Goal: Task Accomplishment & Management: Complete application form

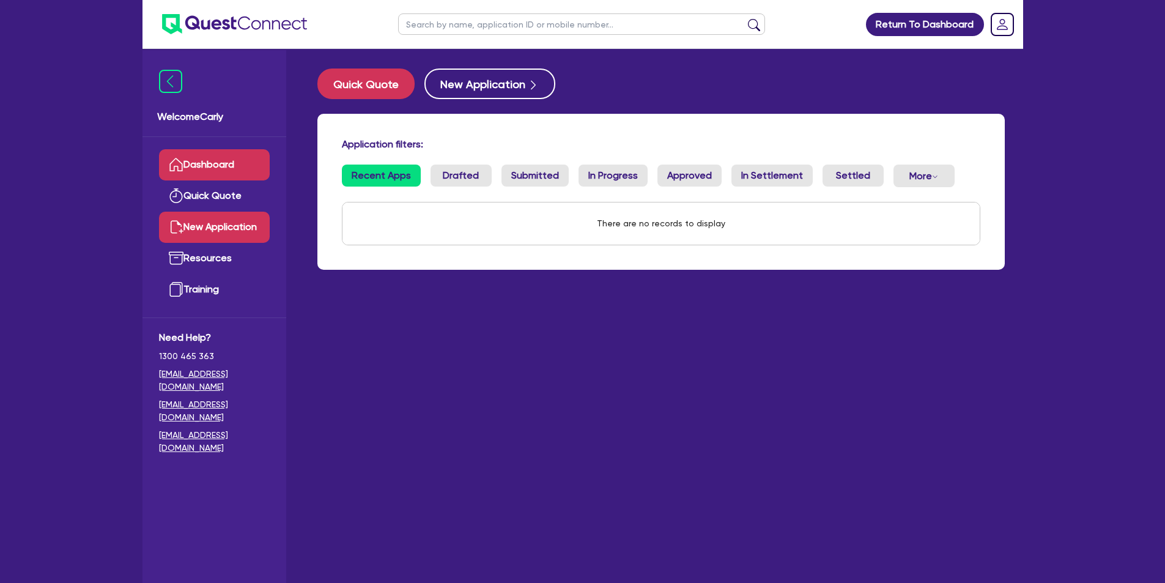
click at [219, 230] on link "New Application" at bounding box center [214, 227] width 111 height 31
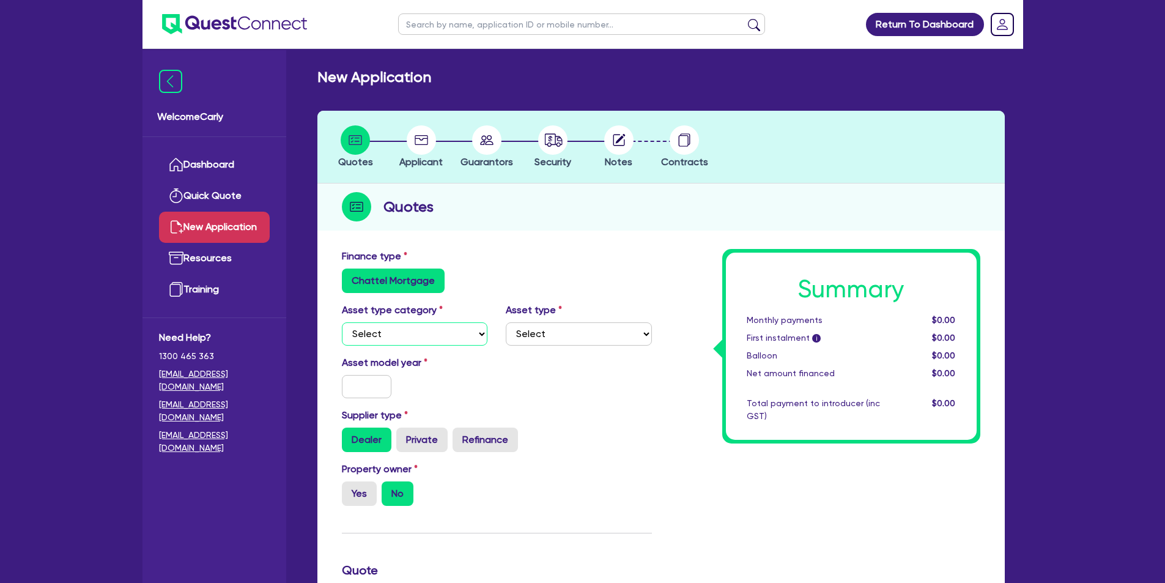
click at [386, 336] on select "Select Cars and light trucks Primary assets Secondary assets Tertiary assets" at bounding box center [415, 333] width 146 height 23
select select "CARS_AND_LIGHT_TRUCKS"
click at [342, 322] on select "Select Cars and light trucks Primary assets Secondary assets Tertiary assets" at bounding box center [415, 333] width 146 height 23
click at [546, 330] on select "Select Passenger vehicles Vans and utes Light trucks up to 4.5 tonne" at bounding box center [579, 333] width 146 height 23
select select "PASSENGER_VEHICLES"
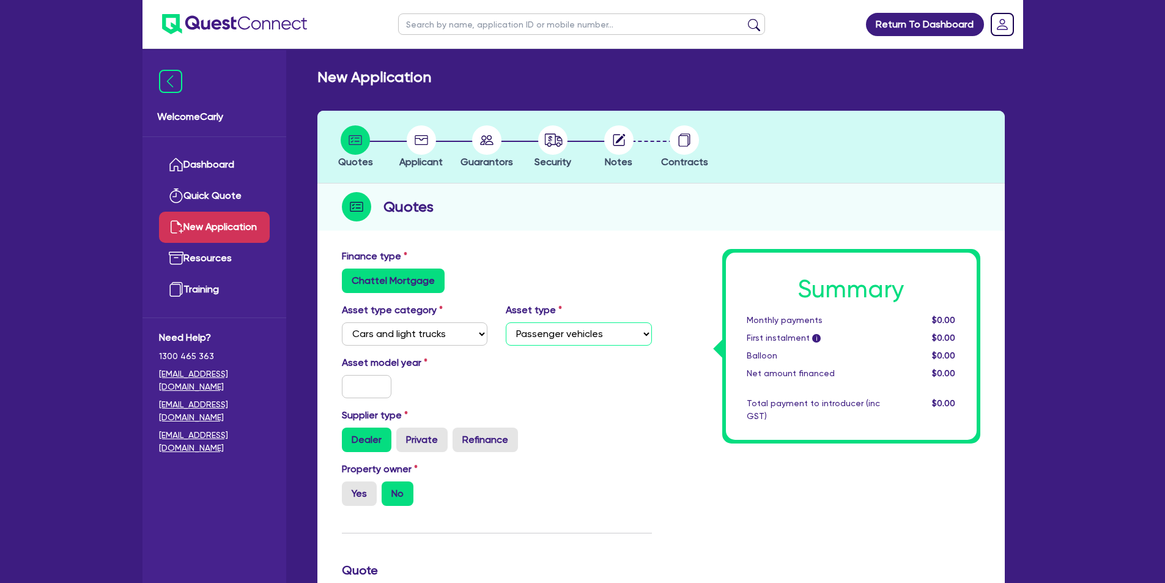
click at [506, 322] on select "Select Passenger vehicles Vans and utes Light trucks up to 4.5 tonne" at bounding box center [579, 333] width 146 height 23
click at [351, 390] on input "text" at bounding box center [367, 386] width 50 height 23
type input "2020"
click at [437, 445] on label "Private" at bounding box center [421, 440] width 51 height 24
click at [404, 436] on input "Private" at bounding box center [400, 432] width 8 height 8
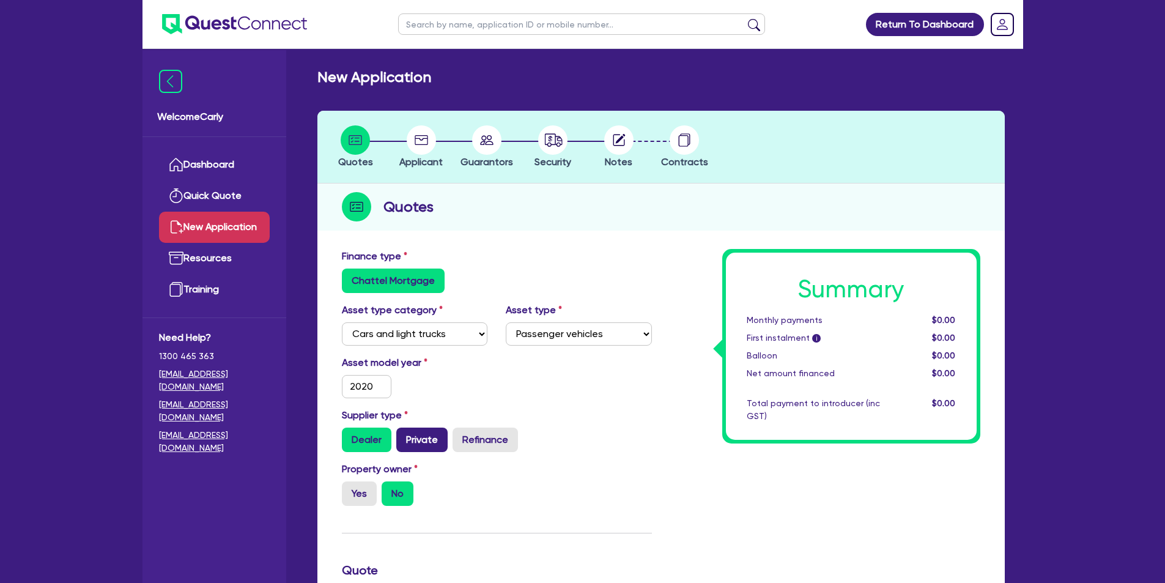
radio input "true"
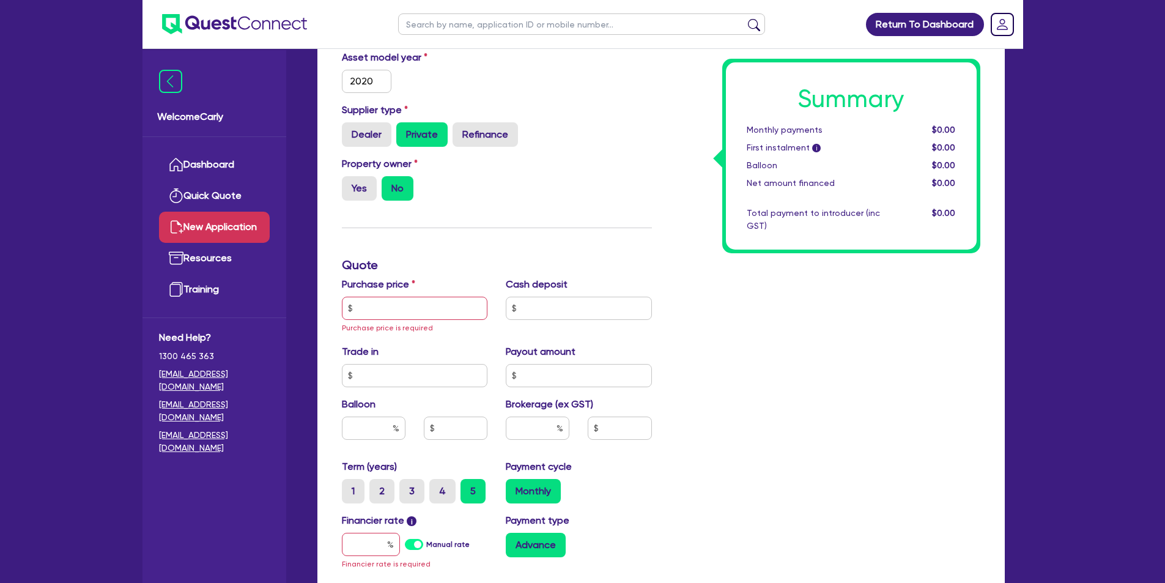
scroll to position [306, 0]
click at [392, 306] on input "text" at bounding box center [415, 307] width 146 height 23
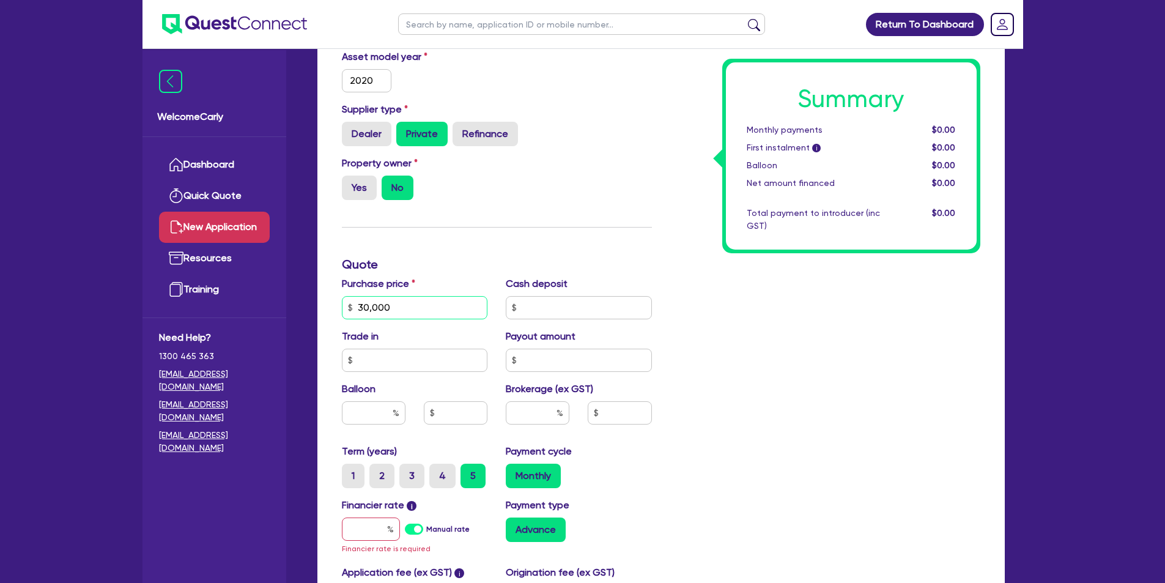
type input "30,000"
click at [541, 306] on input "text" at bounding box center [579, 307] width 146 height 23
type input "0"
click at [431, 362] on input "text" at bounding box center [415, 360] width 146 height 23
type input "0"
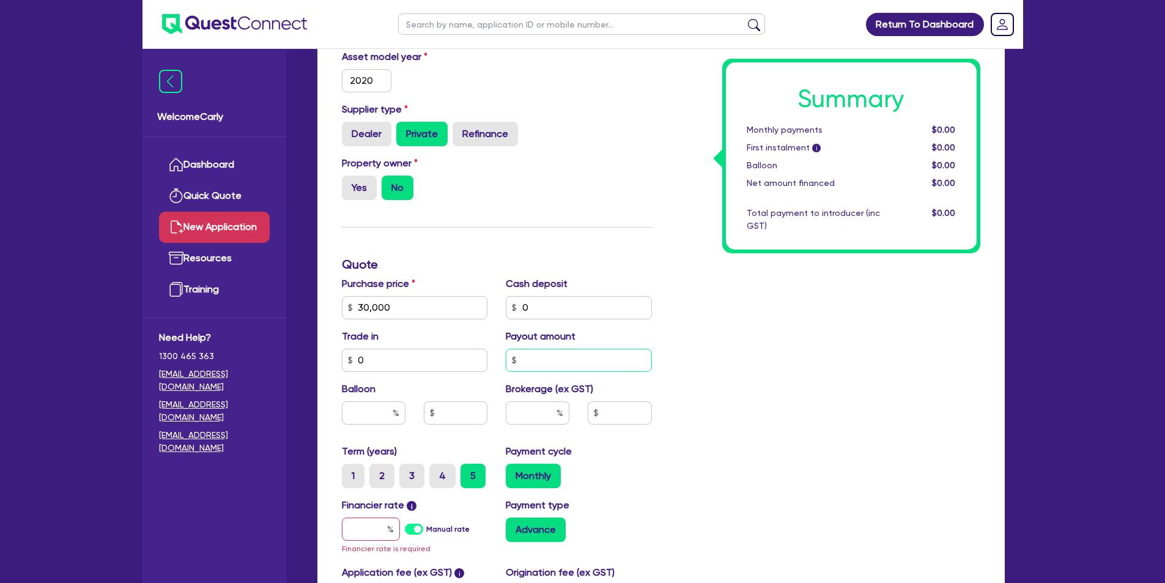
click at [532, 365] on input "text" at bounding box center [579, 360] width 146 height 23
type input "0"
click at [375, 413] on input "text" at bounding box center [374, 412] width 64 height 23
type input "35"
click at [528, 411] on input "text" at bounding box center [538, 412] width 64 height 23
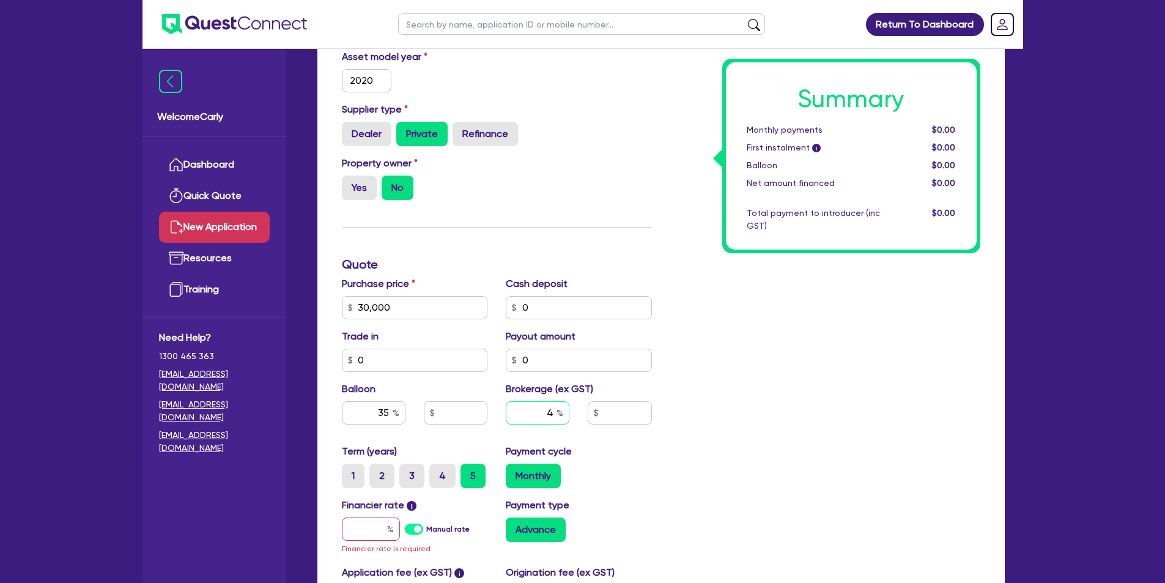
type input "4"
click at [706, 350] on div "Summary Monthly payments $0.00 First instalment i $0.00 Balloon $0.00 Net amoun…" at bounding box center [825, 307] width 329 height 729
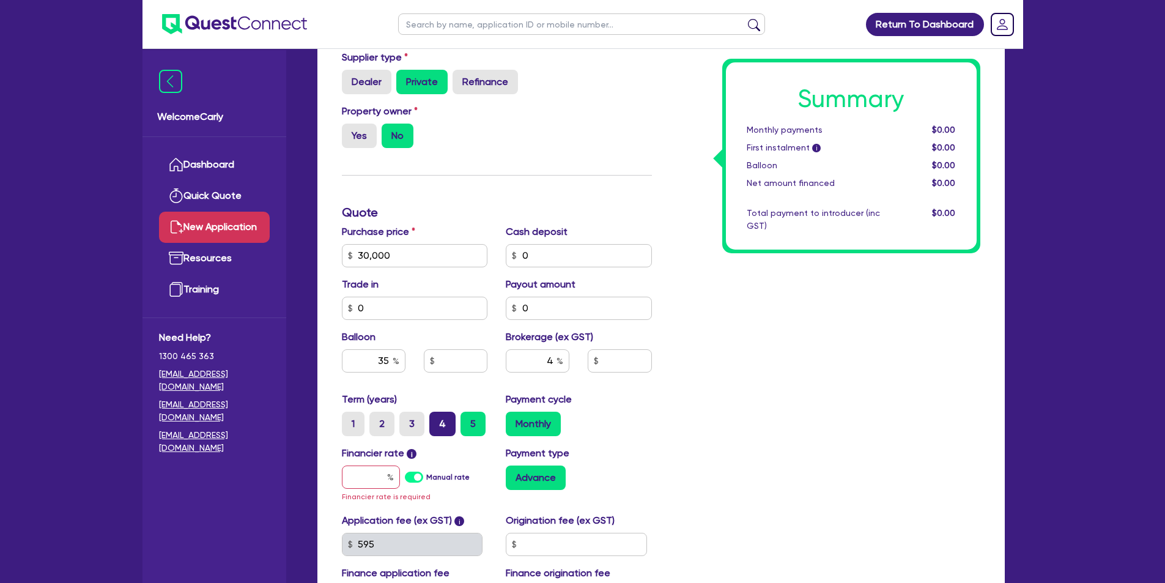
scroll to position [428, 0]
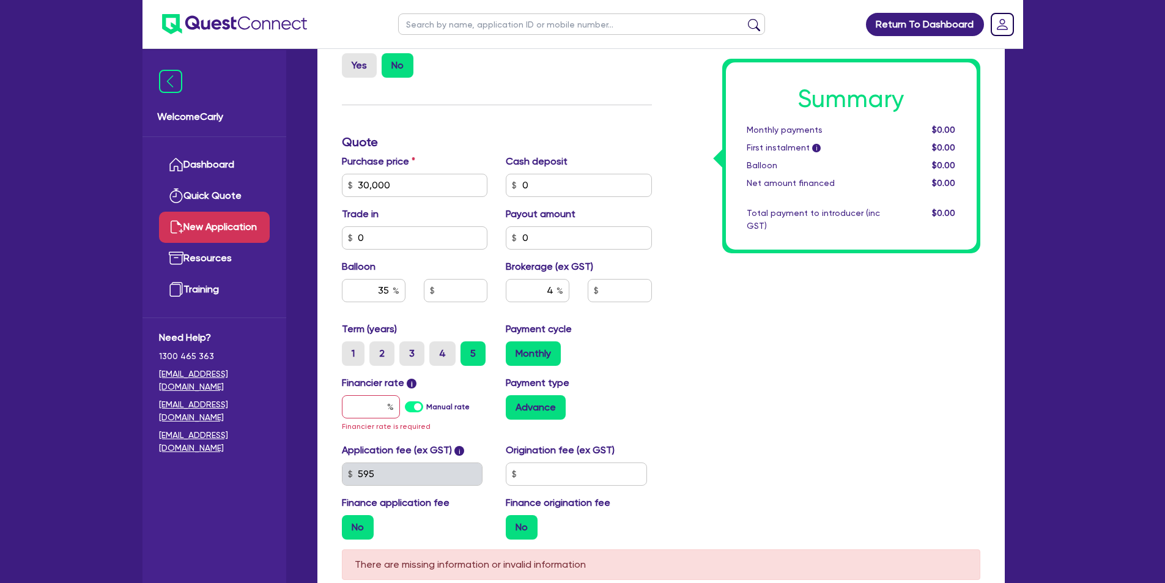
click at [426, 404] on label "Manual rate" at bounding box center [447, 406] width 43 height 11
click at [0, 0] on input "Manual rate" at bounding box center [0, 0] width 0 height 0
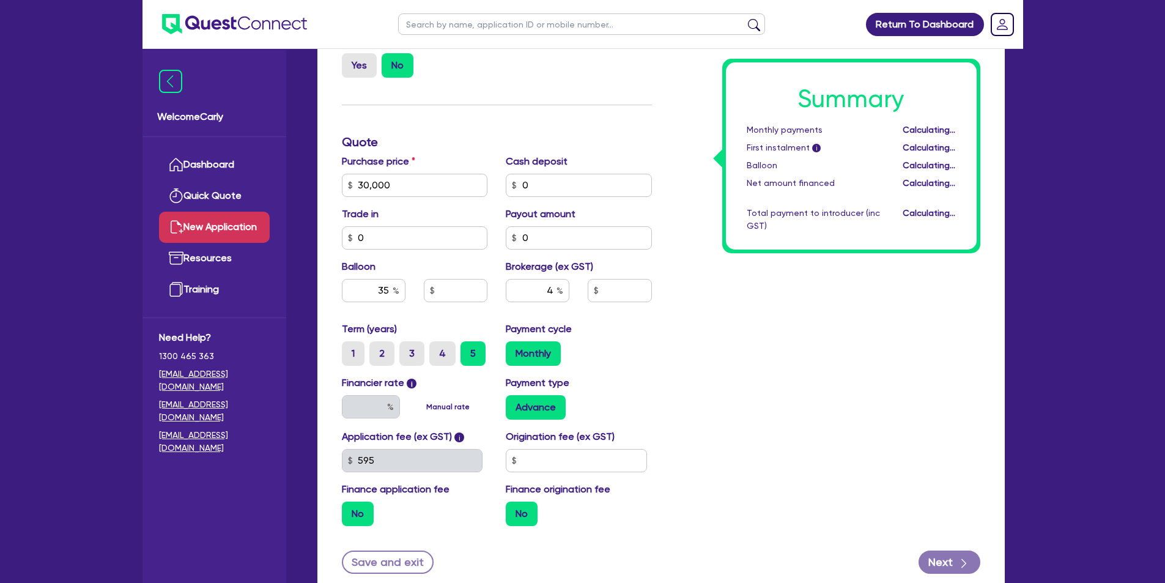
type input "10,500"
type input "1,200"
type input "17"
click at [533, 412] on label "Advance" at bounding box center [536, 407] width 60 height 24
click at [514, 403] on input "Advance" at bounding box center [510, 399] width 8 height 8
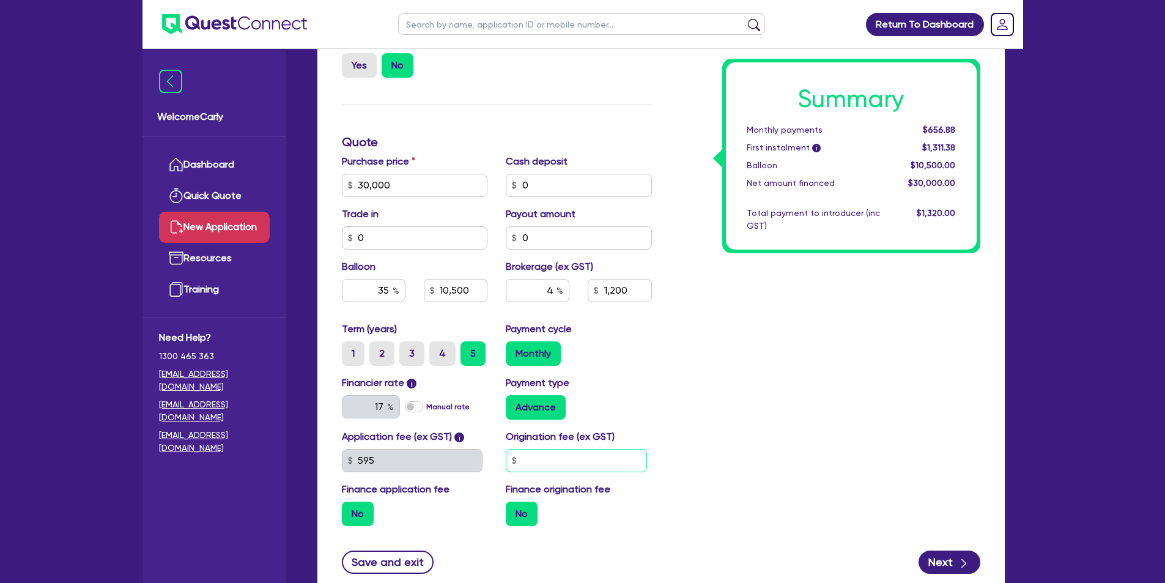
click at [541, 453] on input "text" at bounding box center [576, 460] width 141 height 23
type input "900"
type input "10,500"
type input "1,200"
type input "10,500"
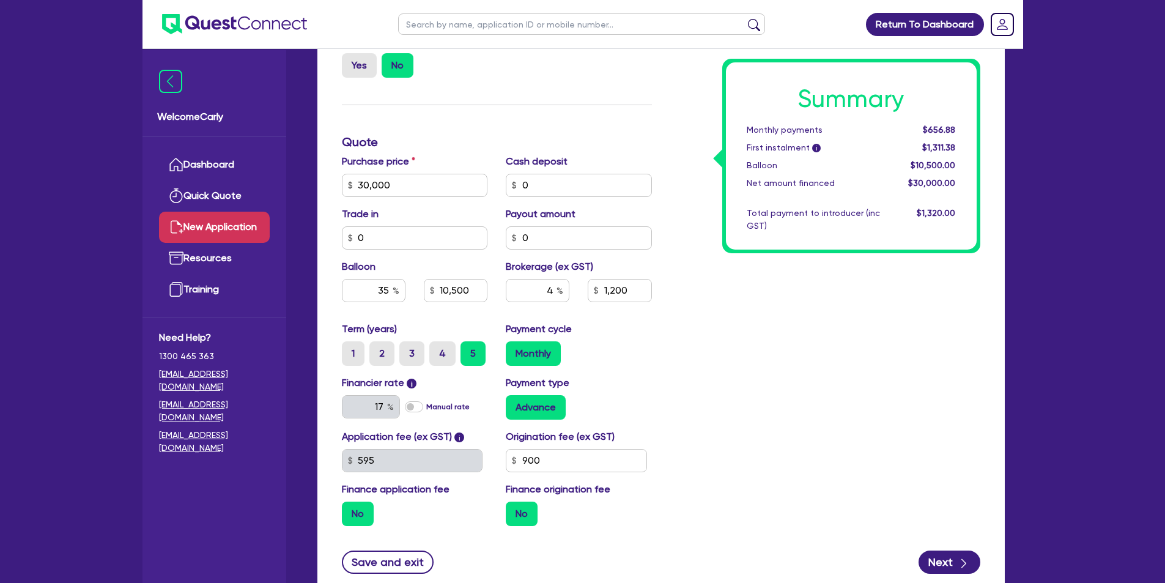
type input "1,200"
click at [722, 330] on div "Summary Monthly payments $656.88 First instalment i $1,311.38 Balloon $10,500.0…" at bounding box center [825, 178] width 329 height 715
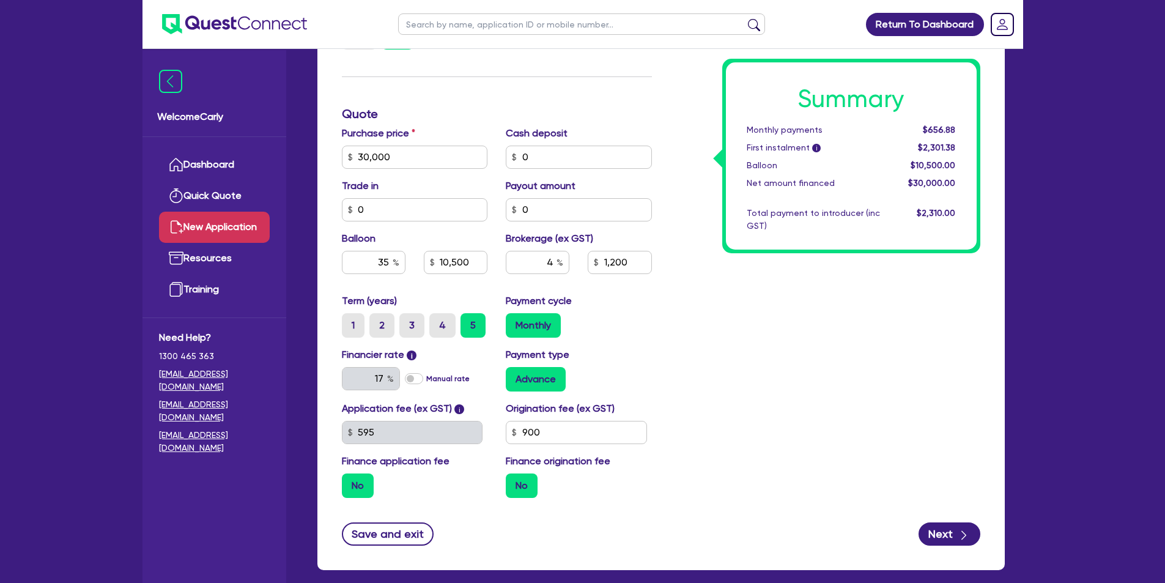
scroll to position [457, 0]
click at [365, 482] on label "No" at bounding box center [358, 485] width 32 height 24
click at [350, 481] on input "No" at bounding box center [346, 477] width 8 height 8
click at [521, 489] on label "No" at bounding box center [522, 485] width 32 height 24
click at [514, 481] on input "No" at bounding box center [510, 477] width 8 height 8
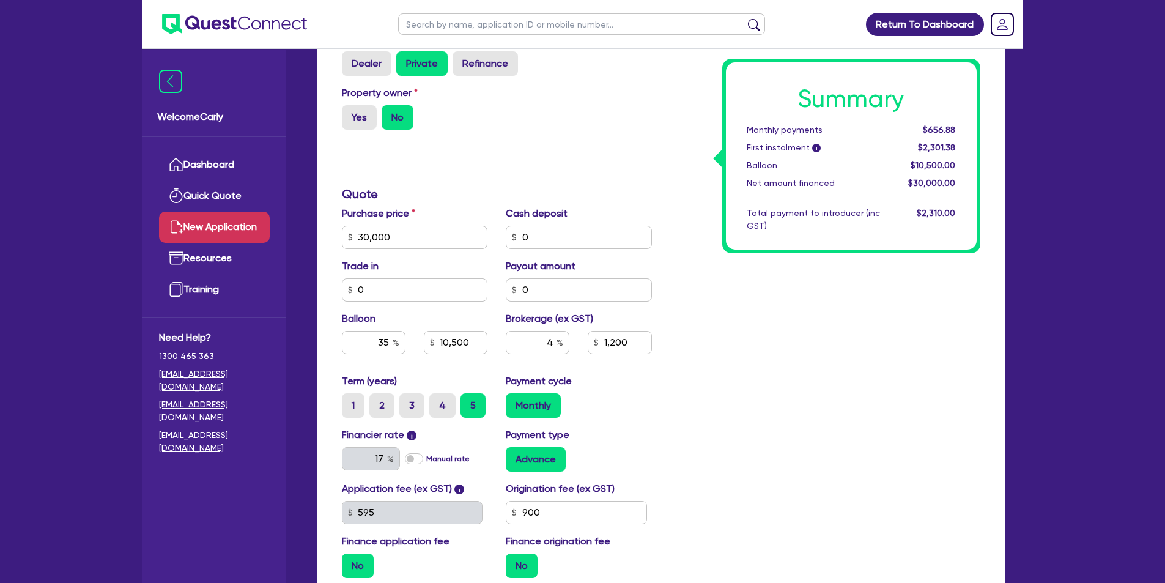
scroll to position [396, 0]
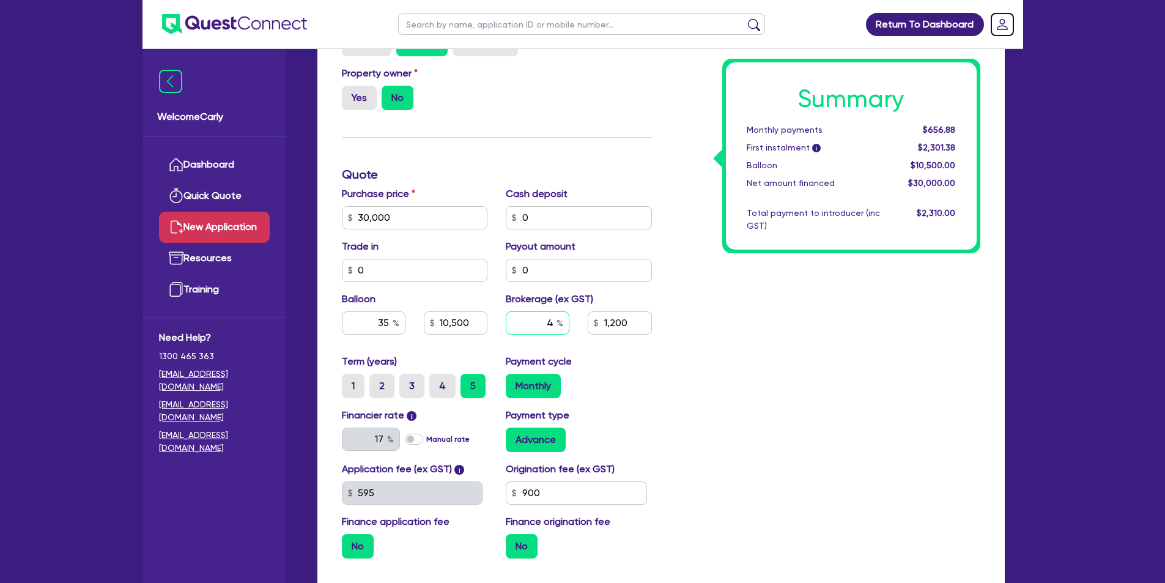
drag, startPoint x: 544, startPoint y: 325, endPoint x: 575, endPoint y: 325, distance: 31.2
click at [575, 325] on div "4" at bounding box center [538, 327] width 82 height 33
type input "5"
type input "10,500"
type input "1,200"
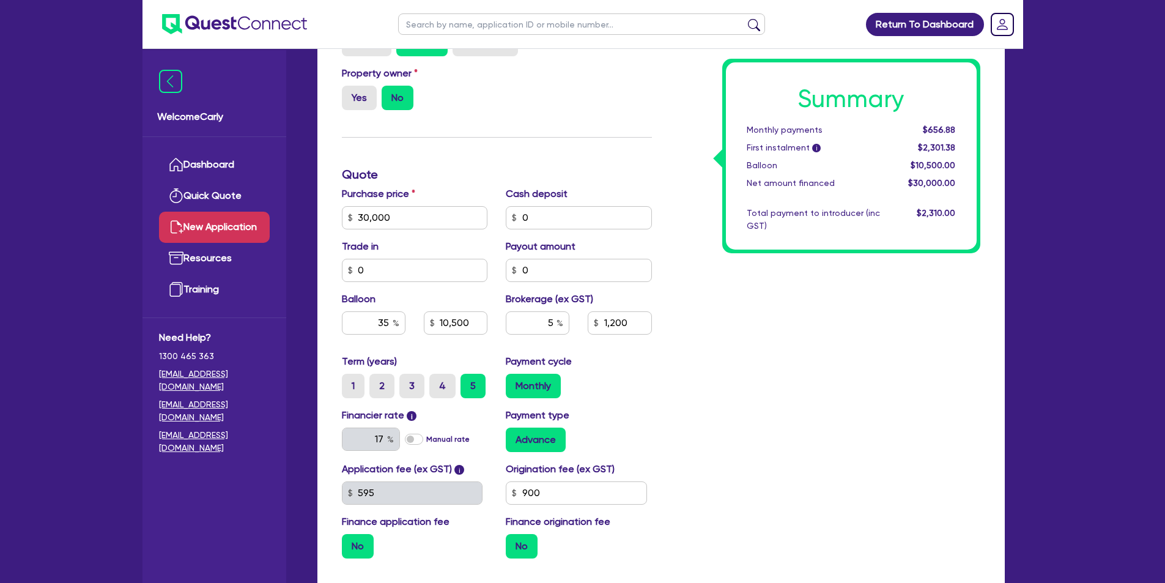
click at [724, 332] on div "Summary Monthly payments $656.88 First instalment i $2,301.38 Balloon $10,500.0…" at bounding box center [825, 210] width 329 height 715
type input "10,500"
type input "1,500"
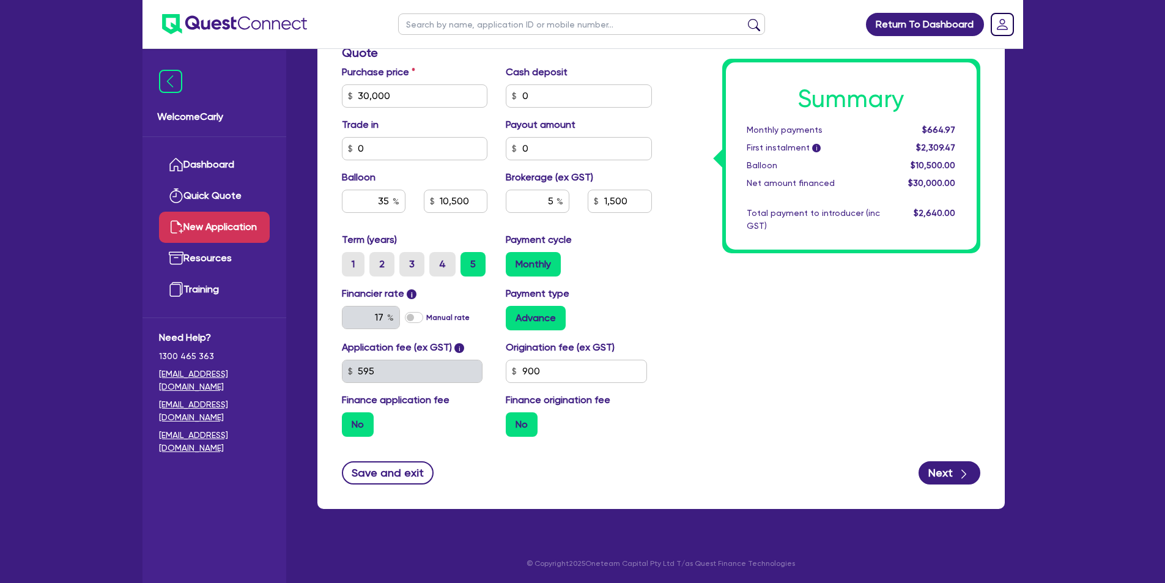
scroll to position [518, 0]
click at [963, 472] on icon "button" at bounding box center [964, 473] width 12 height 12
type input "10,500"
type input "1,500"
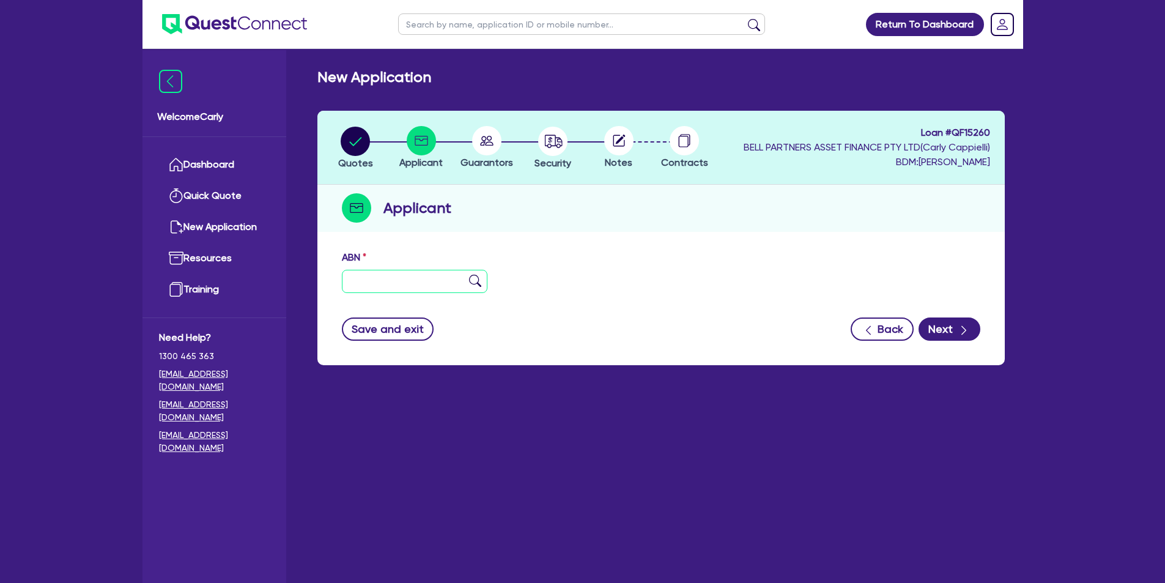
click at [390, 290] on input "text" at bounding box center [415, 281] width 146 height 23
paste input "42 654 051 330"
click at [478, 287] on input "42 654 051 330" at bounding box center [415, 281] width 146 height 23
type input "42 654 051 330"
click at [474, 282] on img at bounding box center [475, 281] width 12 height 12
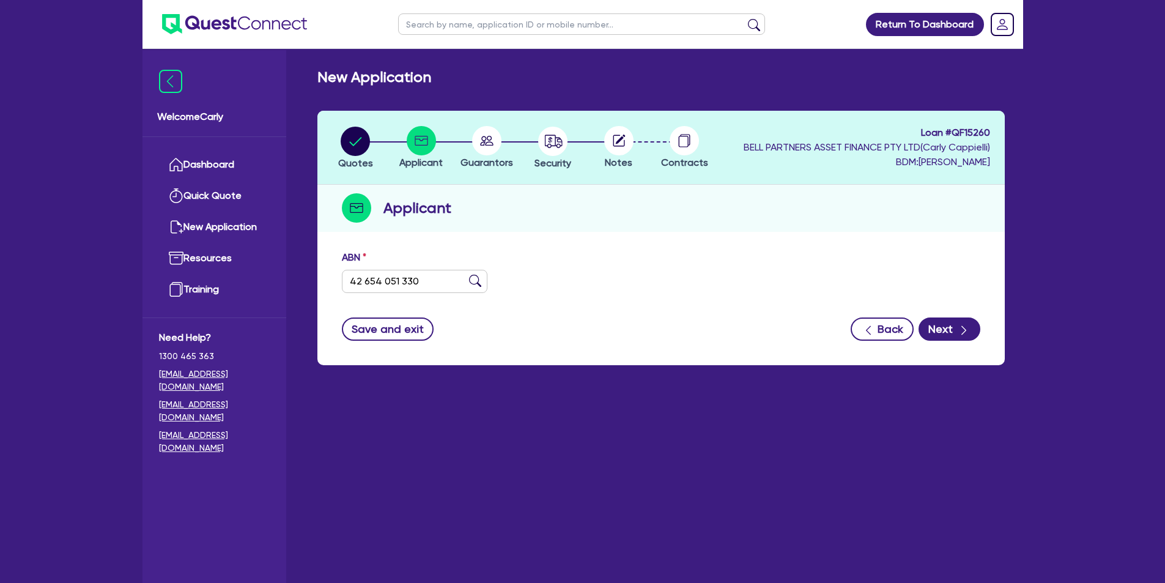
type input "[PERSON_NAME] [PERSON_NAME]"
type input "Jim's Dog Wash (Crestmead)"
select select "SOLE_TRADER"
type input "14/02/2025"
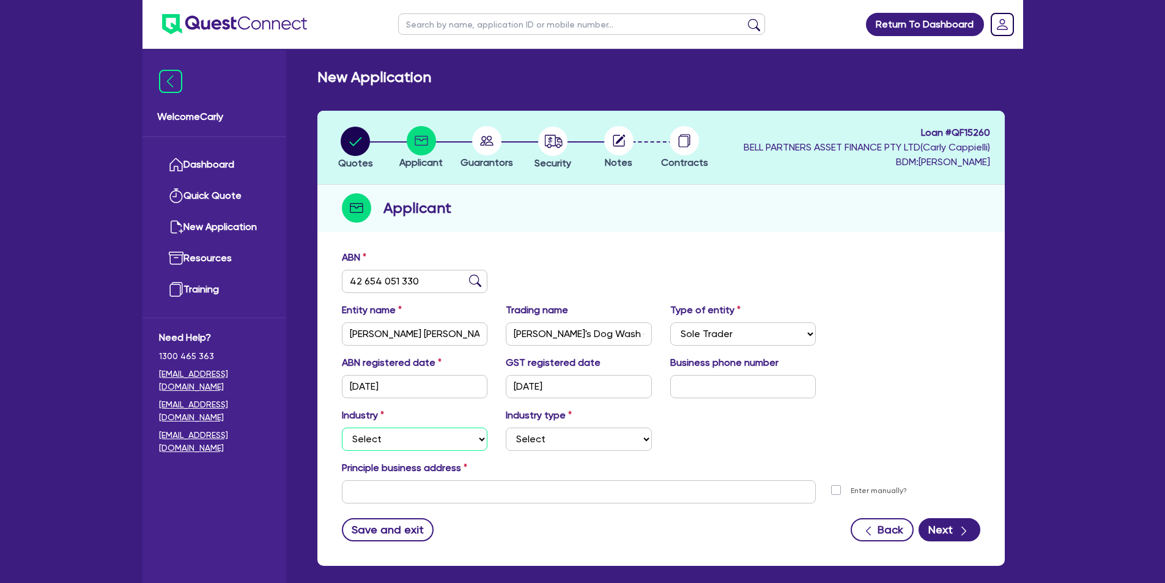
click at [423, 444] on select "Select Accomodation & Food Services Administrative & Support Services Agricultu…" at bounding box center [415, 439] width 146 height 23
click at [342, 428] on select "Select Accomodation & Food Services Administrative & Support Services Agricultu…" at bounding box center [415, 439] width 146 height 23
click at [533, 440] on select "Select Electrical, Electronic & Whitegoods Floor Coverings, Furniture & Housewa…" at bounding box center [579, 439] width 146 height 23
drag, startPoint x: 864, startPoint y: 267, endPoint x: 823, endPoint y: 272, distance: 41.9
click at [864, 267] on div "ABN 42 654 051 330" at bounding box center [661, 276] width 657 height 53
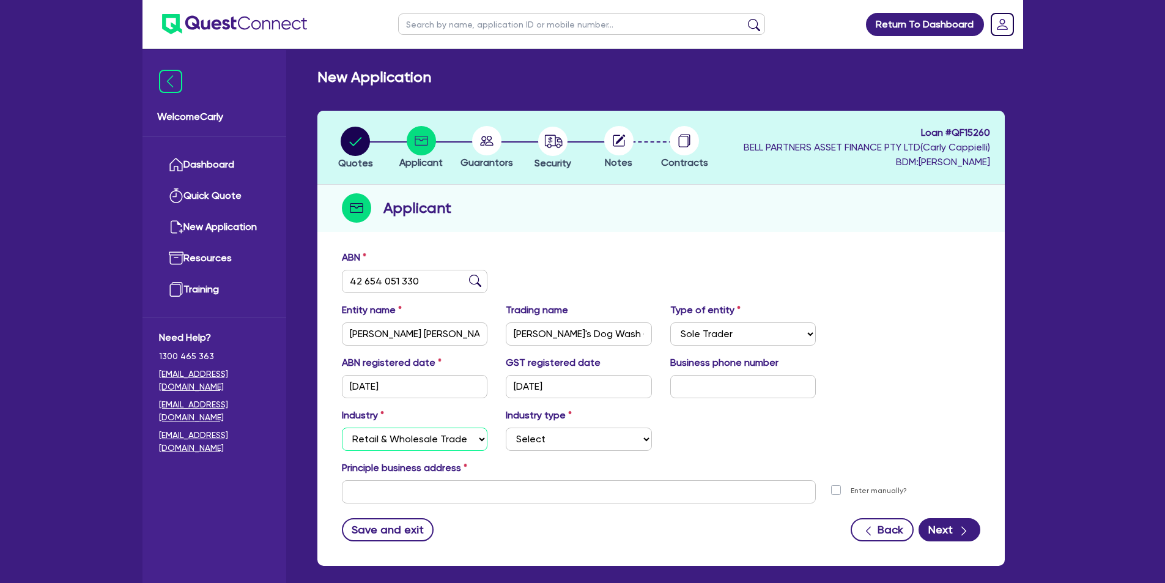
click at [481, 442] on select "Select Accomodation & Food Services Administrative & Support Services Agricultu…" at bounding box center [415, 439] width 146 height 23
click at [342, 428] on select "Select Accomodation & Food Services Administrative & Support Services Agricultu…" at bounding box center [415, 439] width 146 height 23
click at [529, 436] on select "Select Artists Musicians Writers Performers Venue Operators Sports Venue Gyms S…" at bounding box center [579, 439] width 146 height 23
click at [720, 433] on div "Industry Select Accomodation & Food Services Administrative & Support Services …" at bounding box center [661, 434] width 657 height 53
click at [480, 446] on select "Select Accomodation & Food Services Administrative & Support Services Agricultu…" at bounding box center [415, 439] width 146 height 23
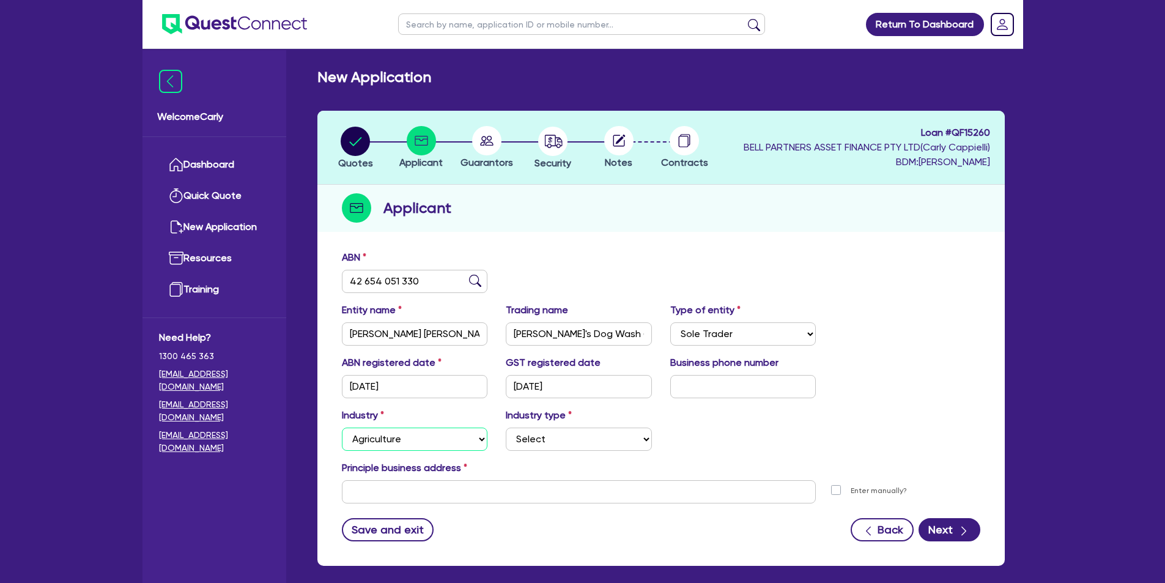
click at [342, 428] on select "Select Accomodation & Food Services Administrative & Support Services Agricultu…" at bounding box center [415, 439] width 146 height 23
click at [552, 437] on select "Select Growers - Turf, Flowers, Vegetables, Fruit, Nuts, Grain & Other Crops Gr…" at bounding box center [579, 439] width 146 height 23
click at [440, 434] on select "Select Accomodation & Food Services Administrative & Support Services Agricultu…" at bounding box center [415, 439] width 146 height 23
click at [342, 428] on select "Select Accomodation & Food Services Administrative & Support Services Agricultu…" at bounding box center [415, 439] width 146 height 23
click at [592, 442] on select "Select Scientists Accountants Advertising & Marketing Specialists Lawyers & Sol…" at bounding box center [579, 439] width 146 height 23
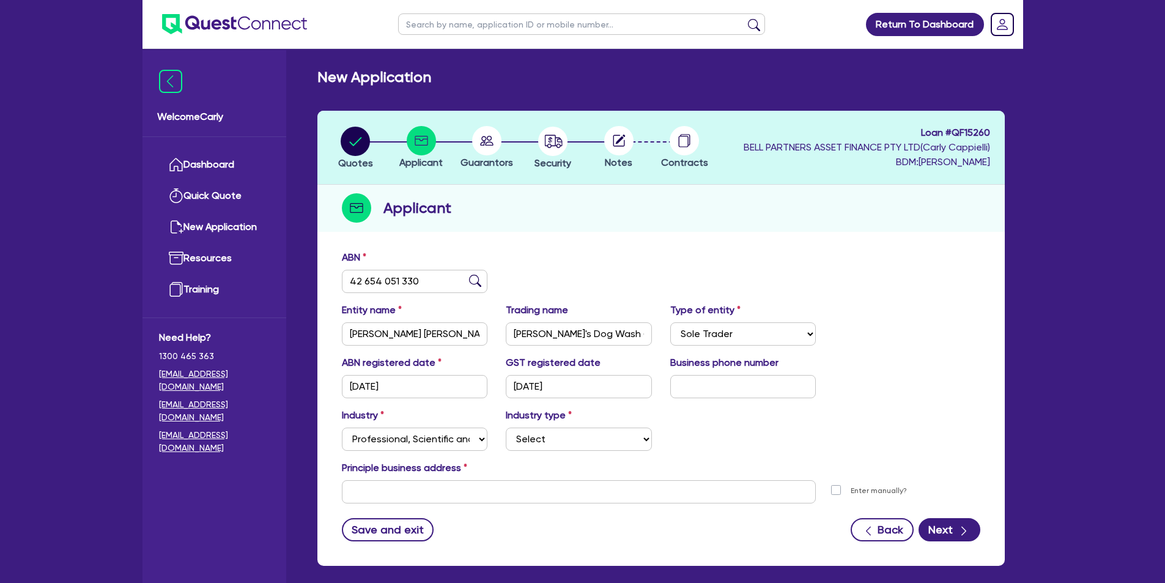
click at [740, 446] on div "Industry Select Accomodation & Food Services Administrative & Support Services …" at bounding box center [661, 434] width 657 height 53
click at [466, 446] on select "Select Accomodation & Food Services Administrative & Support Services Agricultu…" at bounding box center [415, 439] width 146 height 23
select select "RETAIL_WHOLESALE_TRADE"
click at [342, 428] on select "Select Accomodation & Food Services Administrative & Support Services Agricultu…" at bounding box center [415, 439] width 146 height 23
click at [546, 440] on select "Select Electrical, Electronic & Whitegoods Floor Coverings, Furniture & Housewa…" at bounding box center [579, 439] width 146 height 23
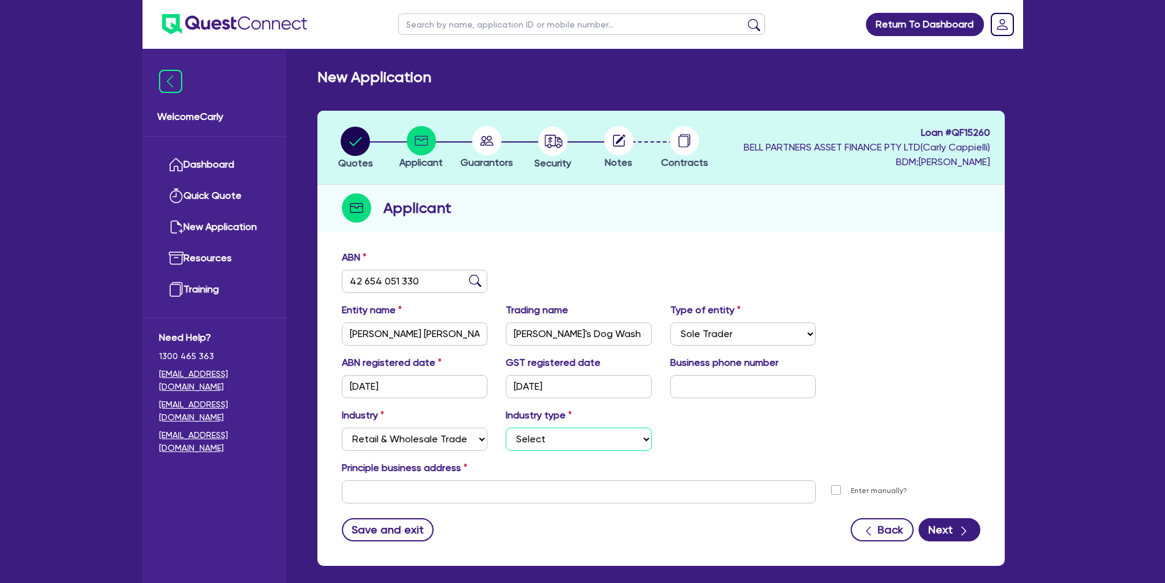
select select "PERSONAL_ACCESSORIES"
click at [506, 428] on select "Select Electrical, Electronic & Whitegoods Floor Coverings, Furniture & Housewa…" at bounding box center [579, 439] width 146 height 23
click at [446, 495] on input "text" at bounding box center [579, 491] width 475 height 23
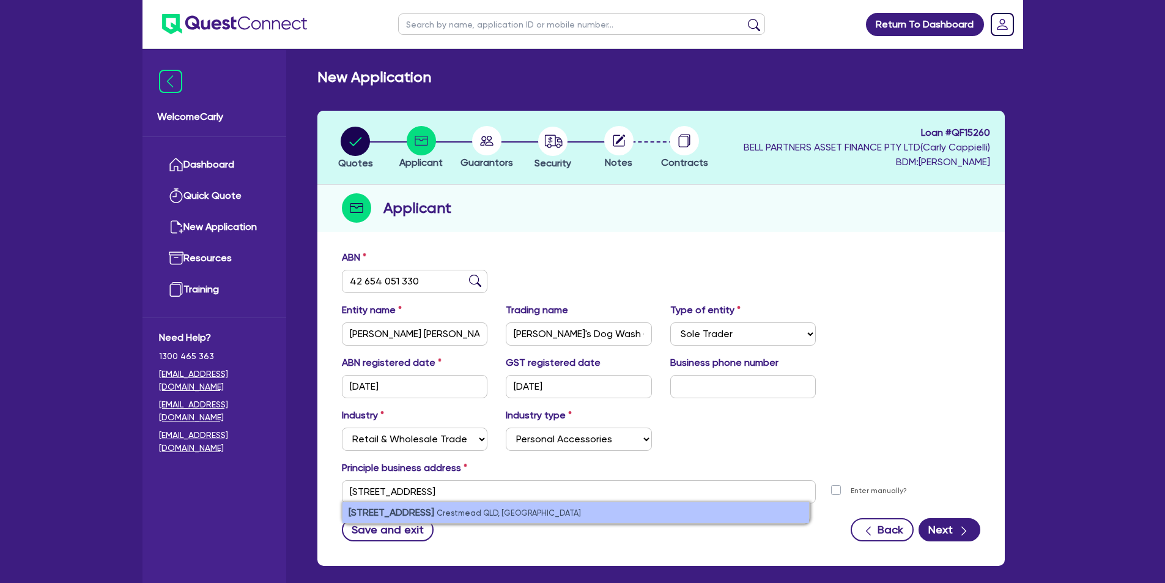
click at [454, 513] on small "Crestmead QLD, Australia" at bounding box center [509, 512] width 144 height 9
type input "14 Lockyer Pl Crestmead QLD 4132"
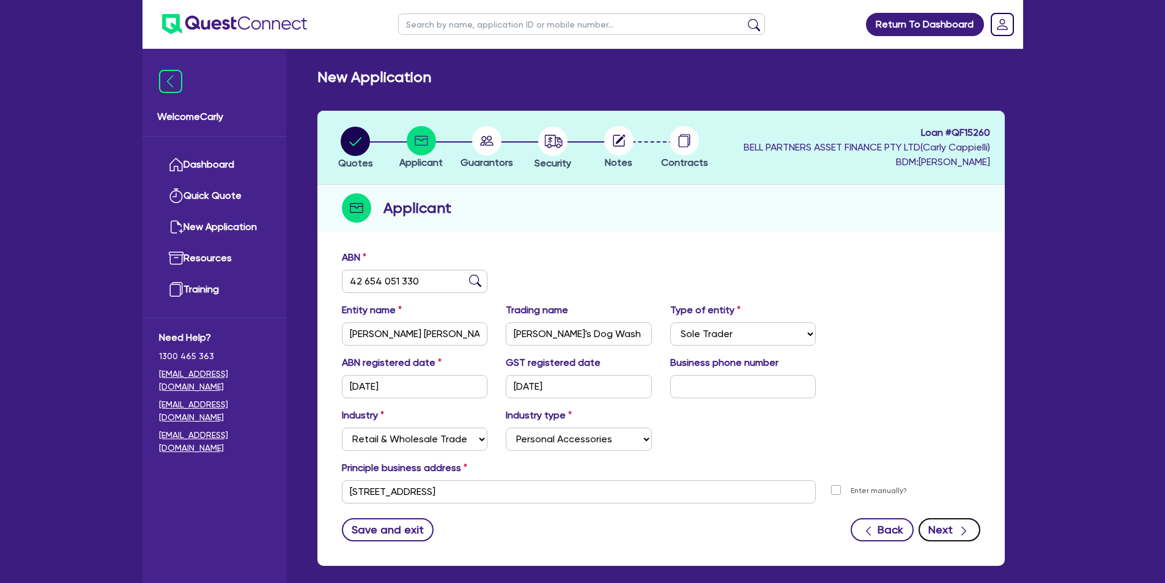
click at [959, 525] on icon "button" at bounding box center [964, 531] width 12 height 12
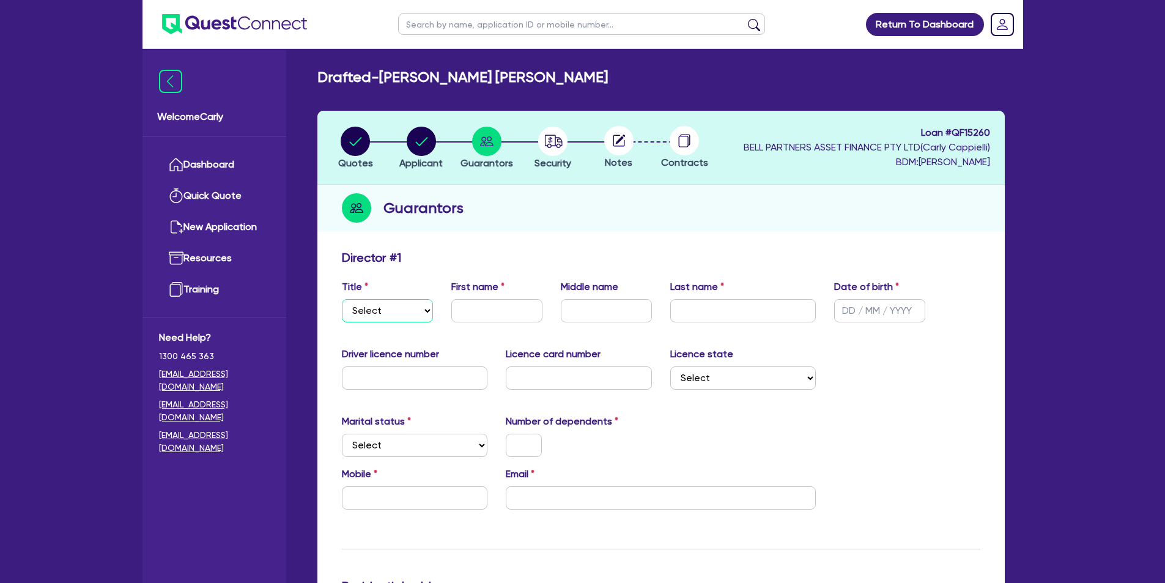
click at [395, 309] on select "Select Mr Mrs Ms Miss Dr" at bounding box center [387, 310] width 91 height 23
select select "MS"
click at [342, 299] on select "Select Mr Mrs Ms Miss Dr" at bounding box center [387, 310] width 91 height 23
click at [469, 313] on input "text" at bounding box center [496, 310] width 91 height 23
click at [464, 309] on input "text" at bounding box center [496, 310] width 91 height 23
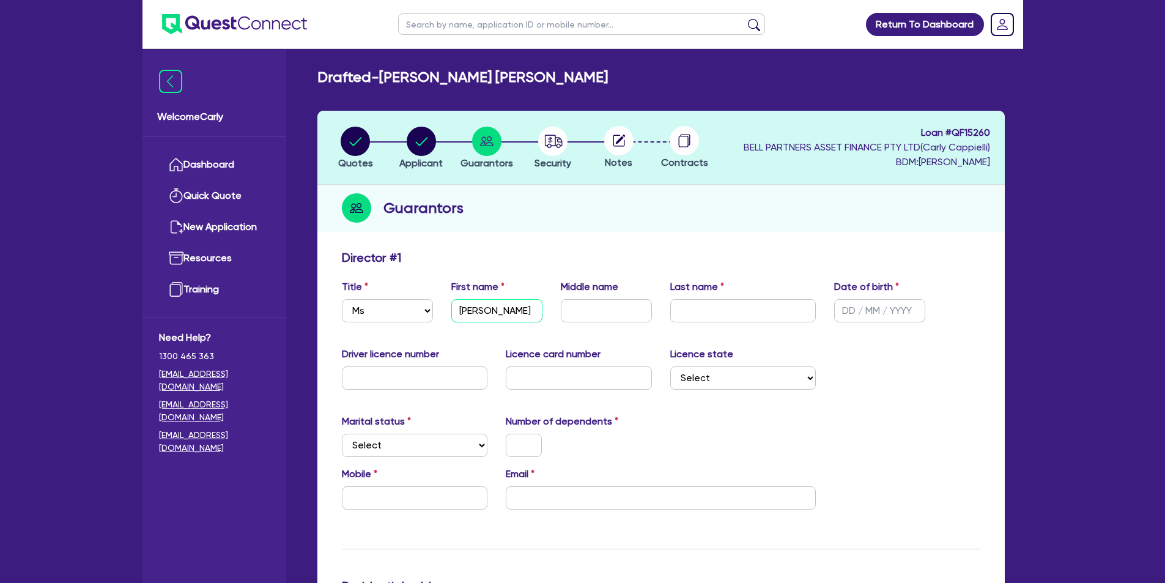
type input "Kimberly"
type input "Norma Jacqueline"
click at [749, 316] on input "text" at bounding box center [743, 310] width 146 height 23
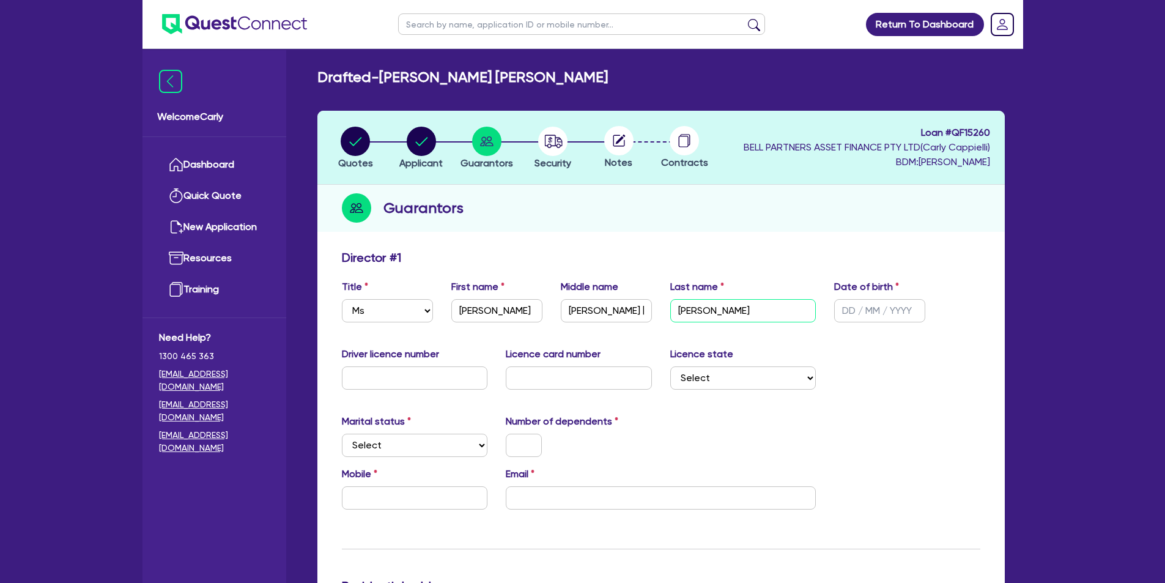
type input "Taylor"
click at [853, 311] on input "text" at bounding box center [879, 310] width 91 height 23
type input "20/11/1999"
click at [451, 387] on input "text" at bounding box center [415, 377] width 146 height 23
type input "117912074"
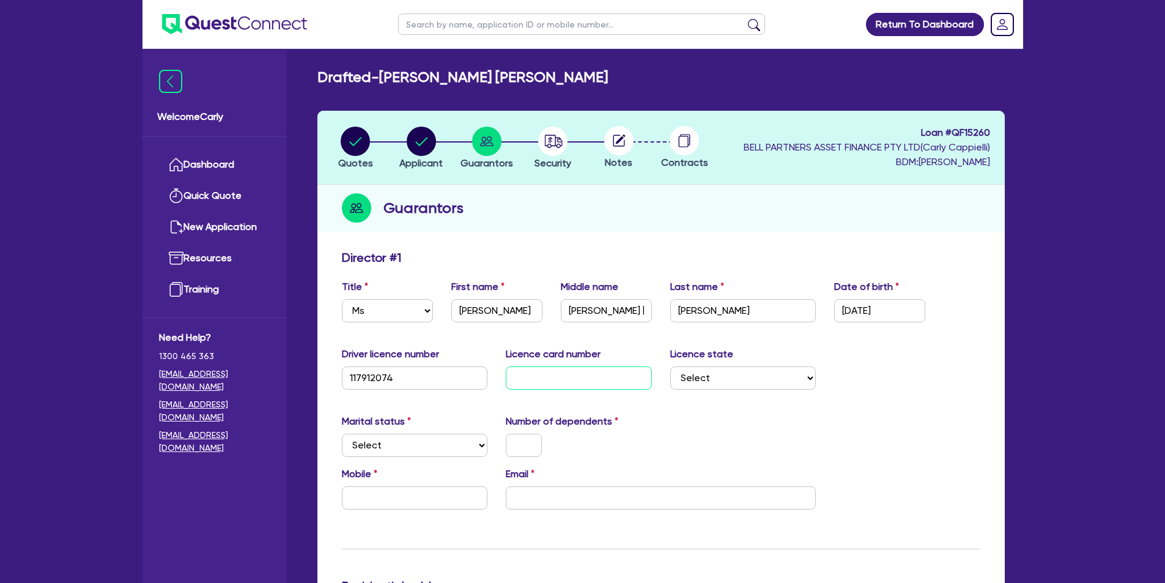
click at [549, 376] on input "text" at bounding box center [579, 377] width 146 height 23
click at [530, 374] on input "text" at bounding box center [579, 377] width 146 height 23
type input "8061E26DE3"
click at [694, 376] on select "Select NSW VIC QLD TAS ACT SA NT WA" at bounding box center [743, 377] width 146 height 23
select select "QLD"
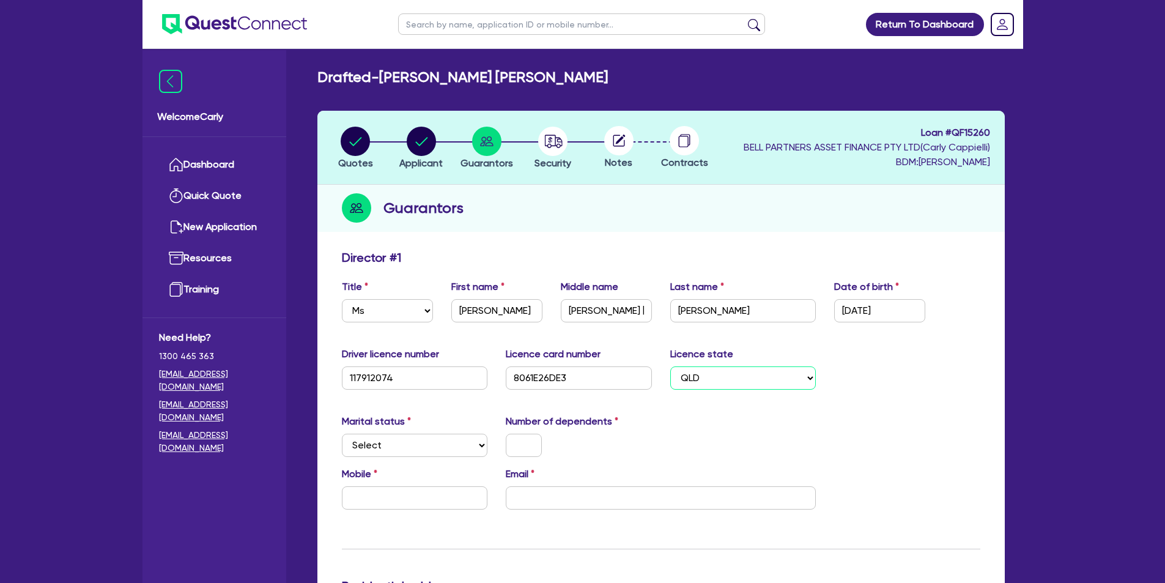
click at [670, 366] on select "Select NSW VIC QLD TAS ACT SA NT WA" at bounding box center [743, 377] width 146 height 23
click at [444, 445] on select "Select Single Married De Facto / Partner" at bounding box center [415, 445] width 146 height 23
select select "SINGLE"
click at [342, 434] on select "Select Single Married De Facto / Partner" at bounding box center [415, 445] width 146 height 23
click at [510, 443] on input "text" at bounding box center [524, 445] width 36 height 23
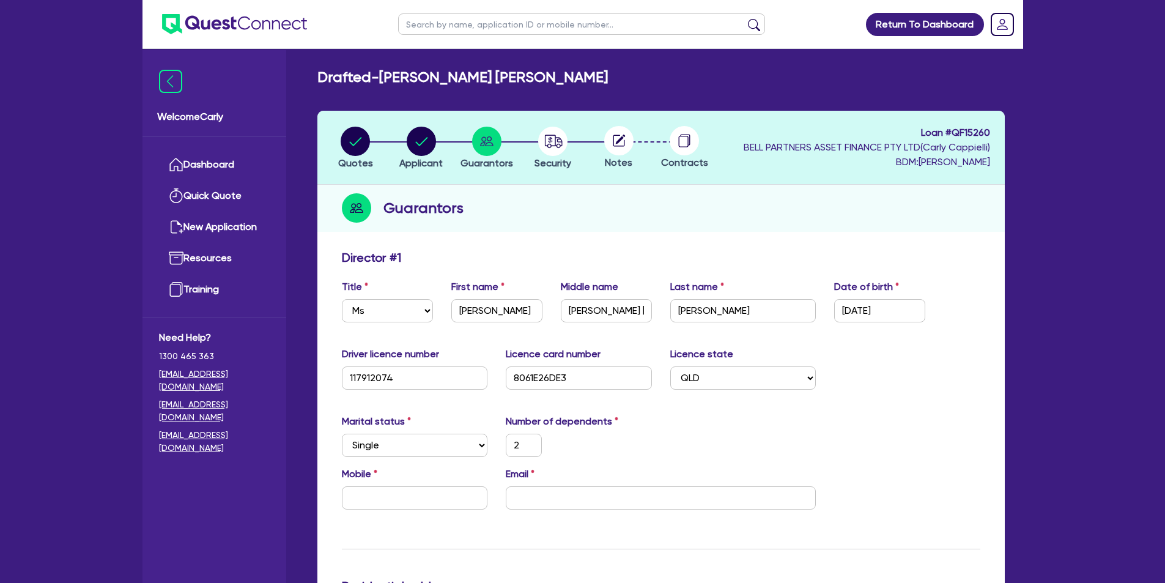
click at [628, 445] on div "2" at bounding box center [579, 445] width 165 height 23
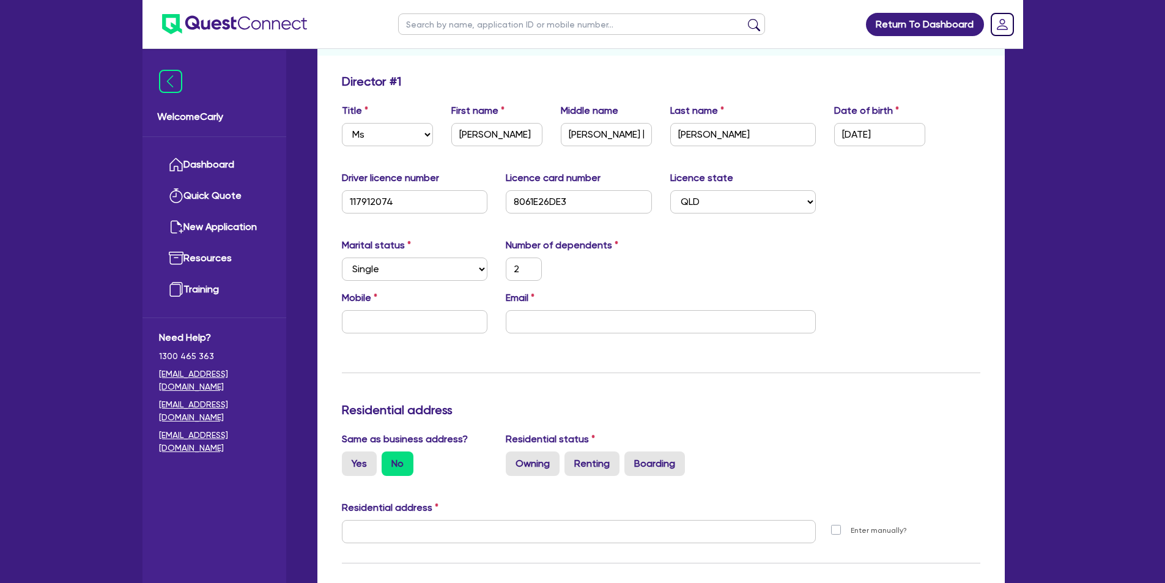
scroll to position [61, 0]
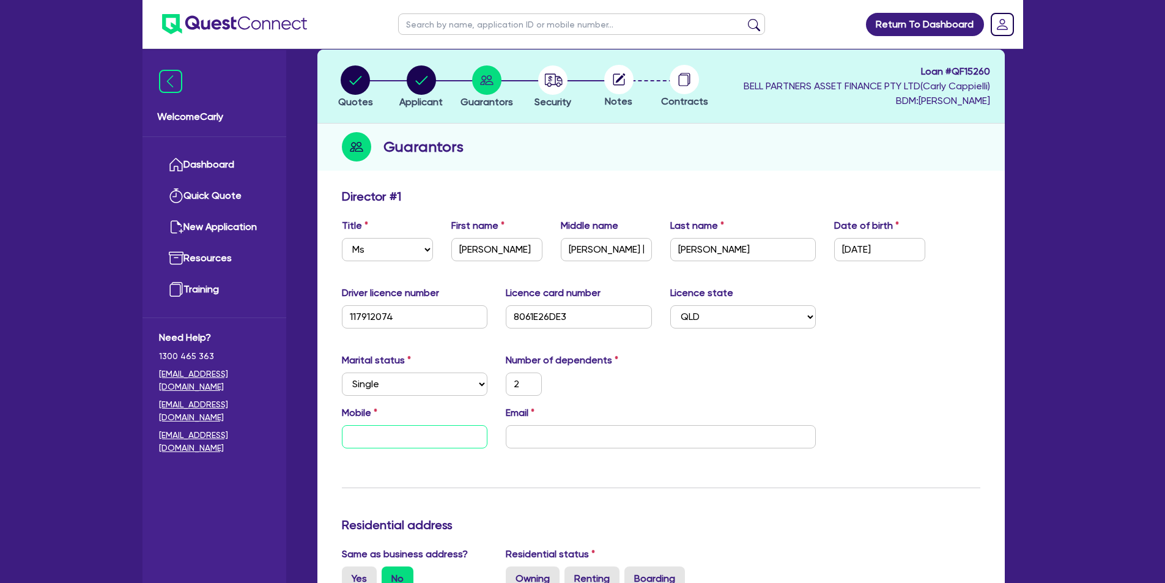
click at [410, 440] on input "text" at bounding box center [415, 436] width 146 height 23
paste input "0428 494 755"
type input "2"
type input "0428 494 755"
click at [529, 440] on input "email" at bounding box center [661, 436] width 310 height 23
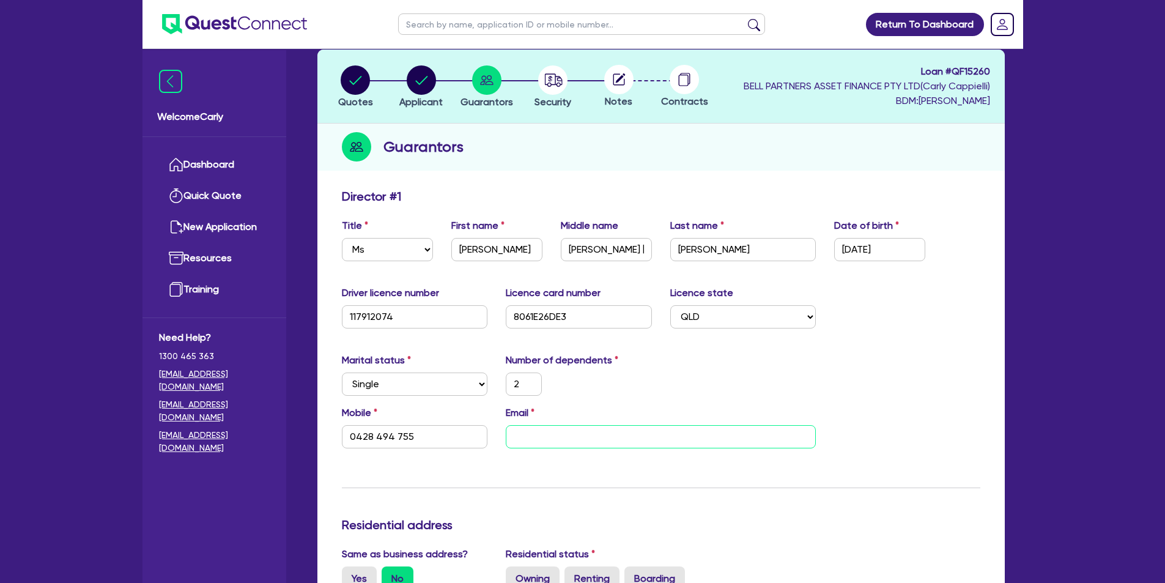
paste input "Kim.njtaylor@gmail.com"
type input "2"
type input "0428 494 755"
type input "Kim.njtaylor@gmail.com"
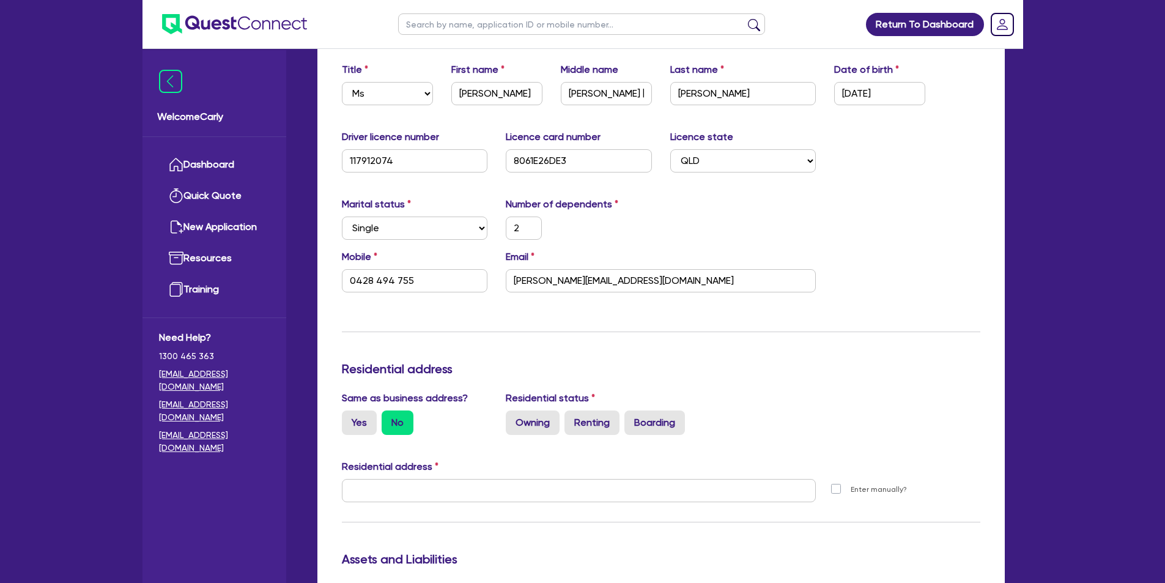
scroll to position [245, 0]
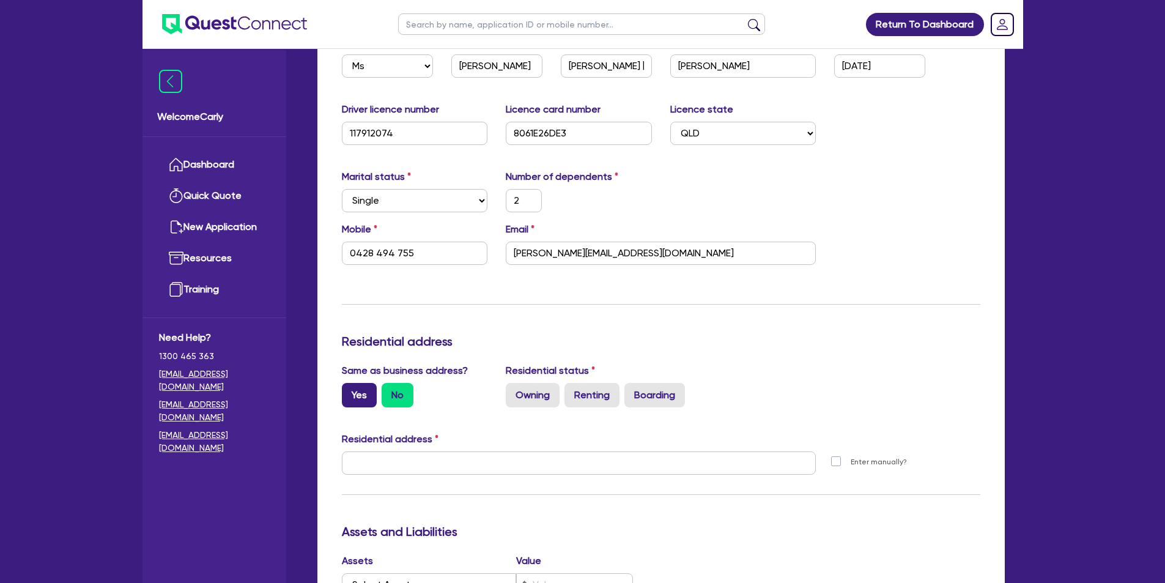
click at [362, 401] on label "Yes" at bounding box center [359, 395] width 35 height 24
click at [350, 391] on input "Yes" at bounding box center [346, 387] width 8 height 8
radio input "true"
type input "2"
type input "0428 494 755"
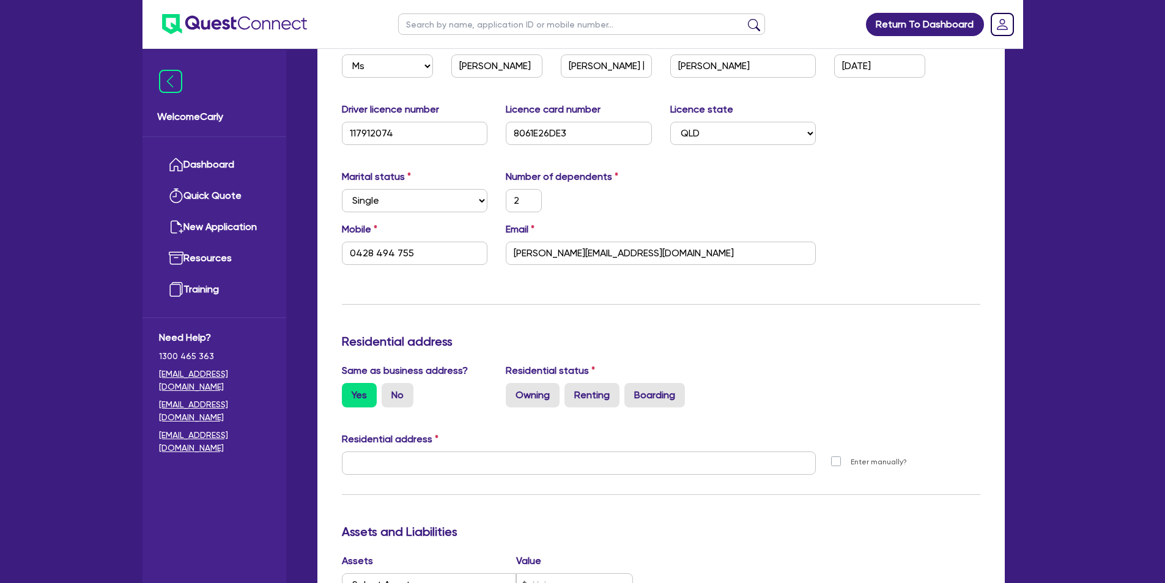
type input "14 Lockyer Pl Crestmead QLD 4132"
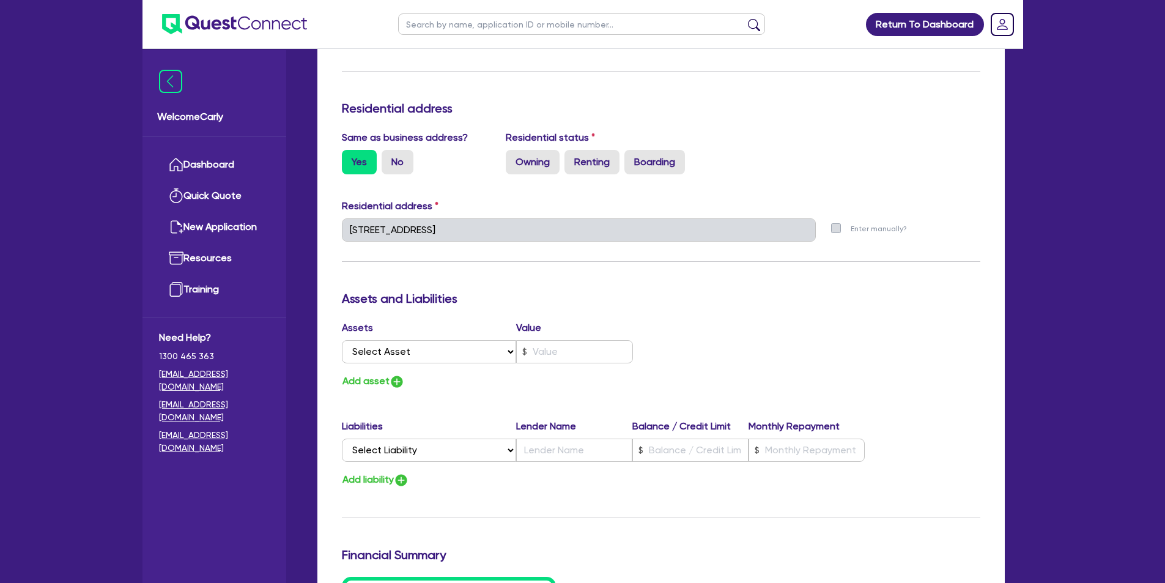
scroll to position [306, 0]
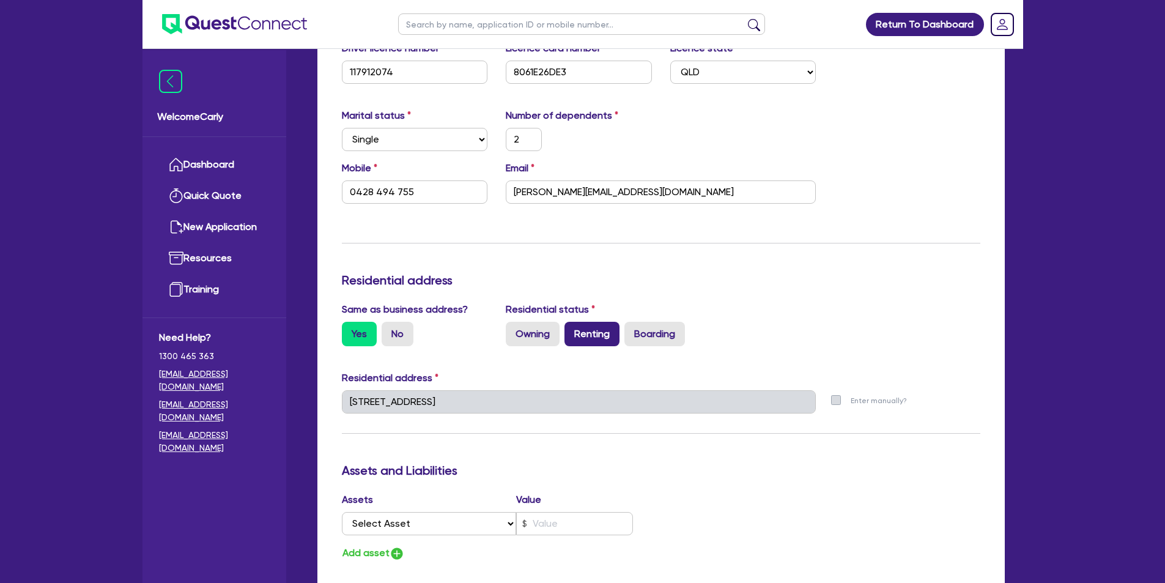
click at [607, 335] on label "Renting" at bounding box center [592, 334] width 55 height 24
click at [573, 330] on input "Renting" at bounding box center [569, 326] width 8 height 8
radio input "true"
type input "2"
type input "0428 494 755"
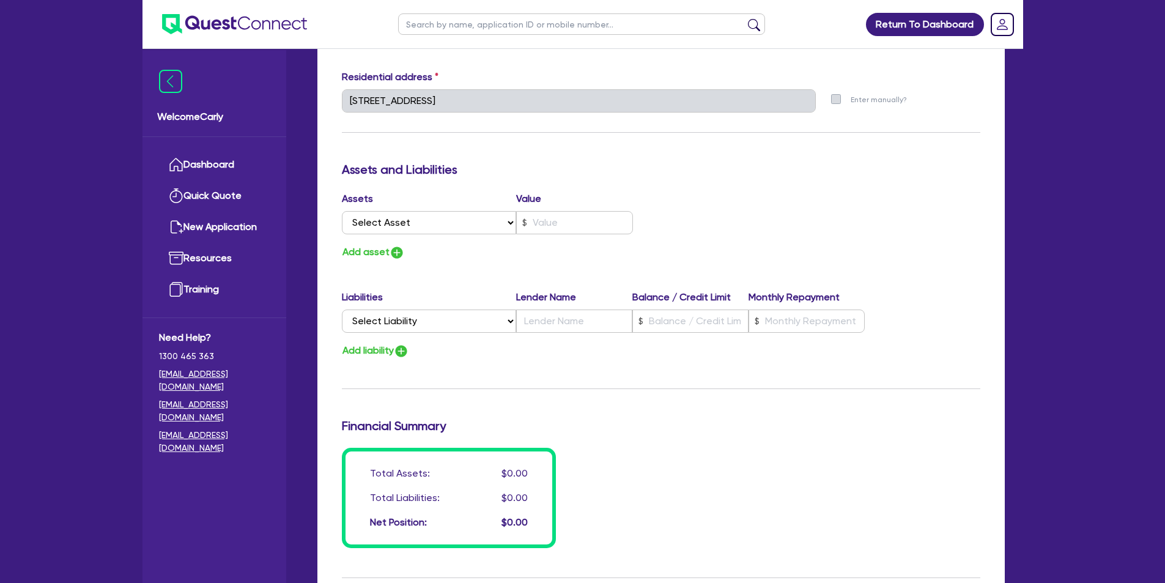
scroll to position [612, 0]
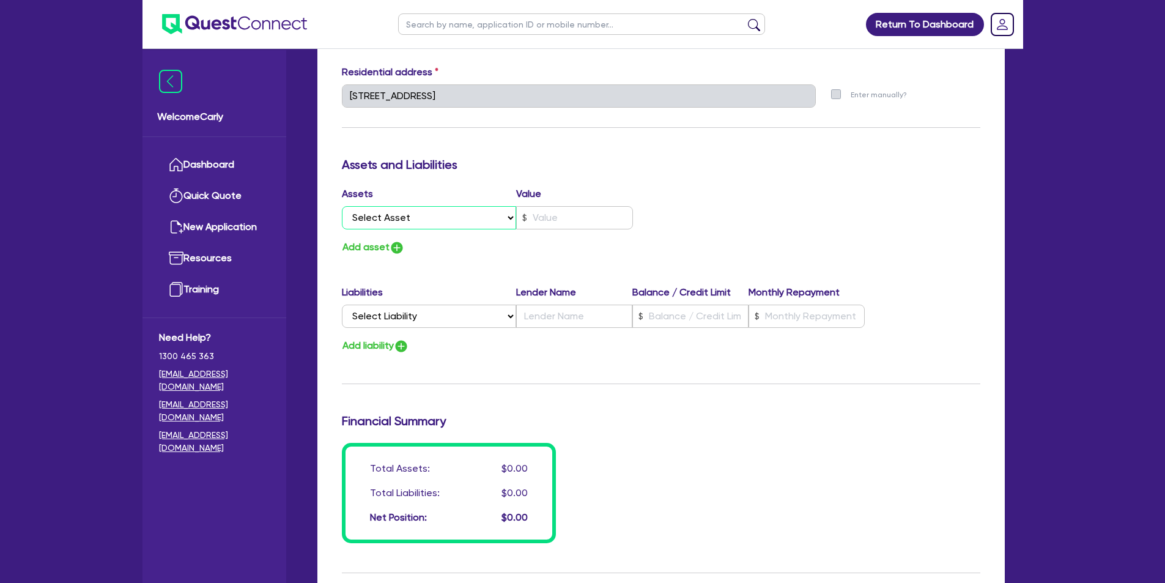
click at [398, 214] on select "Select Asset Cash Property Investment property Vehicle Truck Trailer Equipment …" at bounding box center [429, 217] width 175 height 23
select select "CASH"
click at [342, 206] on select "Select Asset Cash Property Investment property Vehicle Truck Trailer Equipment …" at bounding box center [429, 217] width 175 height 23
type input "2"
type input "0428 494 755"
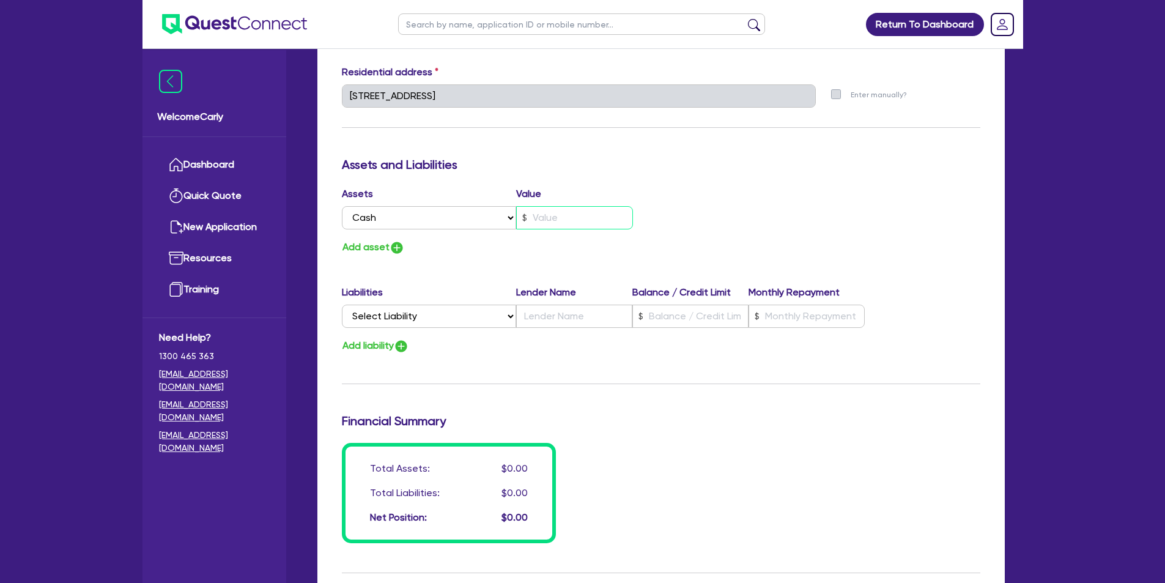
click at [552, 214] on input "text" at bounding box center [574, 217] width 117 height 23
type input "2"
type input "0428 494 755"
type input "1"
type input "2"
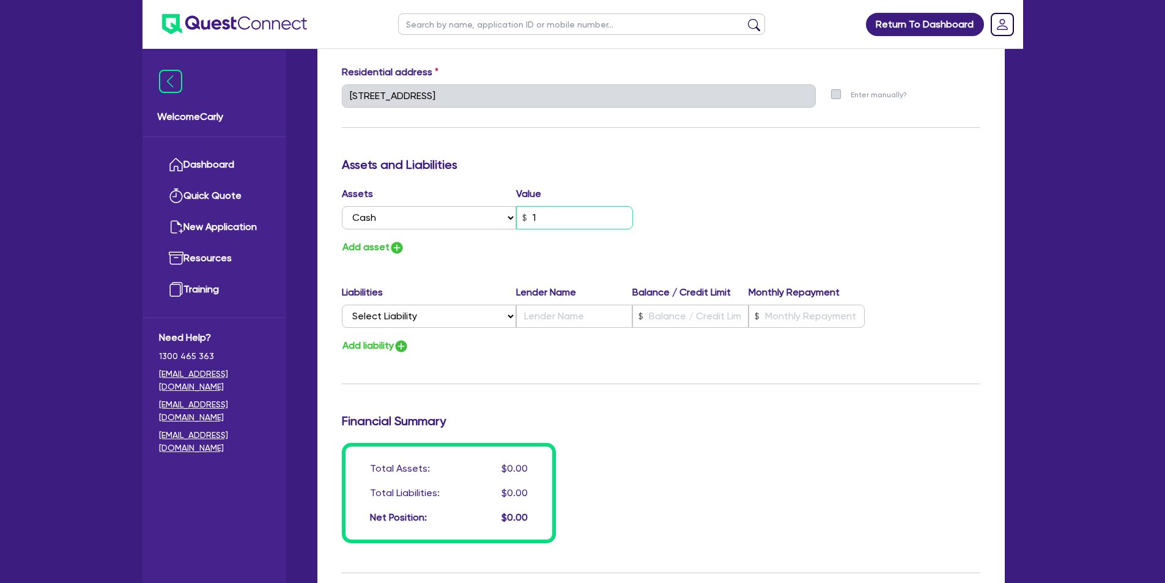
type input "0428 494 755"
type input "11"
type input "2"
type input "0428 494 755"
type input "110"
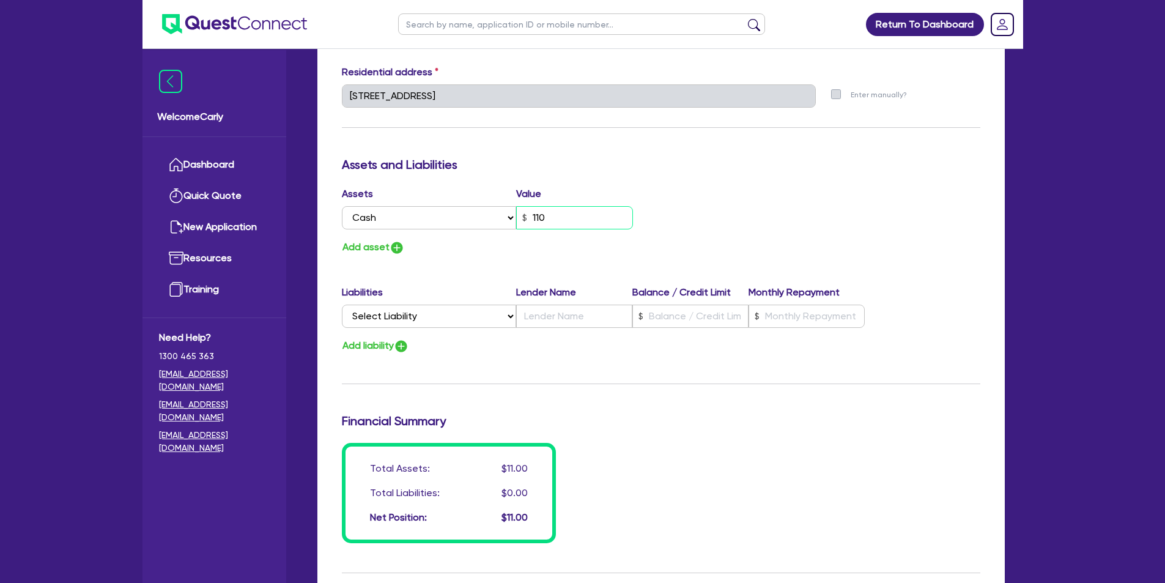
type input "2"
type input "0428 494 755"
type input "1,100"
type input "2"
type input "0428 494 755"
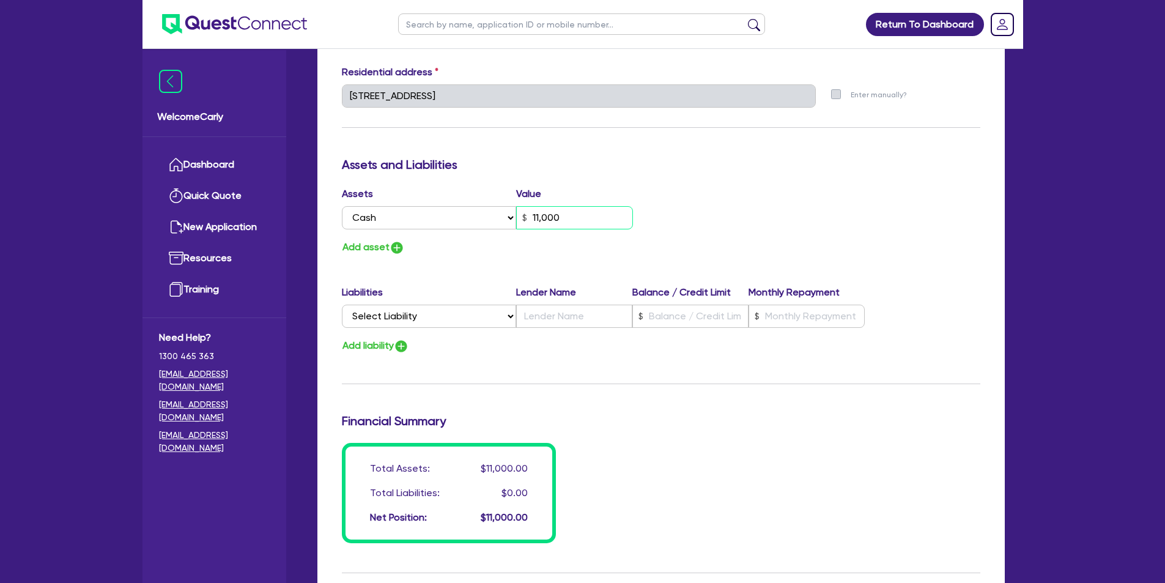
type input "11,000"
click at [389, 247] on button "Add asset" at bounding box center [373, 247] width 63 height 17
type input "2"
type input "0428 494 755"
type input "11,000"
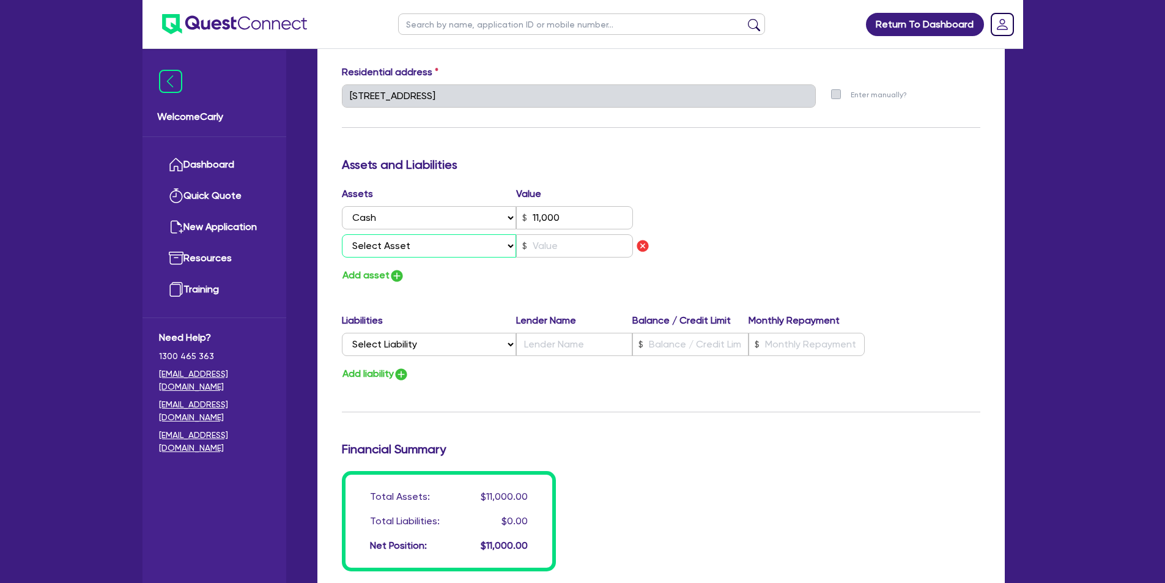
click at [388, 240] on select "Select Asset Cash Property Investment property Vehicle Truck Trailer Equipment …" at bounding box center [429, 245] width 175 height 23
select select "VEHICLE"
click at [342, 234] on select "Select Asset Cash Property Investment property Vehicle Truck Trailer Equipment …" at bounding box center [429, 245] width 175 height 23
type input "2"
type input "0428 494 755"
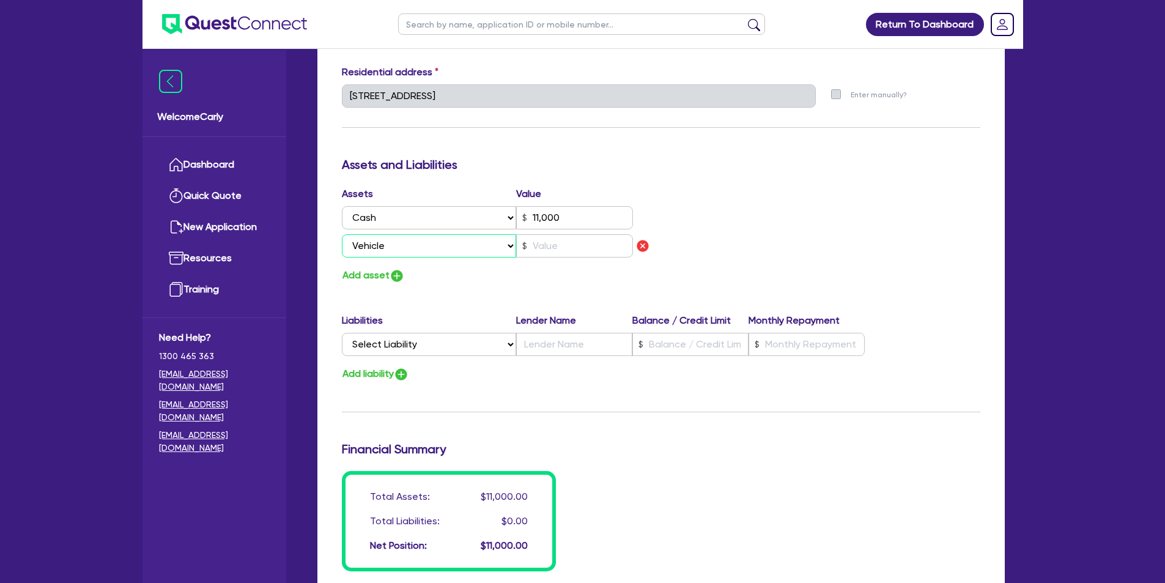
type input "11,000"
click at [570, 250] on input "text" at bounding box center [574, 245] width 117 height 23
type input "2"
type input "0428 494 755"
type input "11,000"
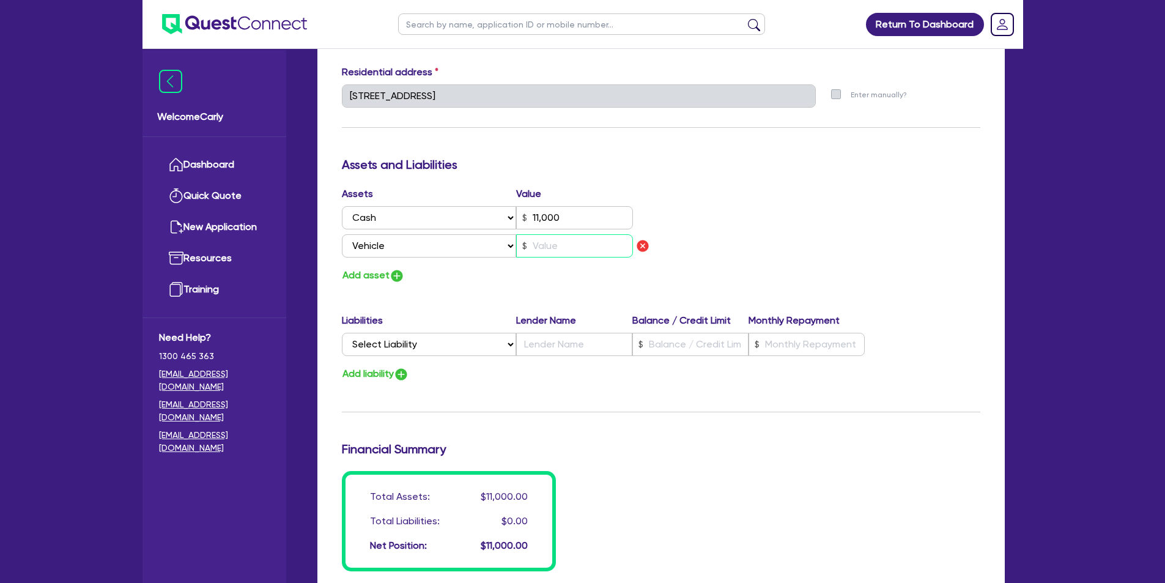
type input "6"
type input "2"
type input "0428 494 755"
type input "11,000"
type input "60"
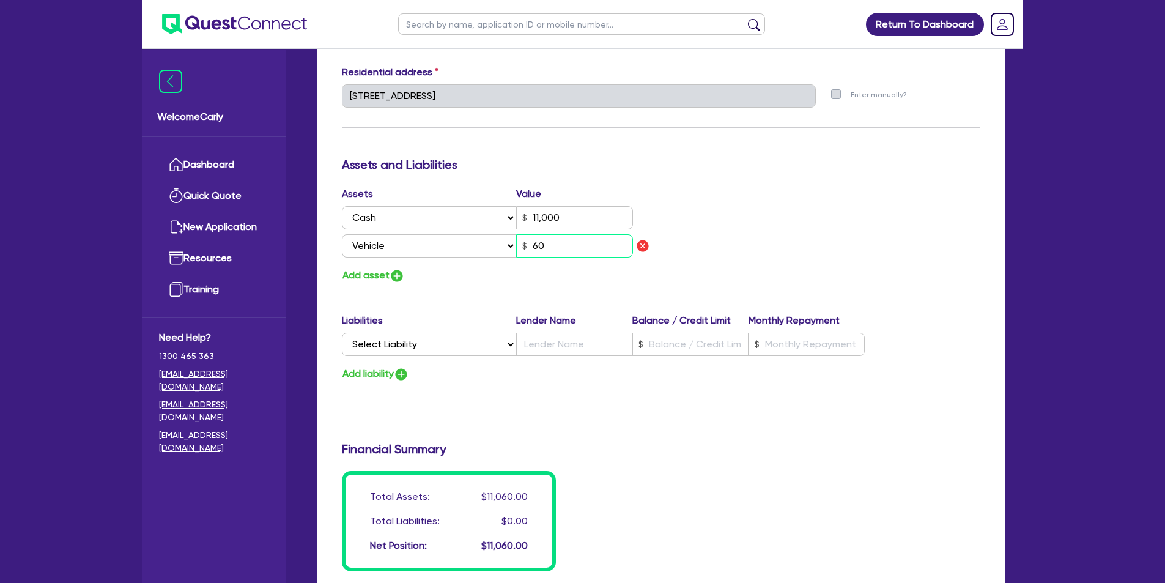
type input "2"
type input "0428 494 755"
type input "11,000"
type input "600"
type input "2"
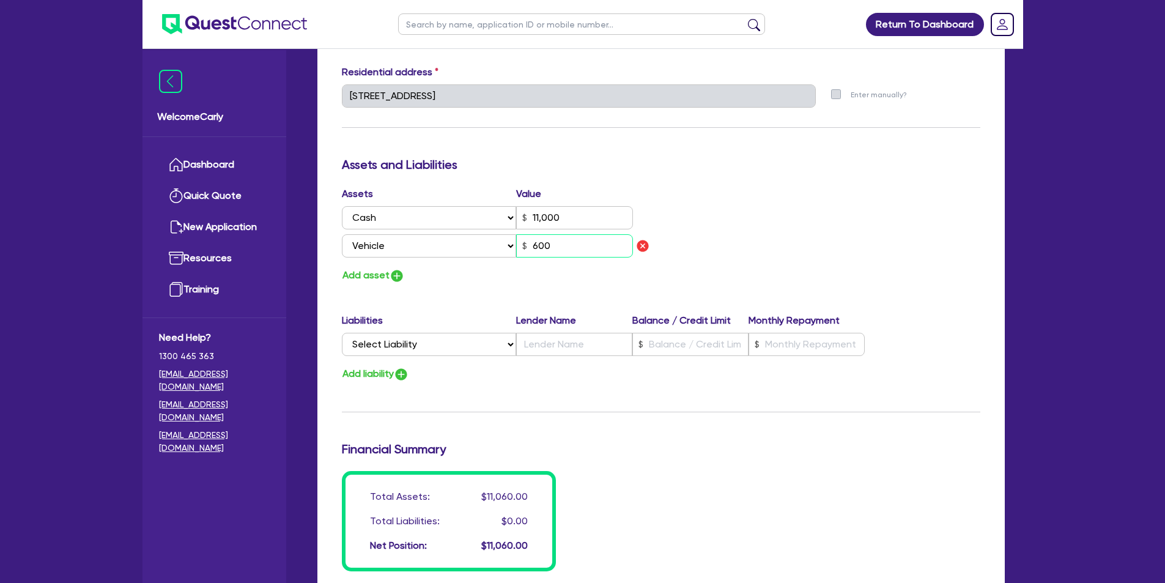
type input "0428 494 755"
type input "11,000"
type input "6,000"
click at [371, 274] on button "Add asset" at bounding box center [373, 275] width 63 height 17
type input "2"
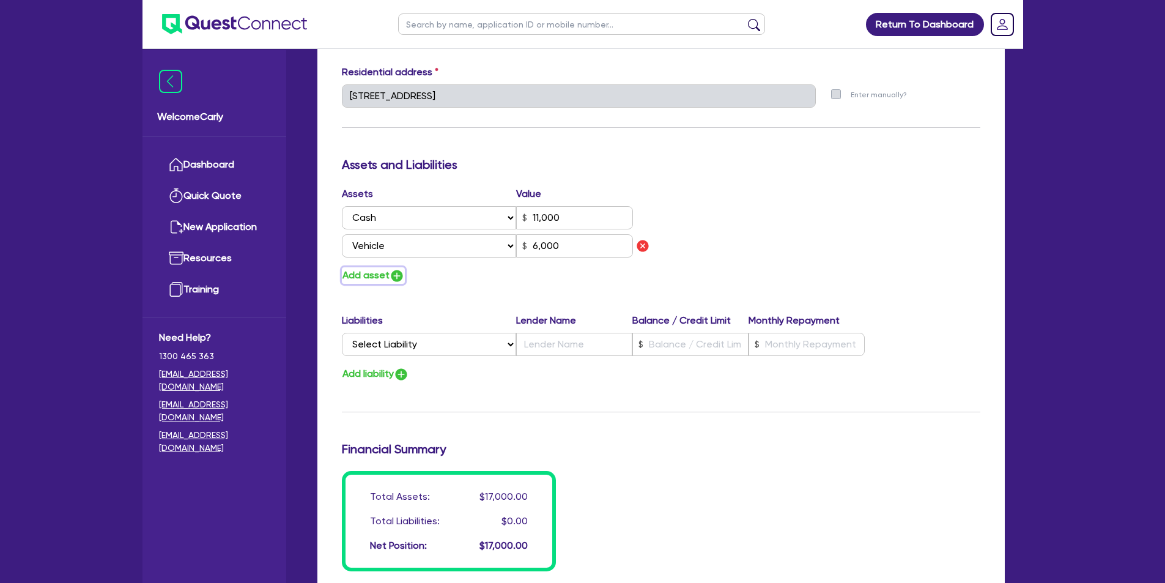
type input "0428 494 755"
type input "11,000"
type input "6,000"
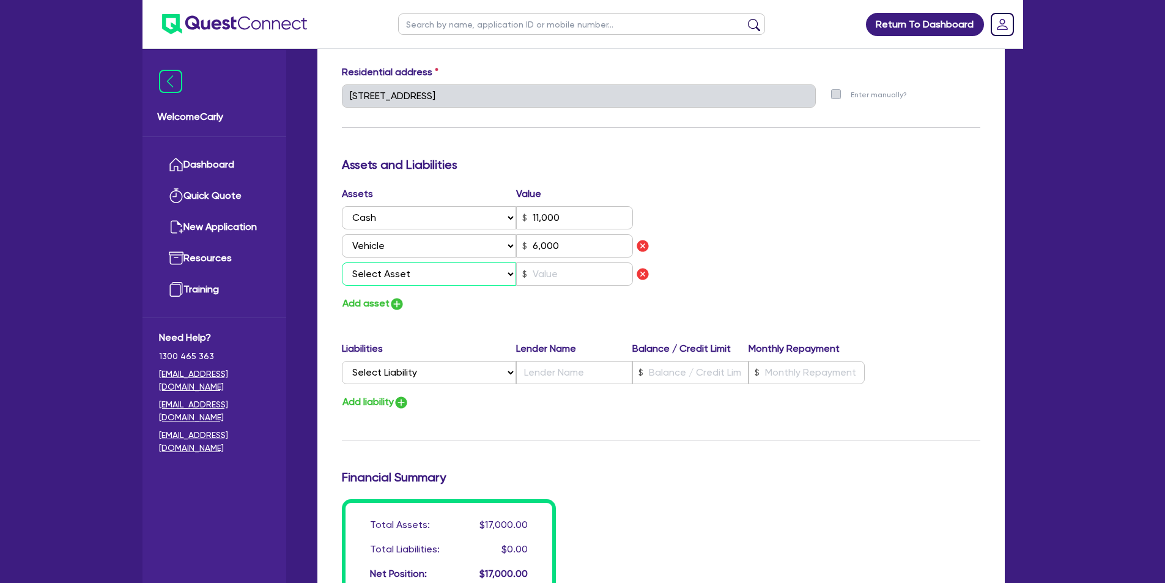
click at [392, 281] on select "Select Asset Cash Property Investment property Vehicle Truck Trailer Equipment …" at bounding box center [429, 273] width 175 height 23
select select "TRAILER"
click at [342, 262] on select "Select Asset Cash Property Investment property Vehicle Truck Trailer Equipment …" at bounding box center [429, 273] width 175 height 23
type input "2"
type input "0428 494 755"
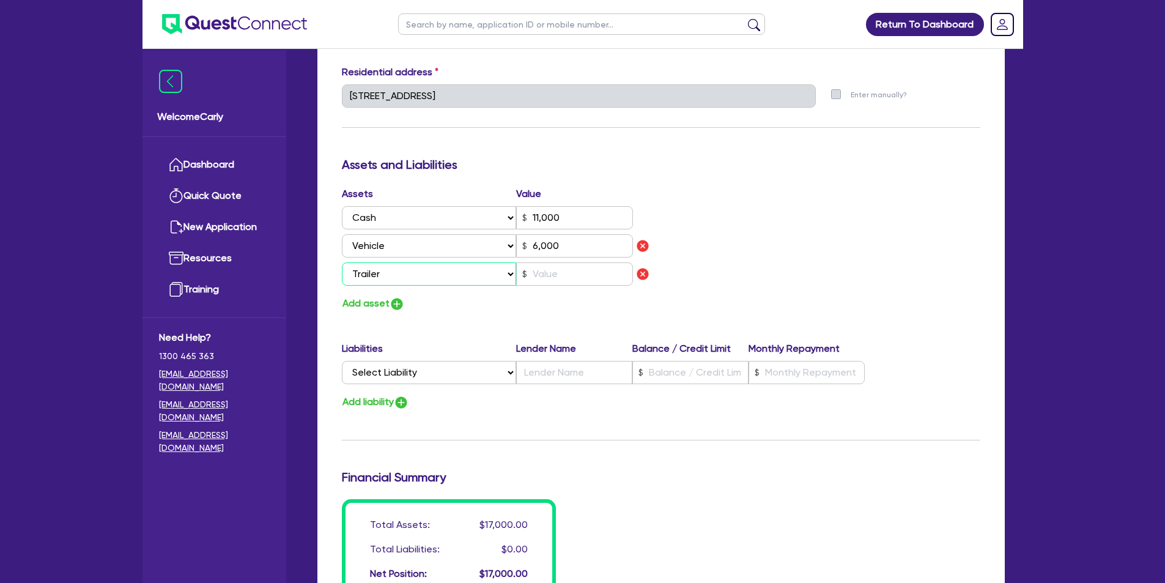
type input "11,000"
type input "6,000"
click at [547, 275] on input "text" at bounding box center [574, 273] width 117 height 23
type input "2"
type input "0428 494 755"
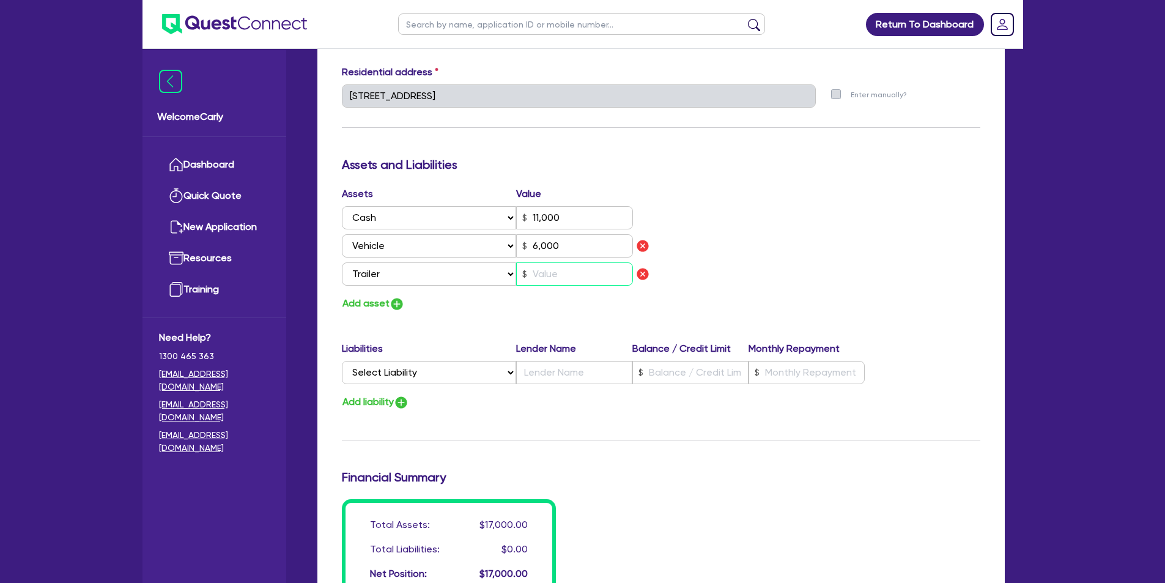
type input "11,000"
type input "6,000"
type input "3"
type input "2"
type input "0428 494 755"
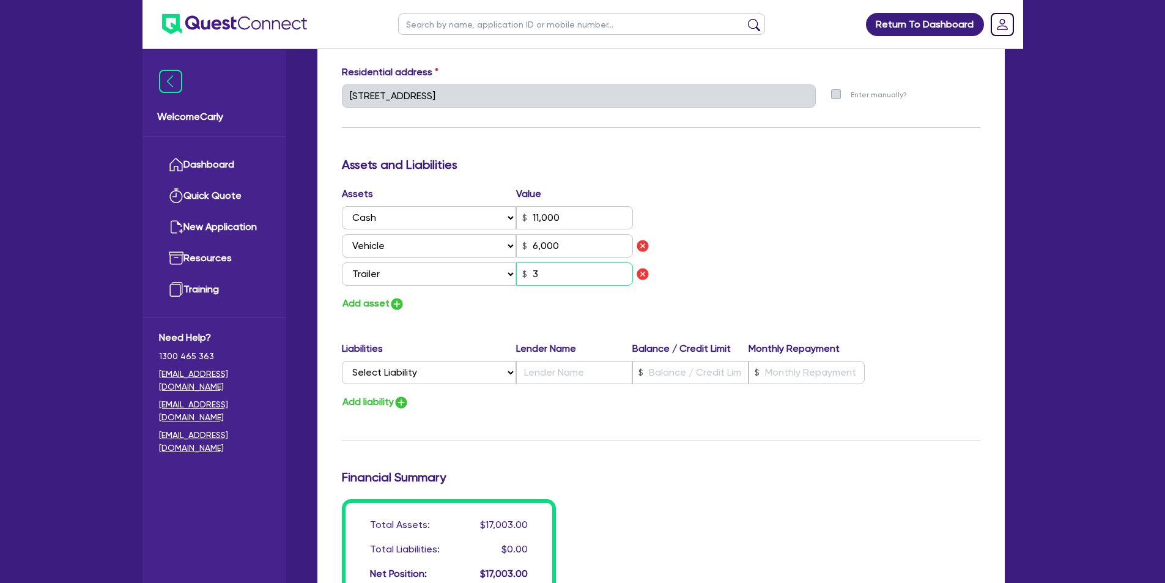
type input "11,000"
type input "6,000"
type input "35"
type input "2"
type input "0428 494 755"
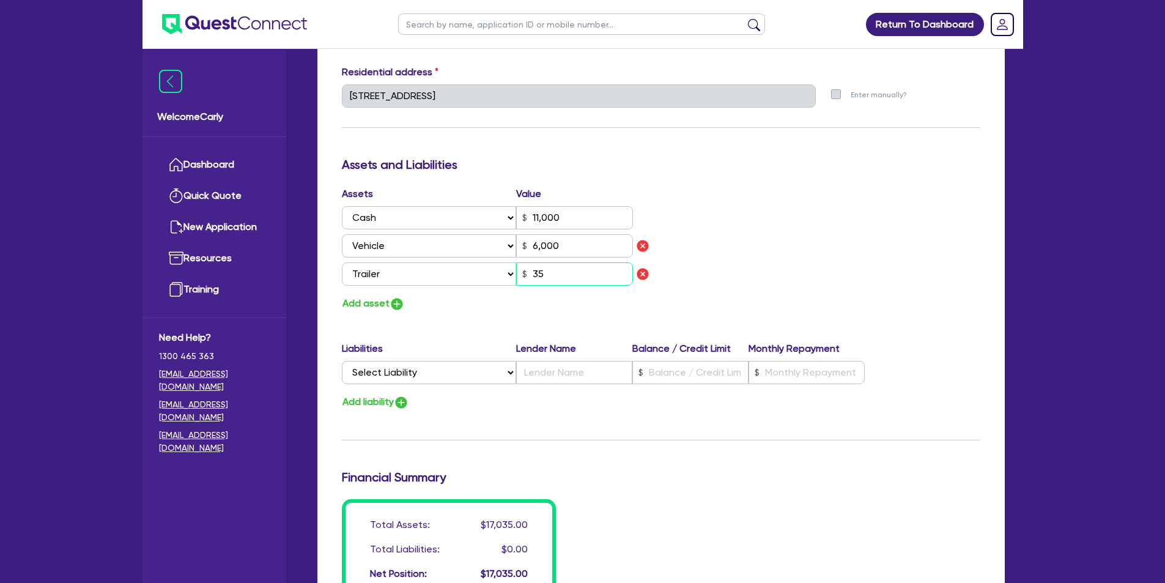
type input "11,000"
type input "6,000"
type input "350"
type input "2"
type input "0428 494 755"
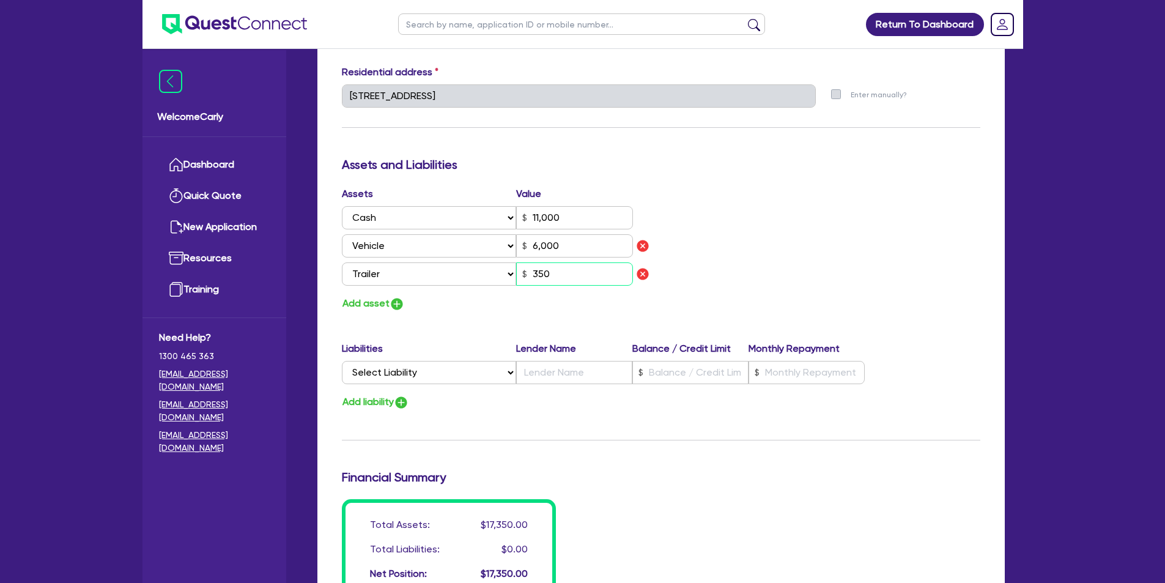
type input "11,000"
type input "6,000"
type input "3,500"
type input "2"
type input "0428 494 755"
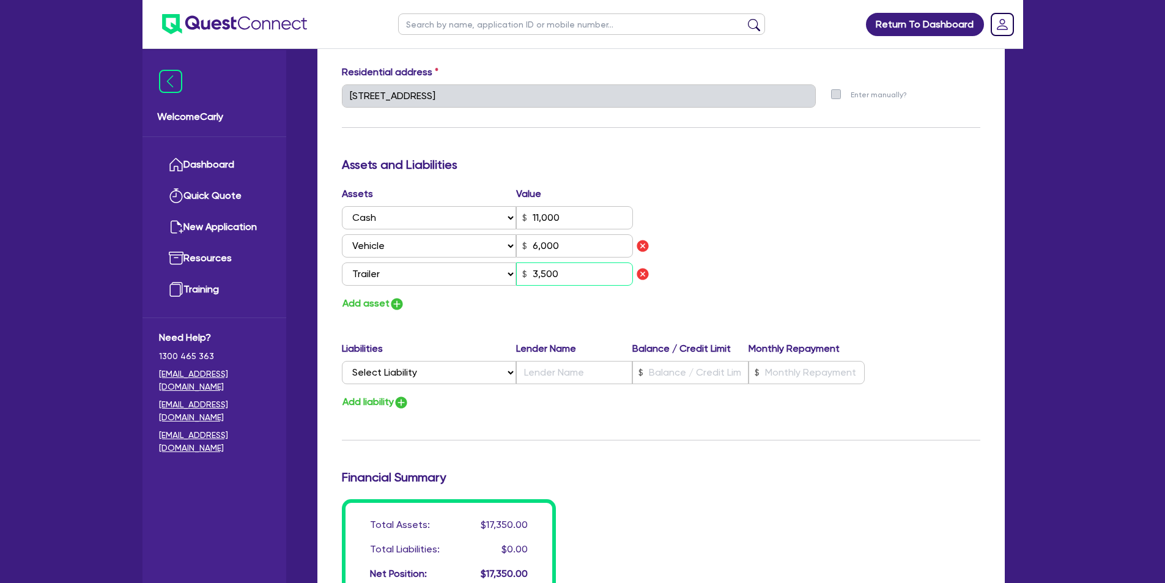
type input "11,000"
type input "6,000"
type input "35,000"
click at [379, 301] on button "Add asset" at bounding box center [373, 303] width 63 height 17
type input "2"
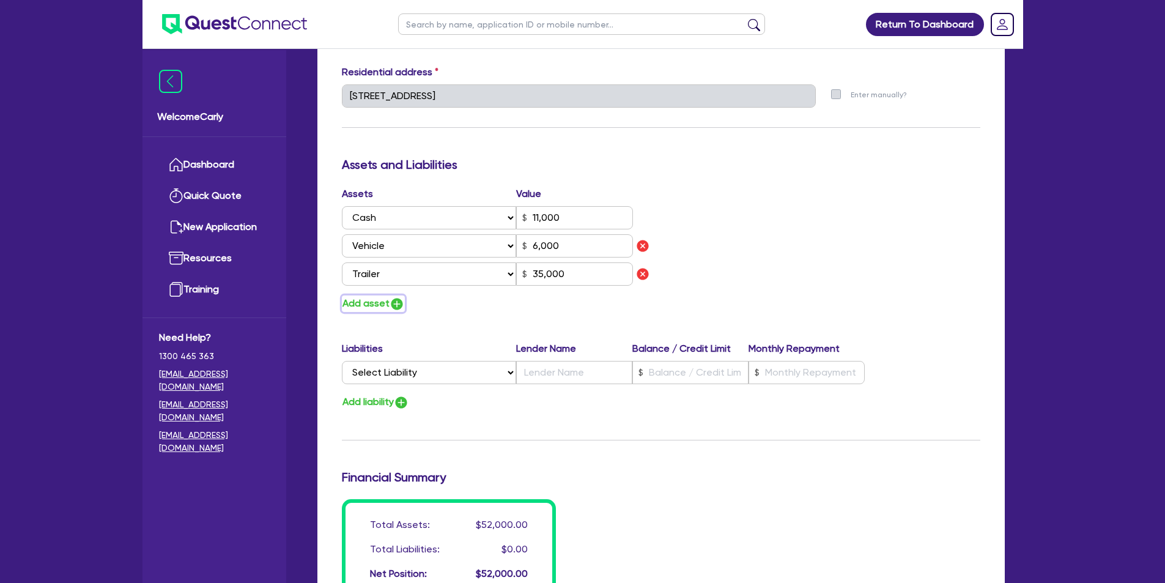
type input "0428 494 755"
type input "11,000"
type input "6,000"
type input "35,000"
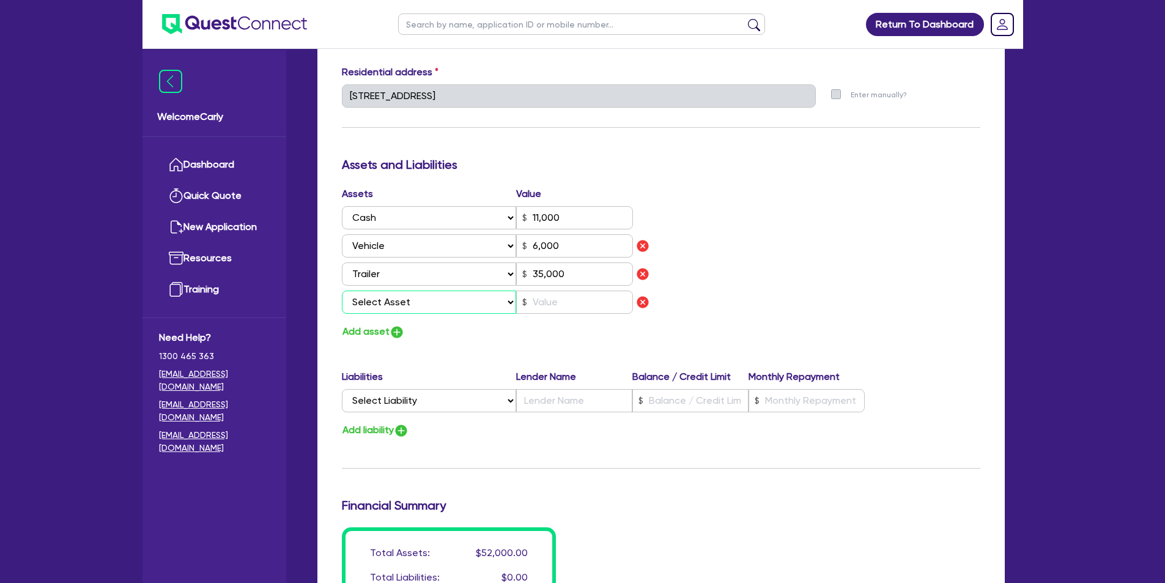
click at [380, 304] on select "Select Asset Cash Property Investment property Vehicle Truck Trailer Equipment …" at bounding box center [429, 302] width 175 height 23
select select "HOUSEHOLD_PERSONAL"
click at [342, 291] on select "Select Asset Cash Property Investment property Vehicle Truck Trailer Equipment …" at bounding box center [429, 302] width 175 height 23
type input "2"
type input "0428 494 755"
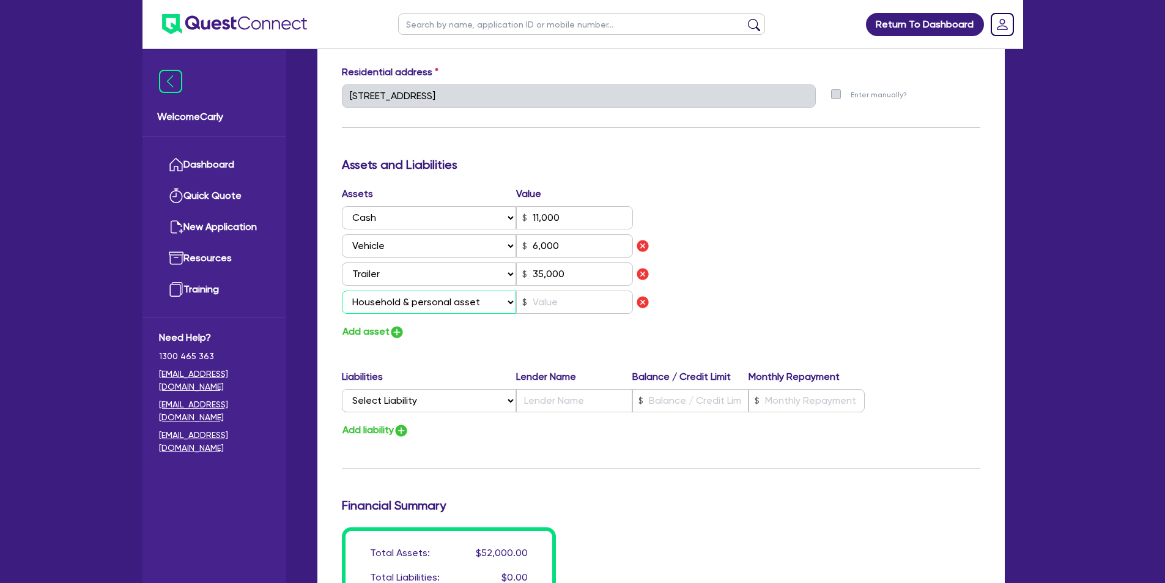
type input "11,000"
type input "6,000"
type input "35,000"
click at [538, 306] on input "text" at bounding box center [574, 302] width 117 height 23
type input "2"
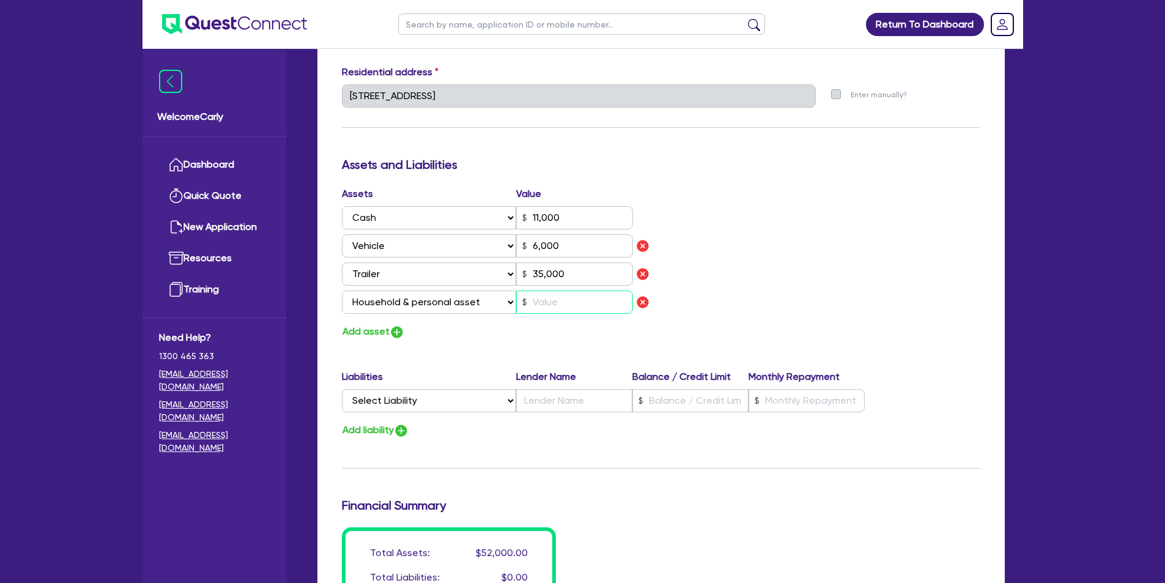
type input "0428 494 755"
type input "11,000"
type input "6,000"
type input "35,000"
type input "2"
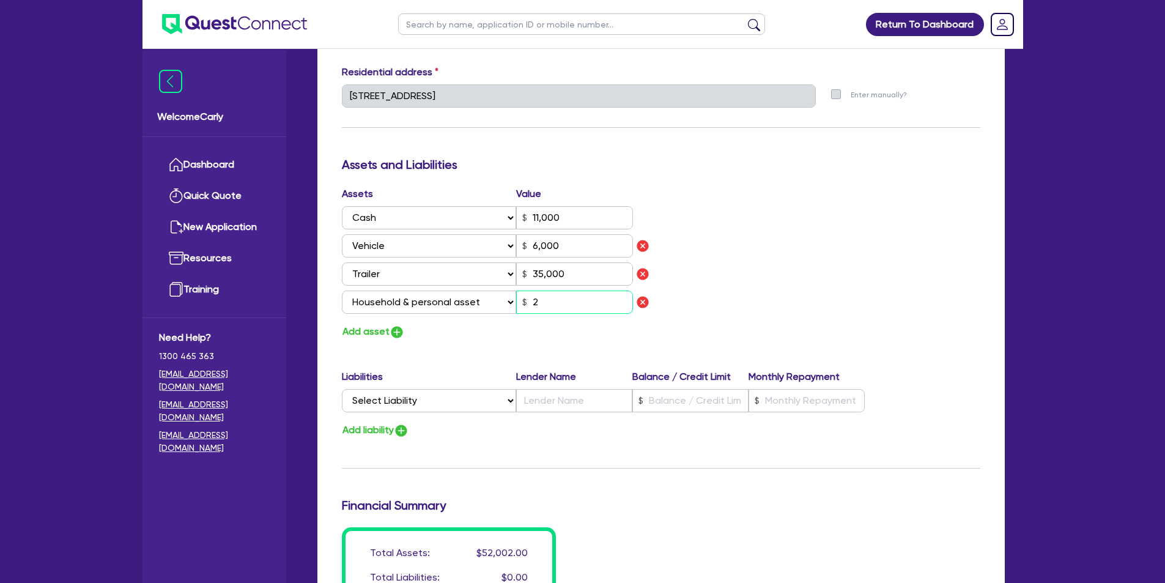
type input "2"
type input "0428 494 755"
type input "11,000"
type input "6,000"
type input "35,000"
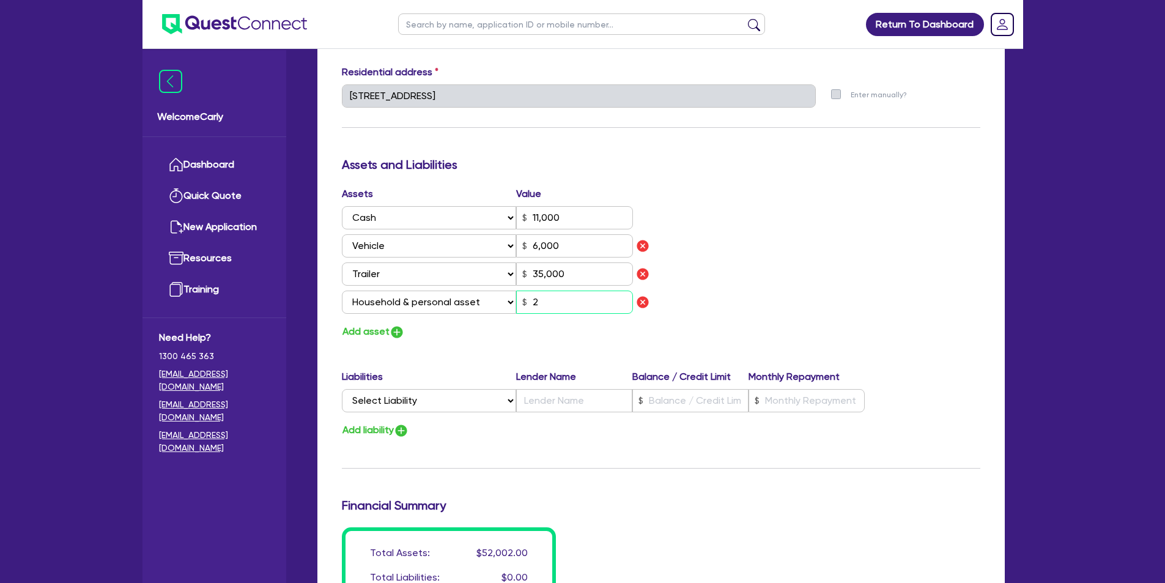
type input "20"
type input "2"
type input "0428 494 755"
type input "11,000"
type input "6,000"
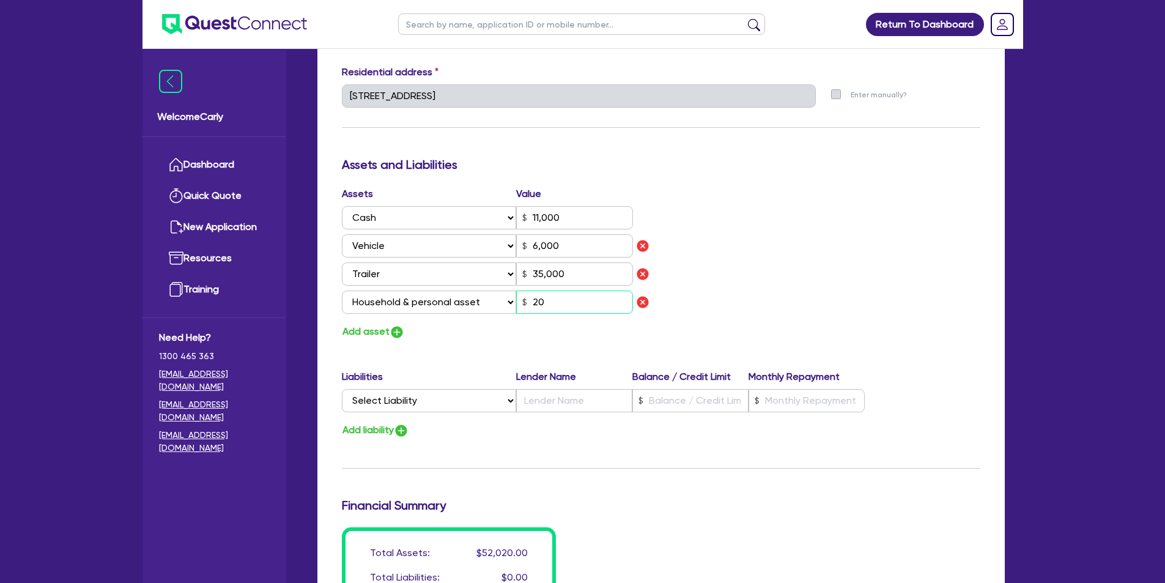
type input "35,000"
type input "200"
type input "2"
type input "0428 494 755"
type input "11,000"
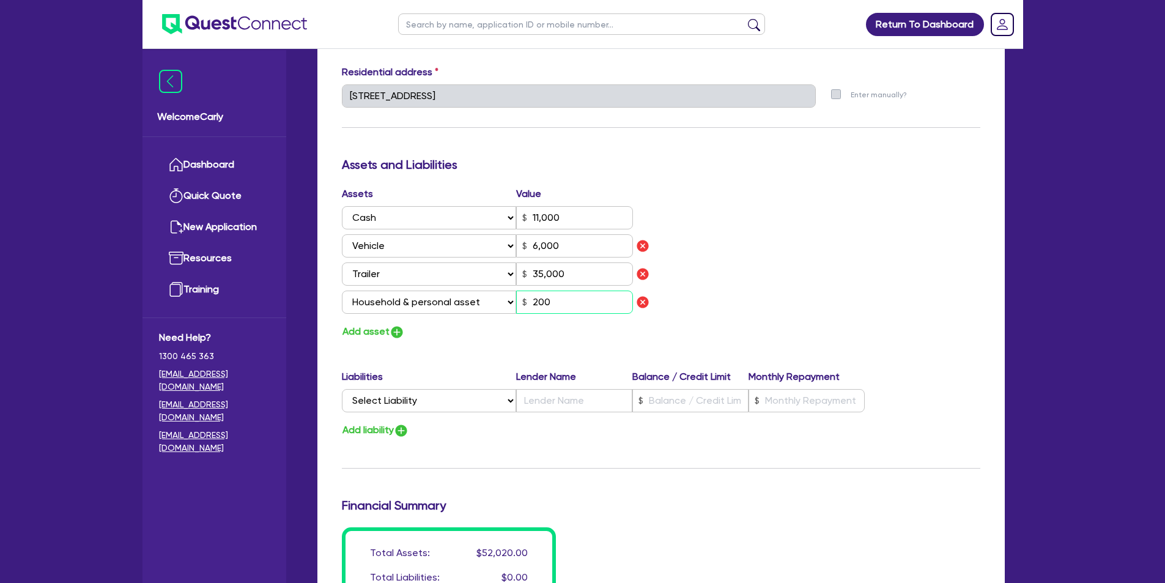
type input "6,000"
type input "35,000"
type input "2,000"
type input "2"
type input "0428 494 755"
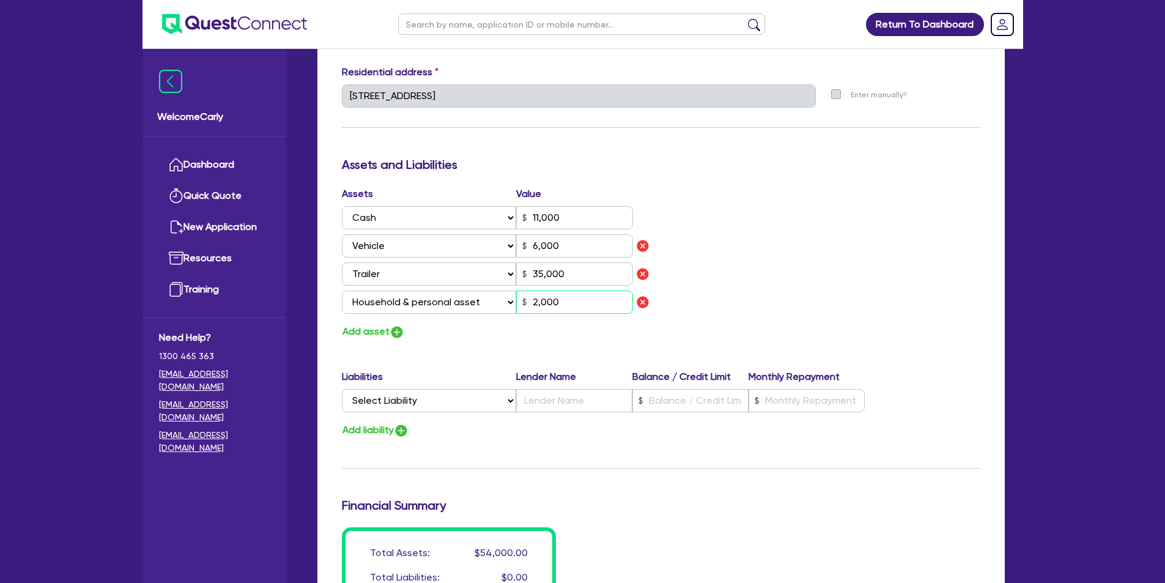
type input "11,000"
type input "6,000"
type input "35,000"
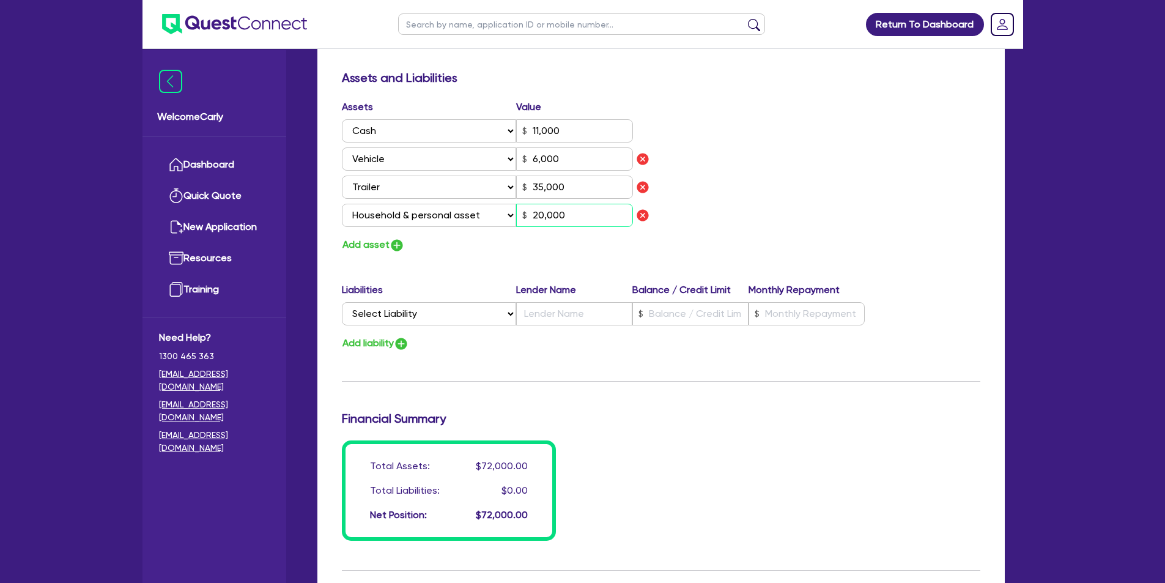
scroll to position [734, 0]
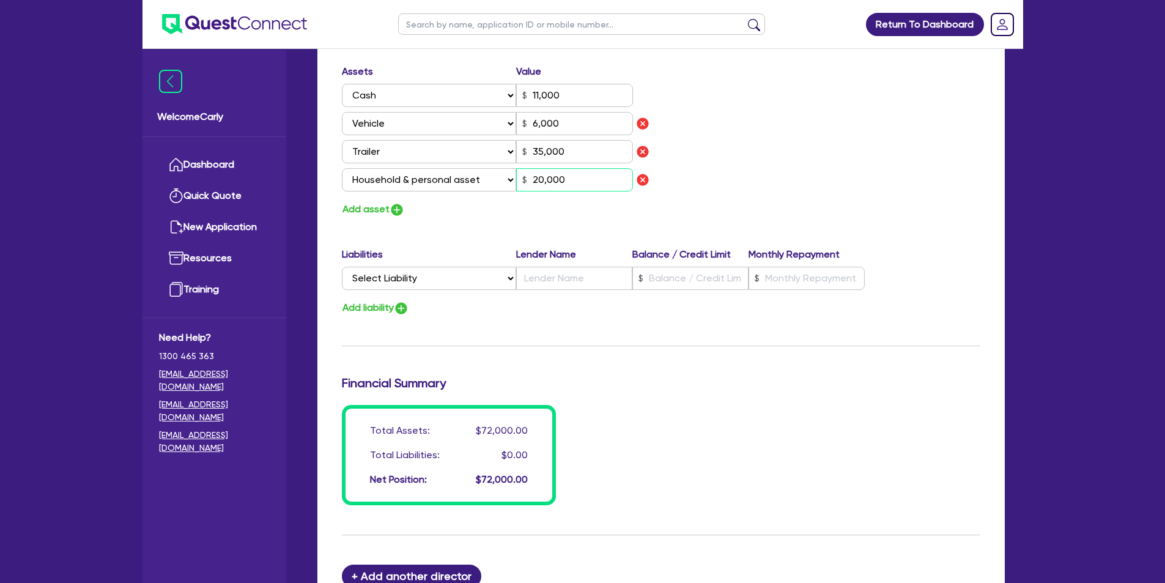
type input "20,000"
click at [459, 278] on select "Select Liability Credit card Mortgage Investment property loan Vehicle loan Tru…" at bounding box center [429, 278] width 174 height 23
click at [739, 182] on div "Assets Value Select Asset Cash Property Investment property Vehicle Truck Trail…" at bounding box center [661, 141] width 657 height 154
click at [504, 279] on select "Select Liability Credit card Mortgage Investment property loan Vehicle loan Tru…" at bounding box center [429, 278] width 174 height 23
click at [569, 337] on div "Update residential status for Director #1 Boarding is only acceptable when the …" at bounding box center [661, 10] width 639 height 989
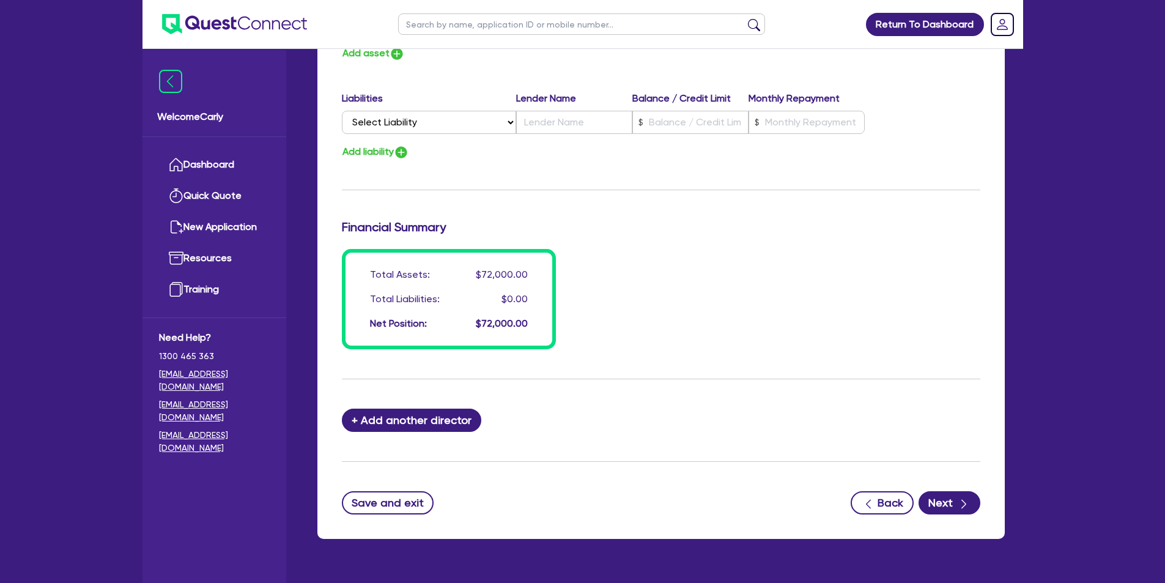
scroll to position [921, 0]
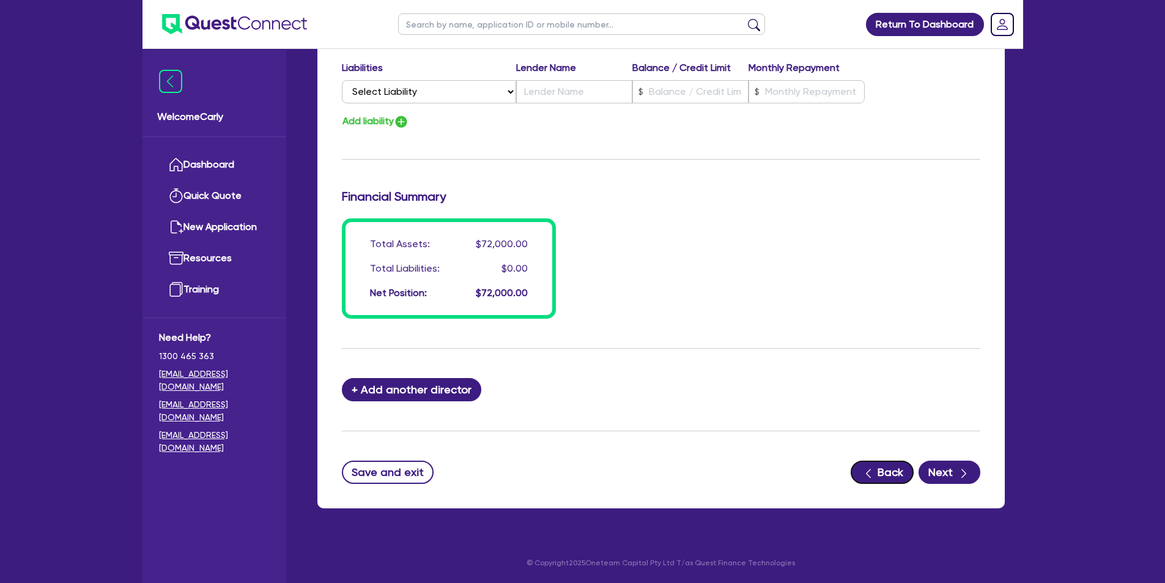
click at [890, 466] on button "Back" at bounding box center [882, 472] width 63 height 23
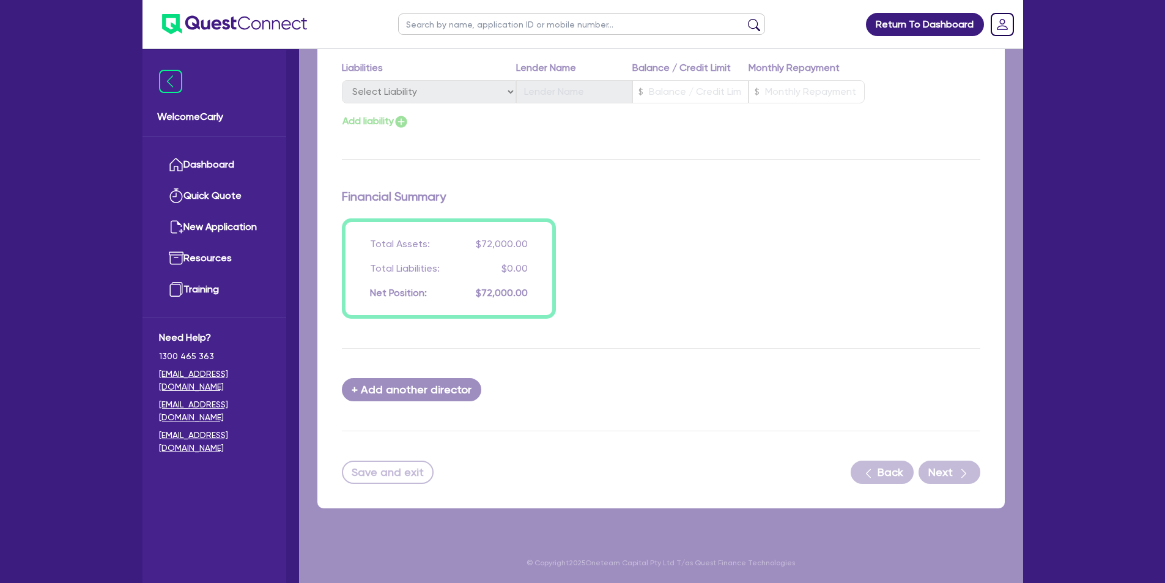
select select "SOLE_TRADER"
select select "RETAIL_WHOLESALE_TRADE"
select select "PERSONAL_ACCESSORIES"
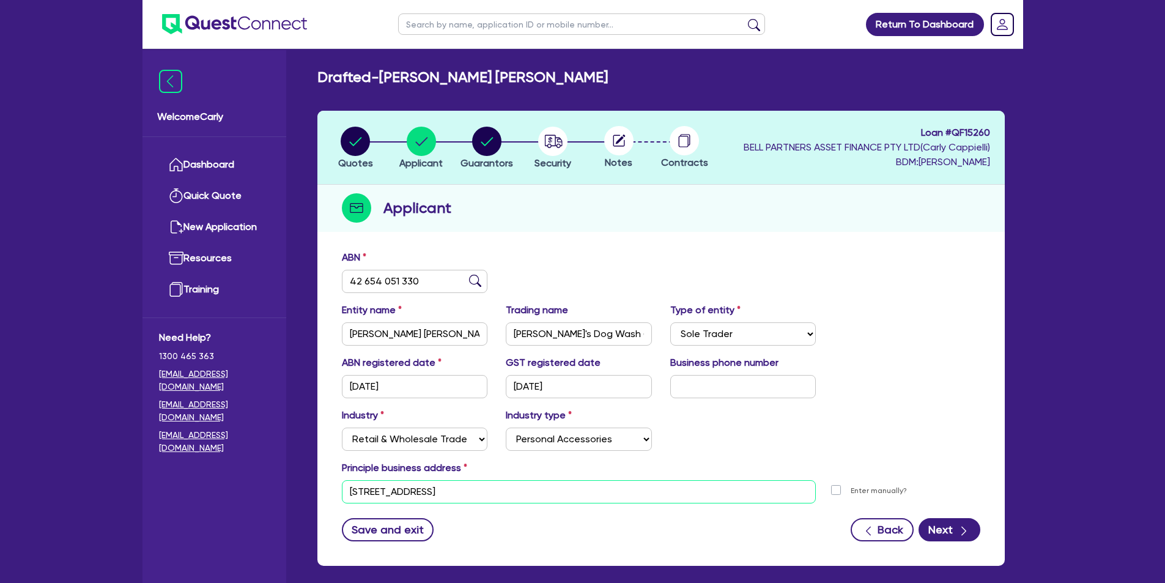
click at [348, 492] on input "14 Lockyer Pl Crestmead QLD 4132" at bounding box center [579, 491] width 475 height 23
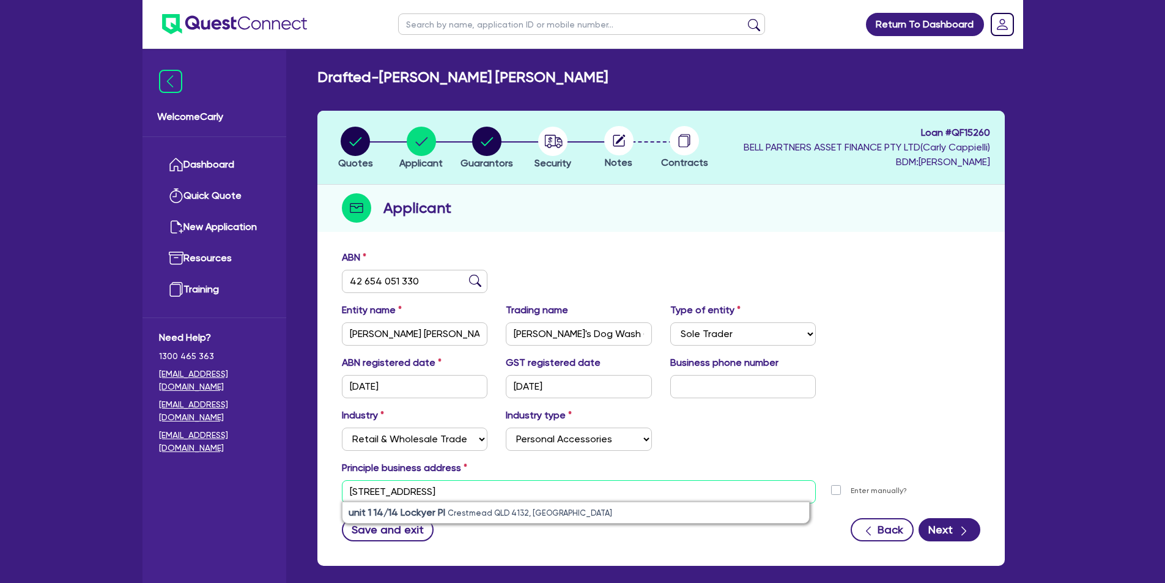
click at [396, 492] on input "unit 1 14 14 Lockyer Pl Crestmead QLD 4132" at bounding box center [579, 491] width 475 height 23
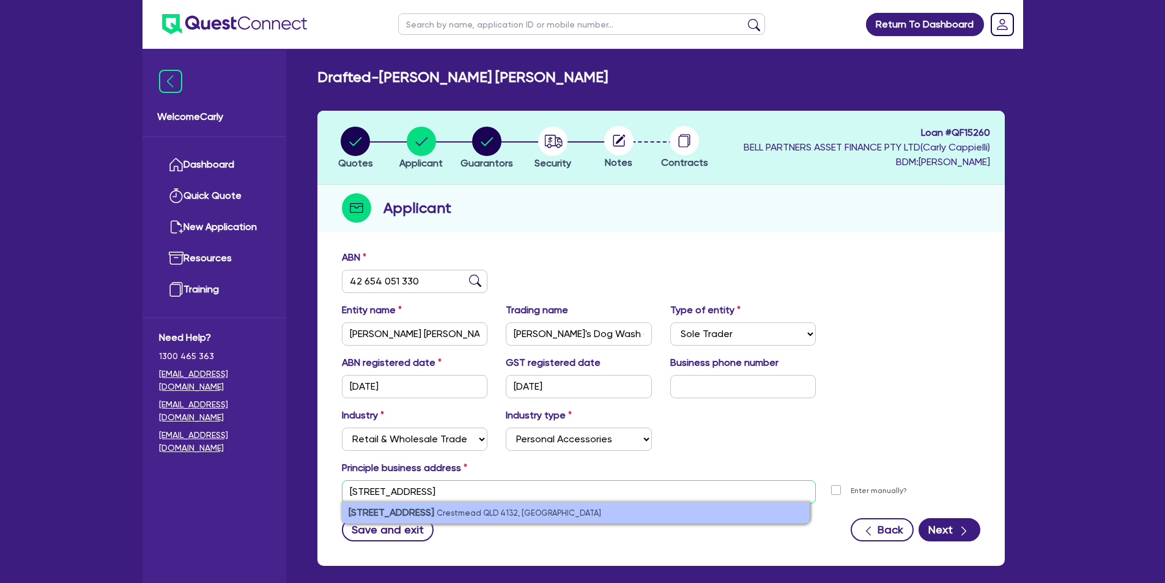
type input "unit 1 14 Lockyer Pl Crestmead QLD 4132"
click at [472, 513] on small "Crestmead QLD 4132, Australia" at bounding box center [519, 512] width 165 height 9
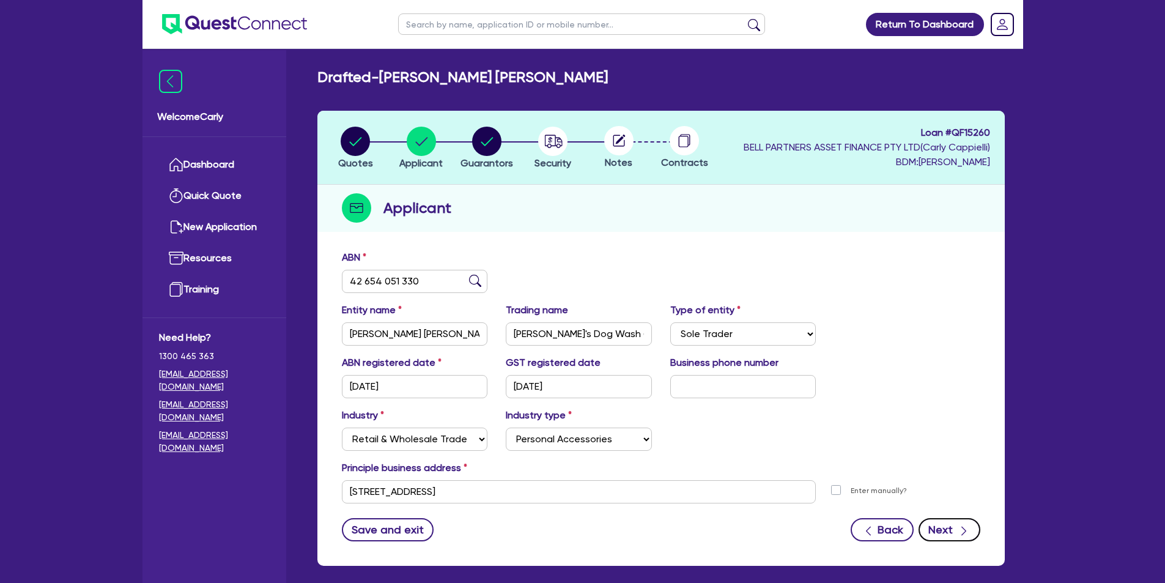
click at [953, 523] on button "Next" at bounding box center [950, 529] width 62 height 23
select select "MS"
select select "QLD"
select select "SINGLE"
select select "CASH"
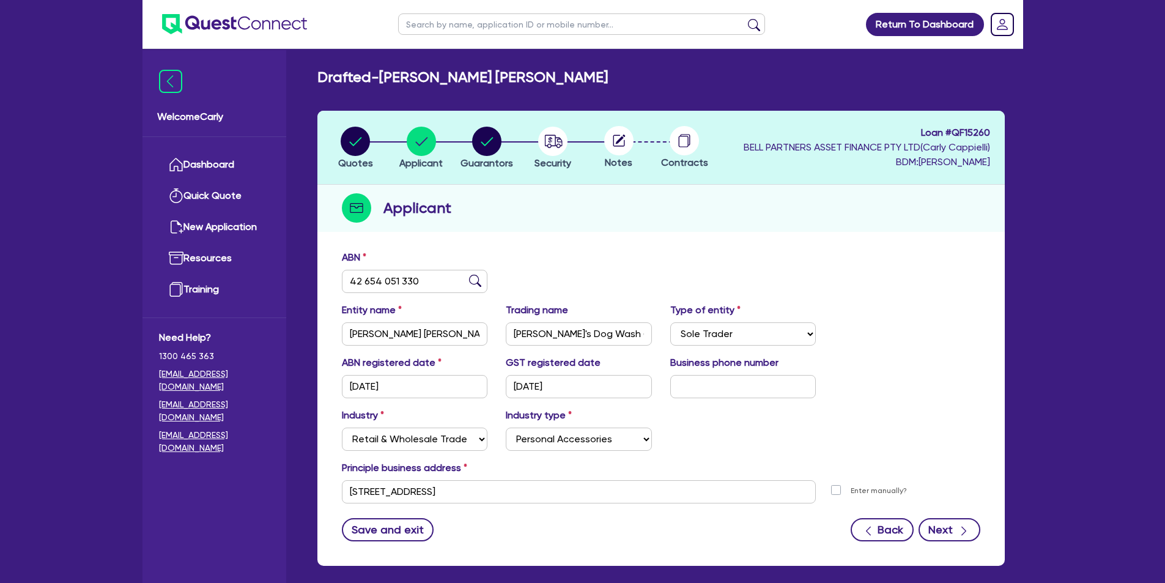
select select "VEHICLE"
select select "TRAILER"
select select "HOUSEHOLD_PERSONAL"
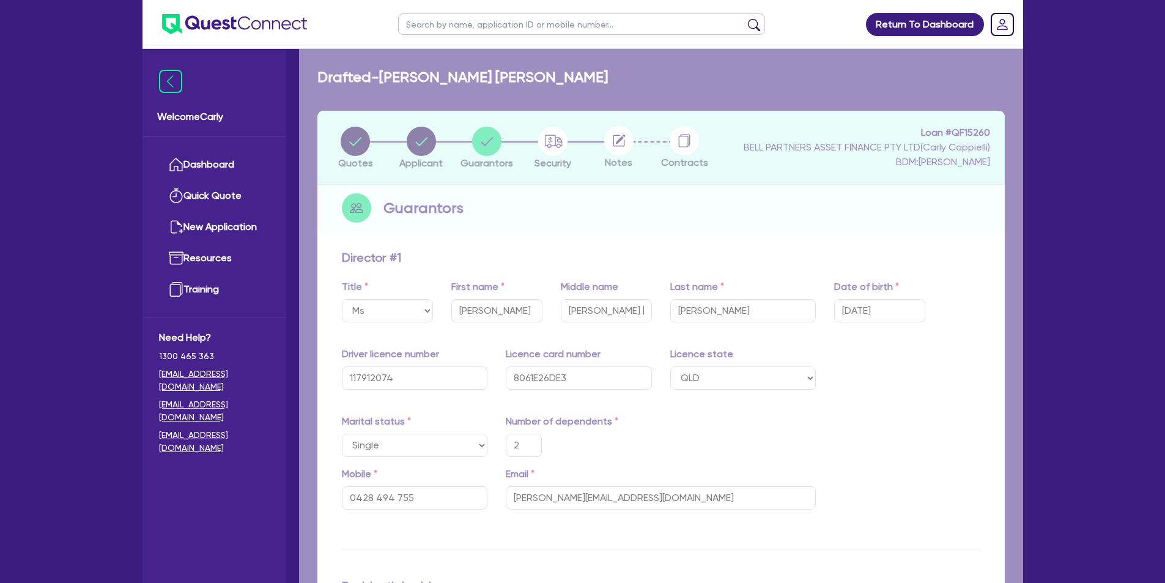
type input "2"
type input "0428 494 755"
type input "unit 1 14 Lockyer Pl Crestmead QLD 4132"
type input "11,000"
type input "6,000"
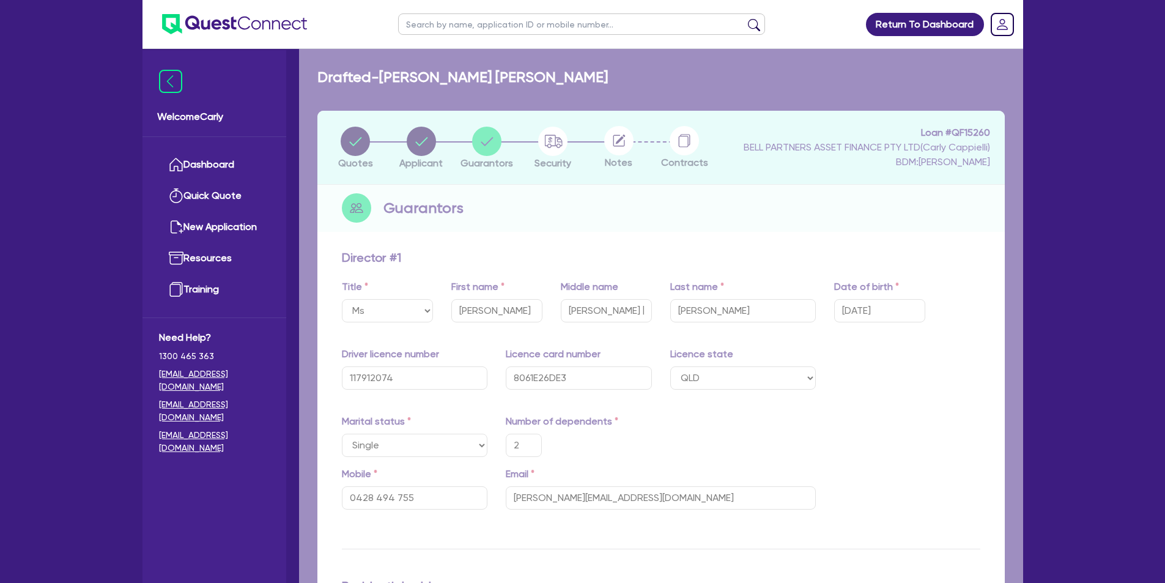
type input "35,000"
type input "20,000"
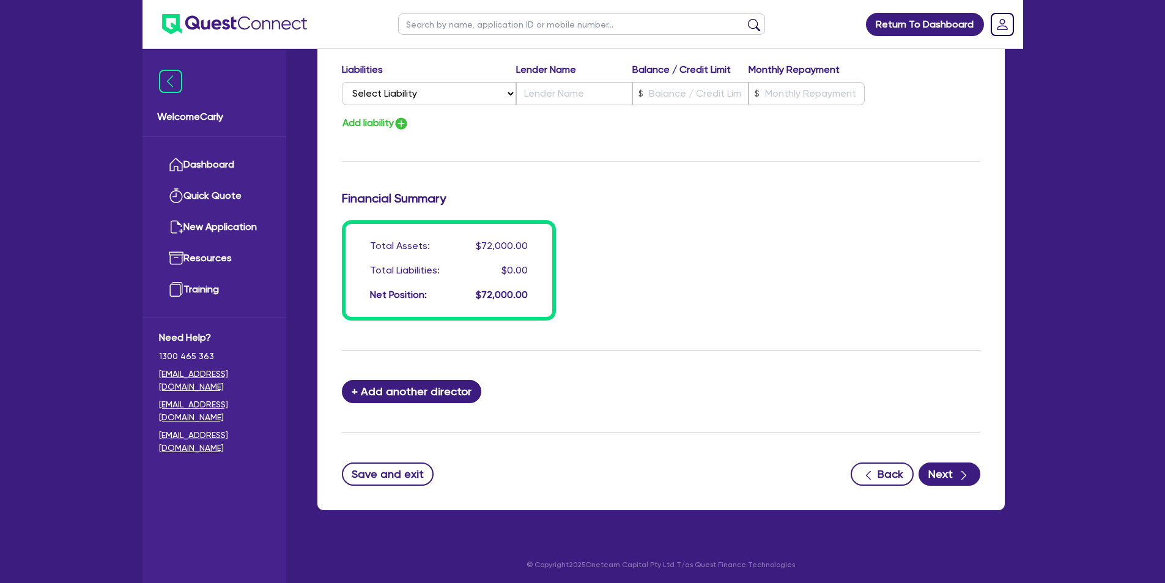
scroll to position [921, 0]
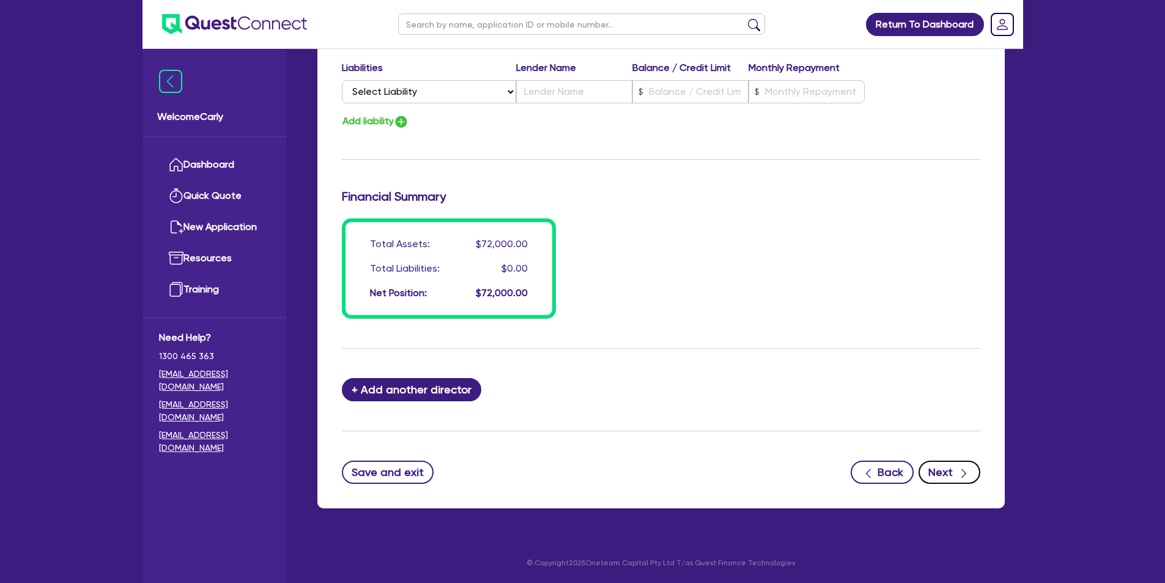
click at [935, 472] on button "Next" at bounding box center [950, 472] width 62 height 23
select select "CARS_AND_LIGHT_TRUCKS"
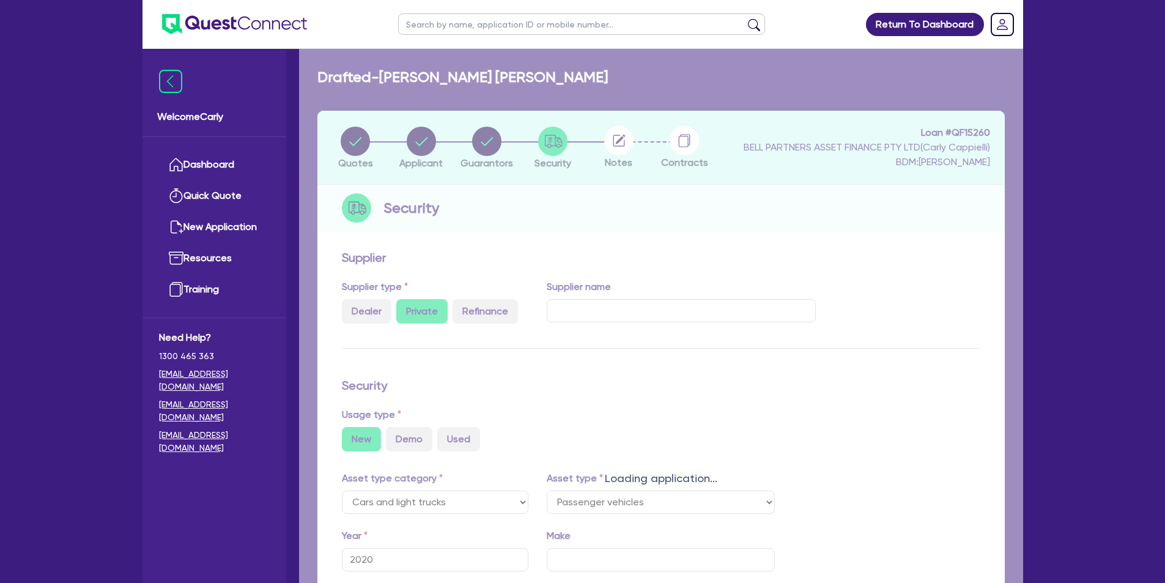
select select "PASSENGER_VEHICLES"
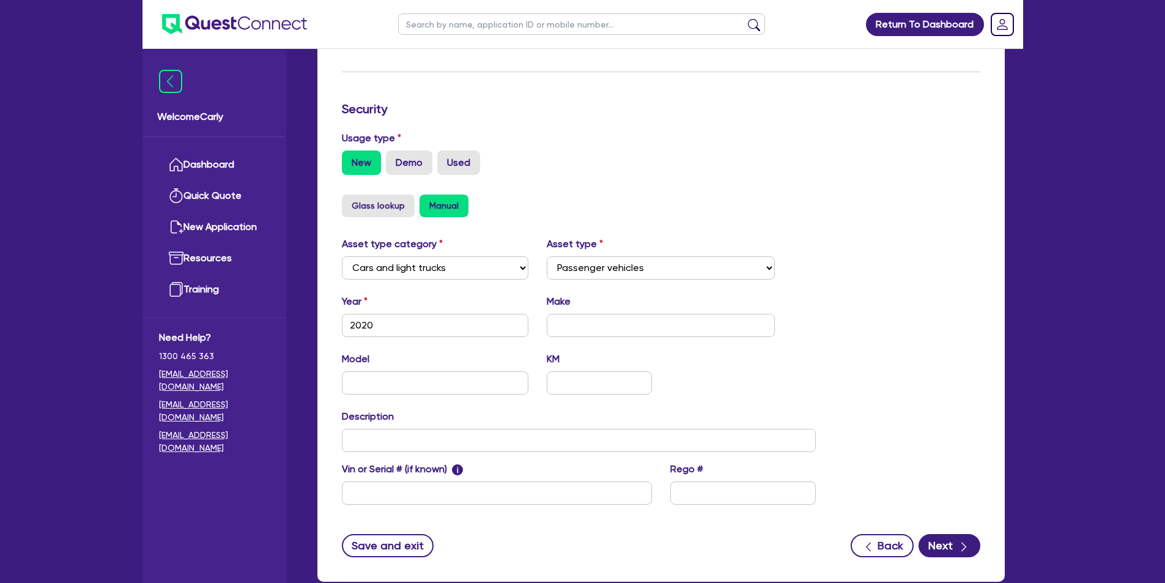
scroll to position [350, 0]
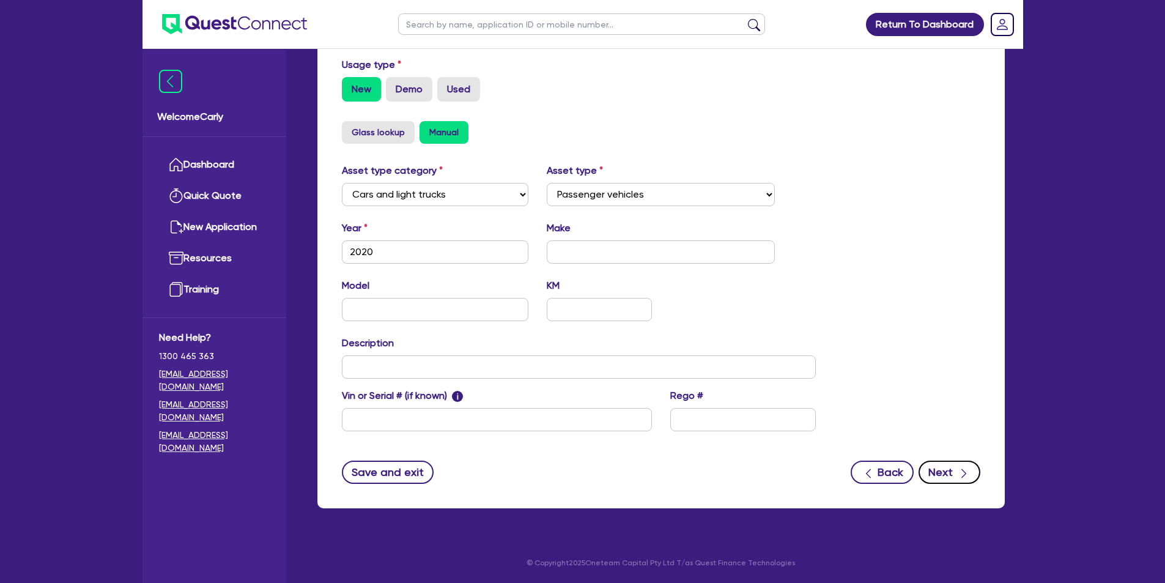
click at [943, 472] on button "Next" at bounding box center [950, 472] width 62 height 23
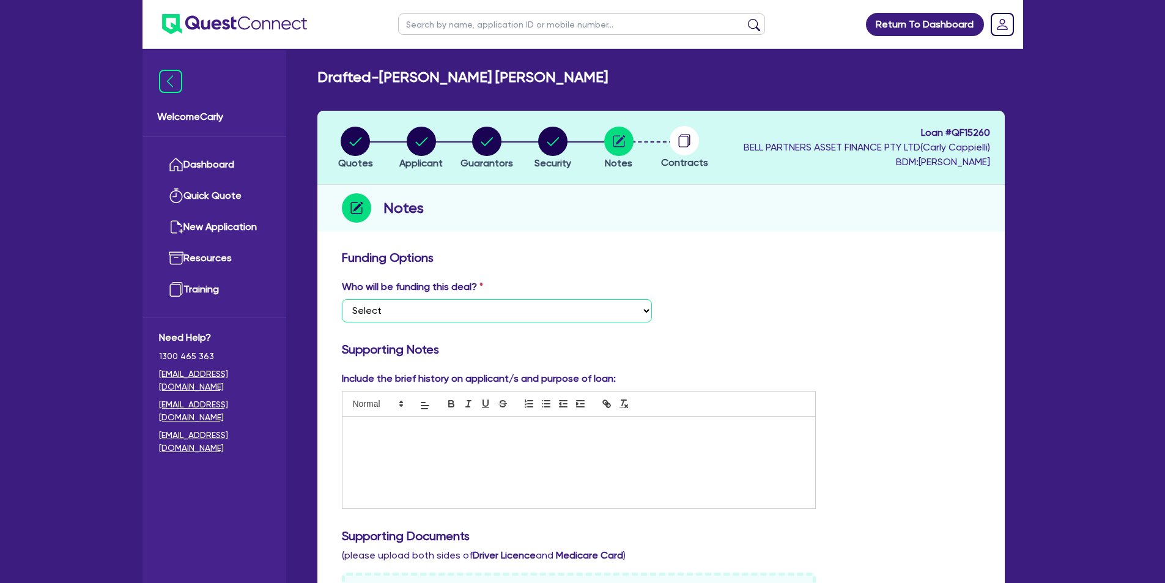
click at [473, 308] on select "Select I want Quest to fund 100% I will fund 100% I will co-fund with Quest Oth…" at bounding box center [497, 310] width 310 height 23
select select "Quest Finance - Own Book"
click at [342, 299] on select "Select I want Quest to fund 100% I will fund 100% I will co-fund with Quest Oth…" at bounding box center [497, 310] width 310 height 23
click at [388, 440] on div at bounding box center [579, 463] width 473 height 92
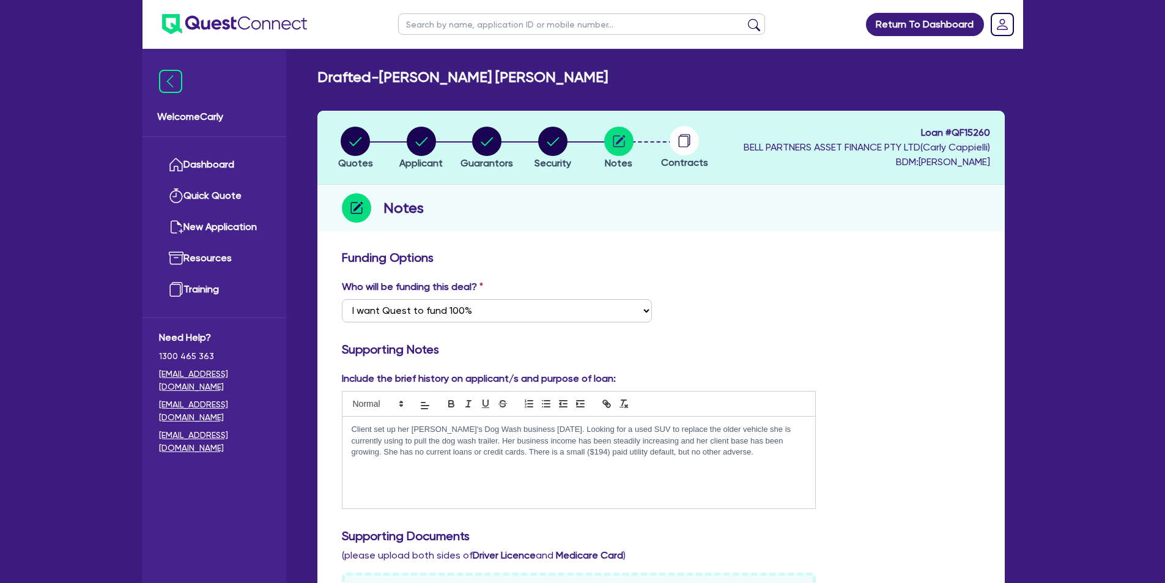
click at [738, 460] on div "Client set up her [PERSON_NAME]'s Dog Wash business [DATE]. Looking for a used …" at bounding box center [579, 463] width 473 height 92
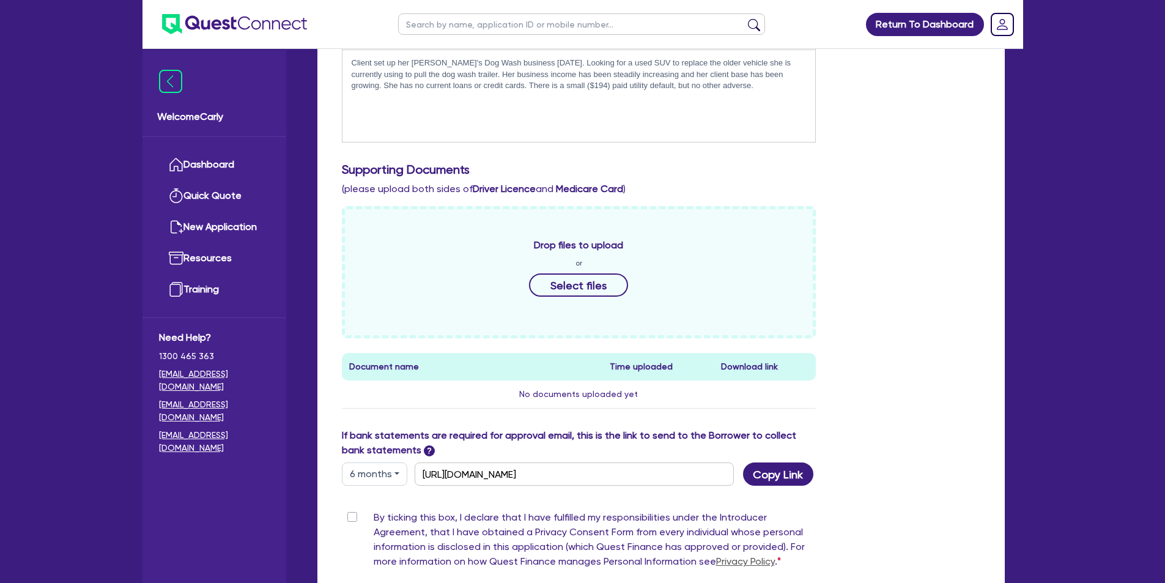
scroll to position [367, 0]
click at [566, 275] on button "Select files" at bounding box center [578, 284] width 99 height 23
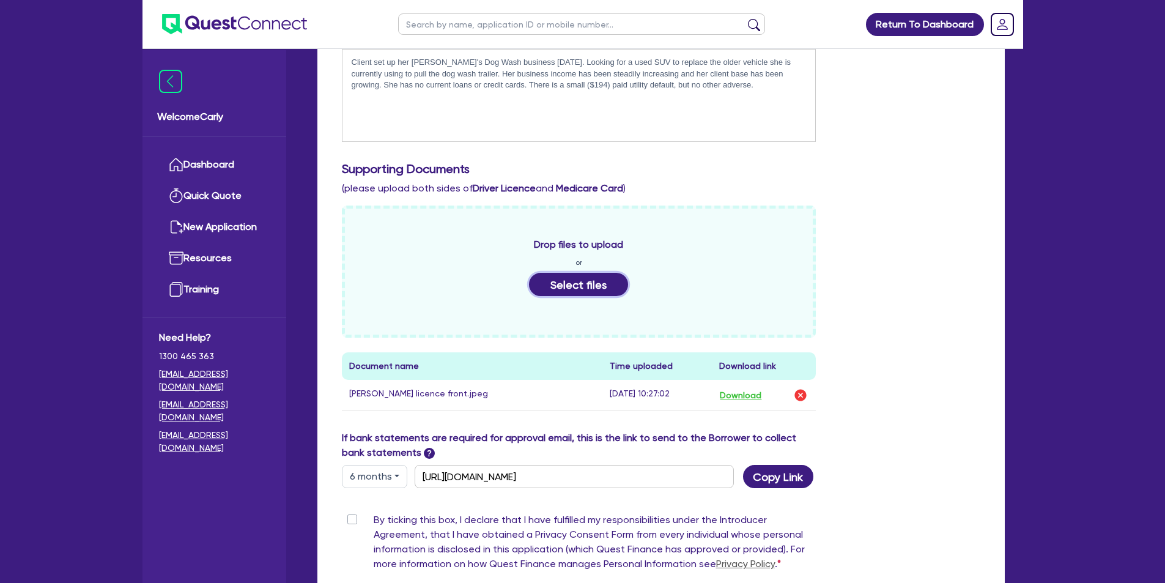
click at [573, 288] on button "Select files" at bounding box center [578, 284] width 99 height 23
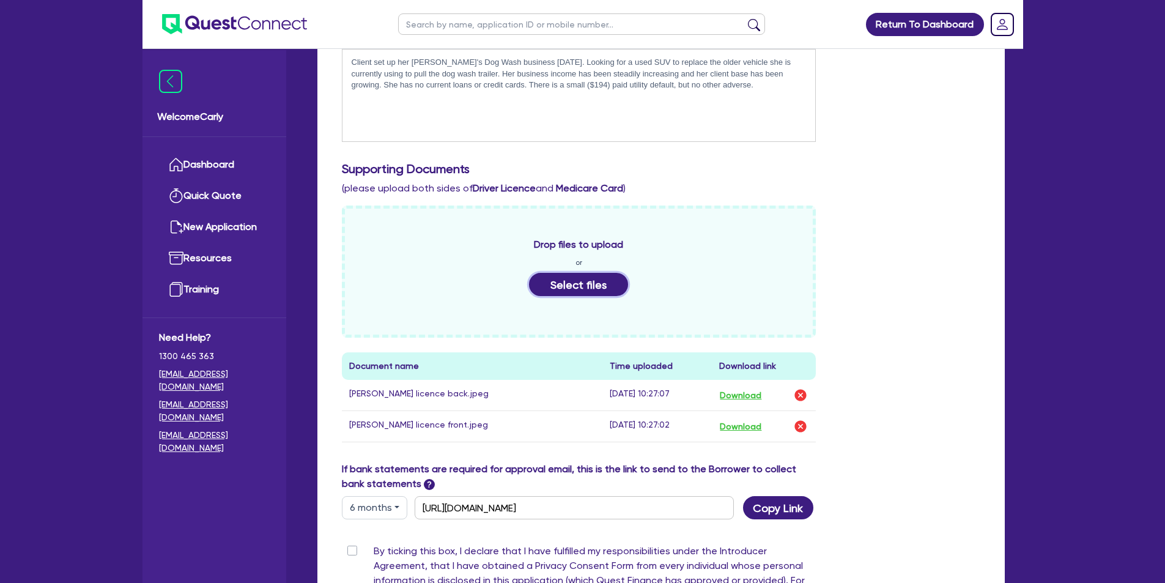
click at [571, 291] on button "Select files" at bounding box center [578, 284] width 99 height 23
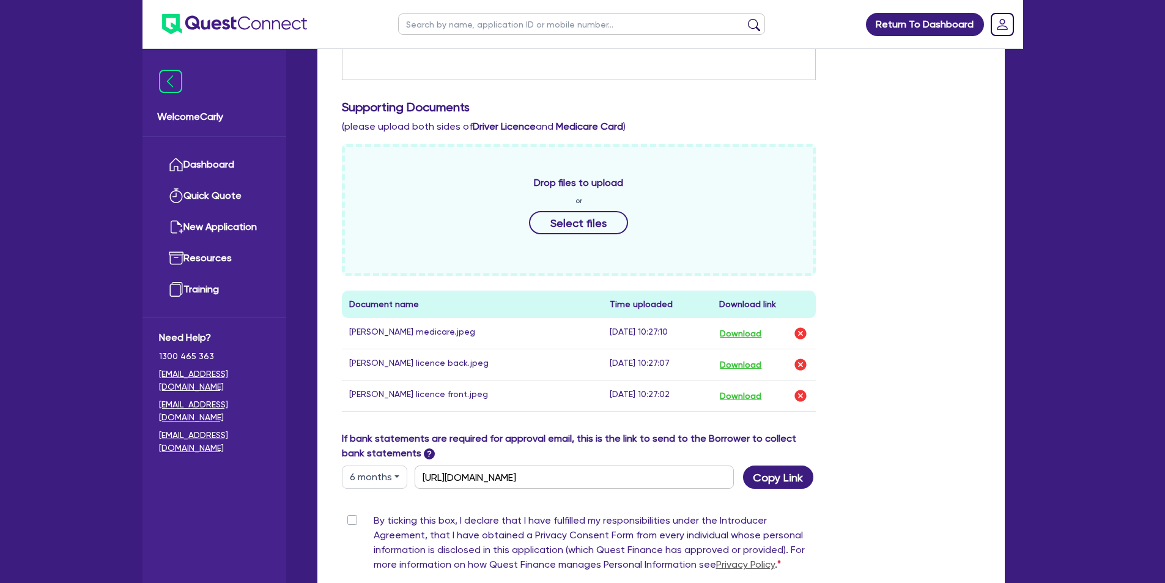
scroll to position [428, 0]
click at [546, 218] on button "Select files" at bounding box center [578, 223] width 99 height 23
click at [568, 214] on button "Select files" at bounding box center [578, 223] width 99 height 23
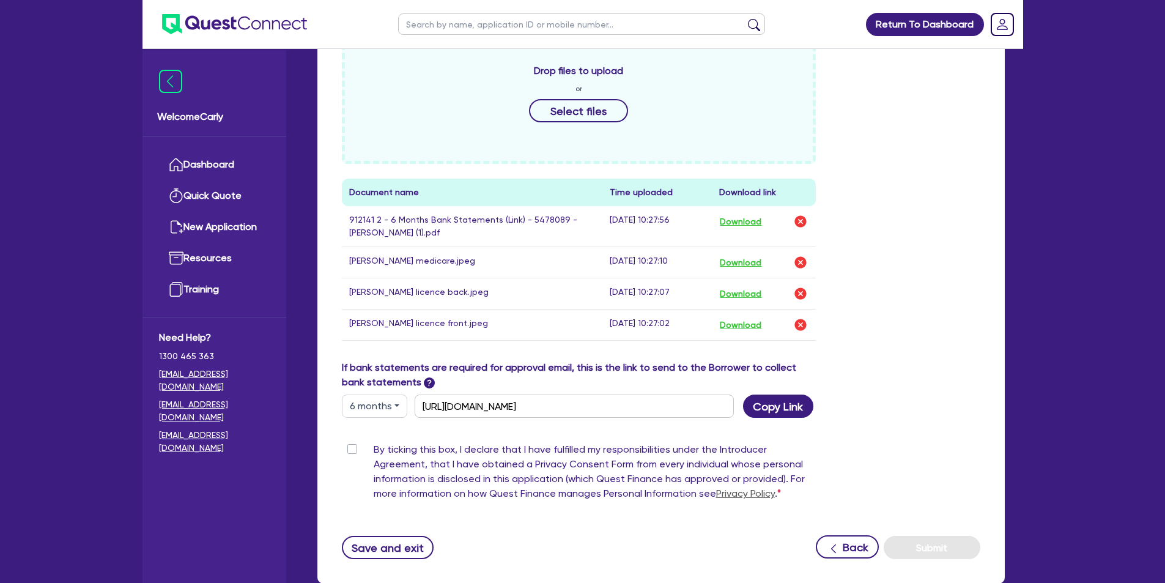
scroll to position [551, 0]
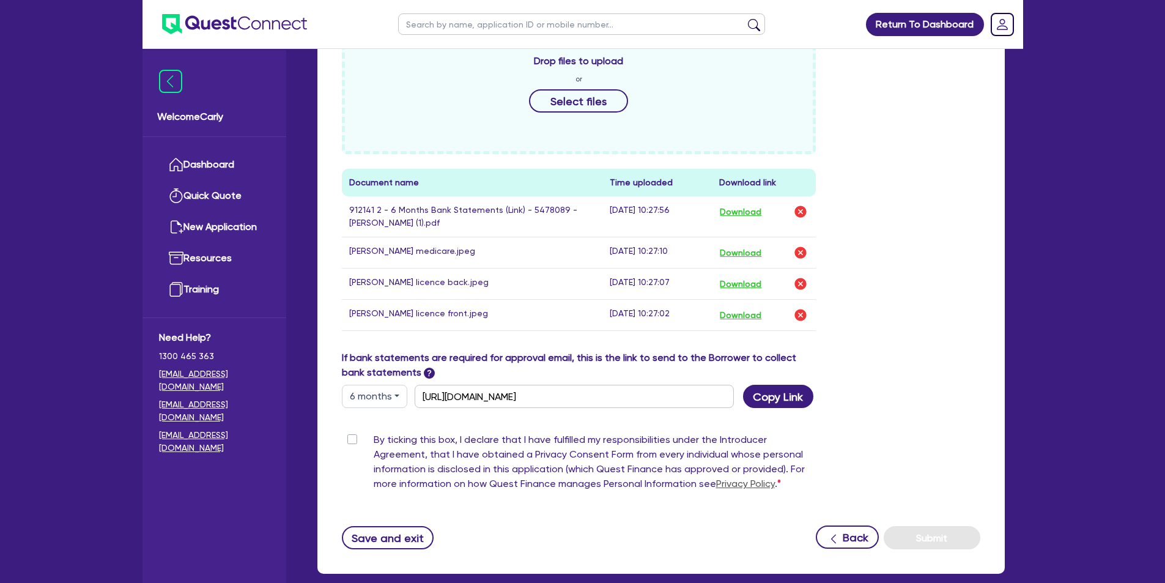
click at [374, 439] on label "By ticking this box, I declare that I have fulfilled my responsibilities under …" at bounding box center [595, 465] width 443 height 64
click at [352, 439] on input "By ticking this box, I declare that I have fulfilled my responsibilities under …" at bounding box center [347, 439] width 10 height 12
checkbox input "true"
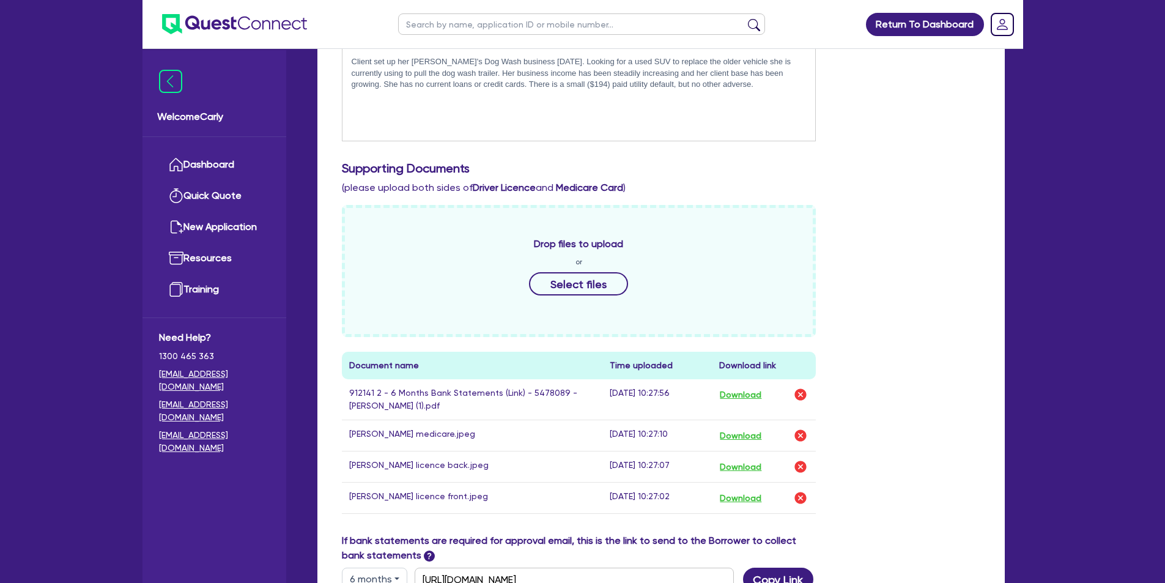
scroll to position [367, 0]
click at [577, 283] on button "Select files" at bounding box center [578, 284] width 99 height 23
click at [559, 283] on button "Select files" at bounding box center [578, 284] width 99 height 23
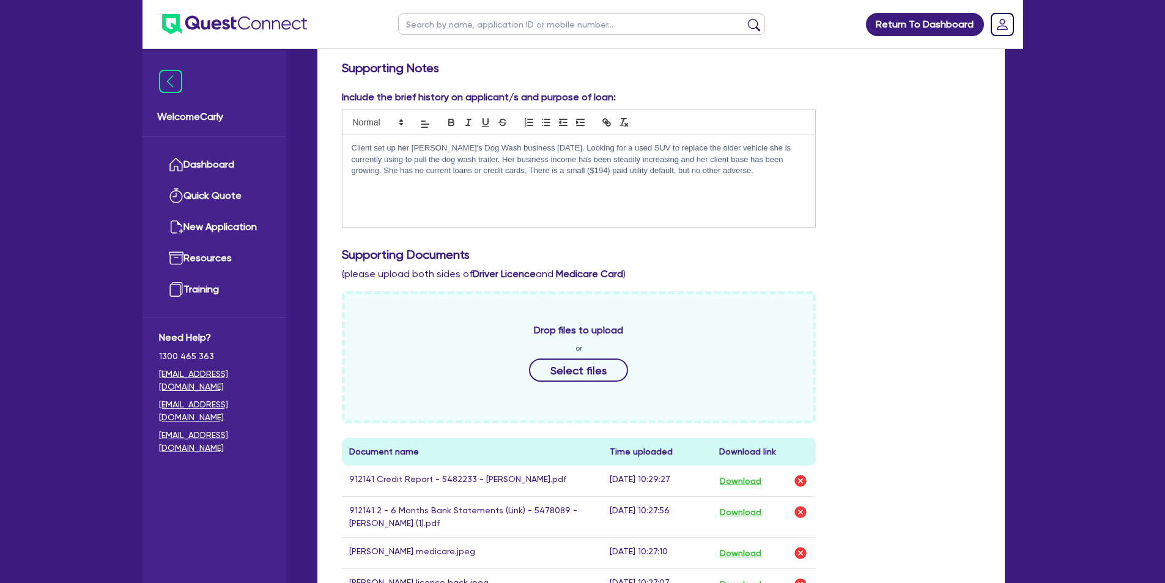
scroll to position [280, 0]
click at [722, 176] on p "Client set up her [PERSON_NAME]'s Dog Wash business [DATE]. Looking for a used …" at bounding box center [579, 161] width 455 height 34
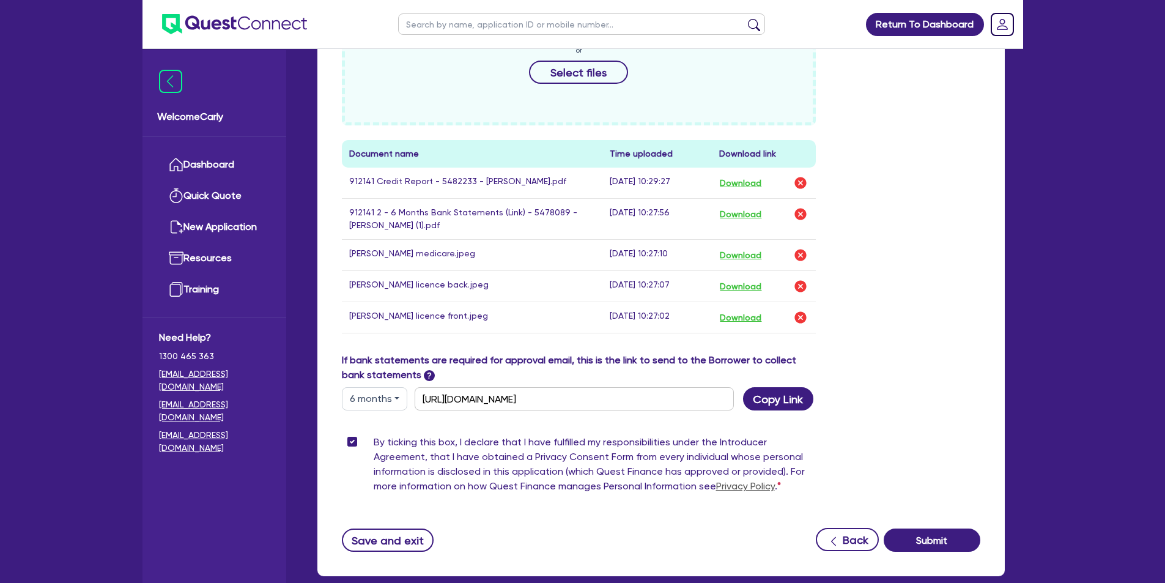
scroll to position [647, 0]
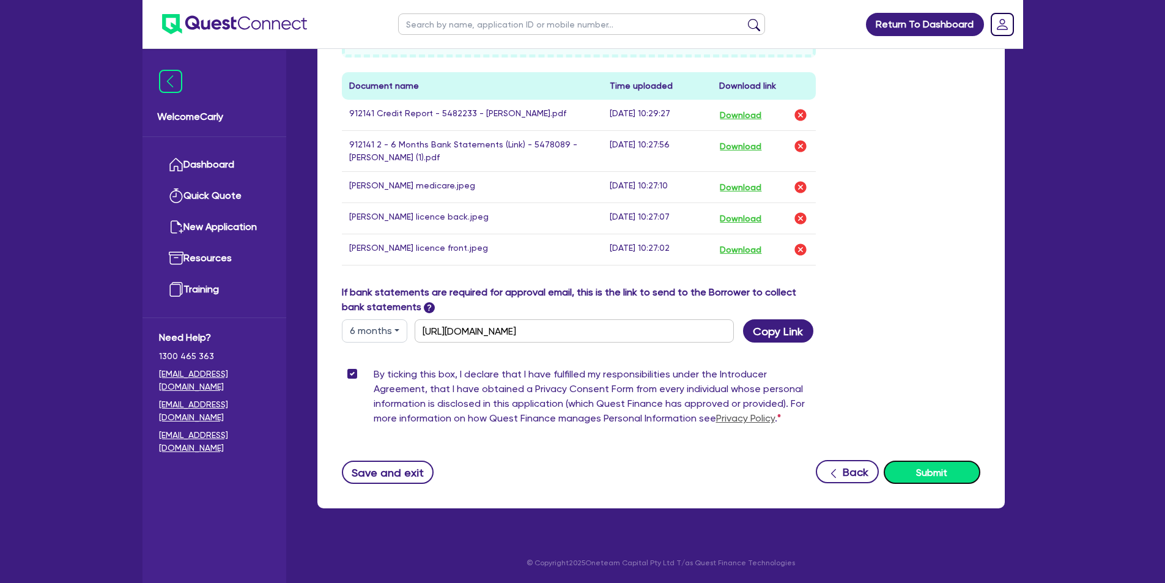
click at [958, 472] on button "Submit" at bounding box center [932, 472] width 97 height 23
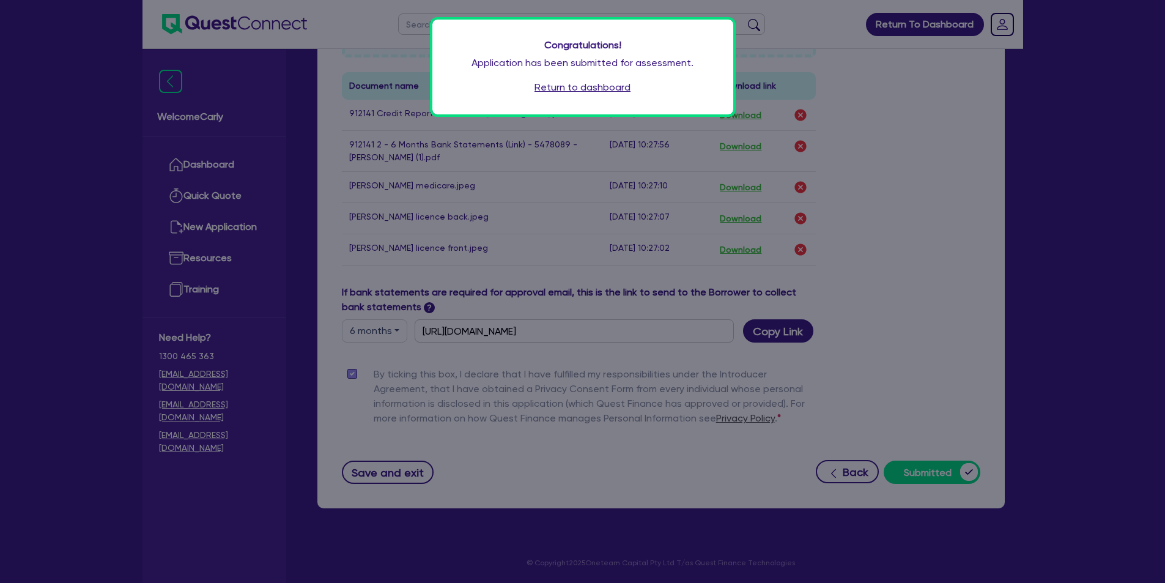
click at [595, 85] on link "Return to dashboard" at bounding box center [583, 87] width 96 height 15
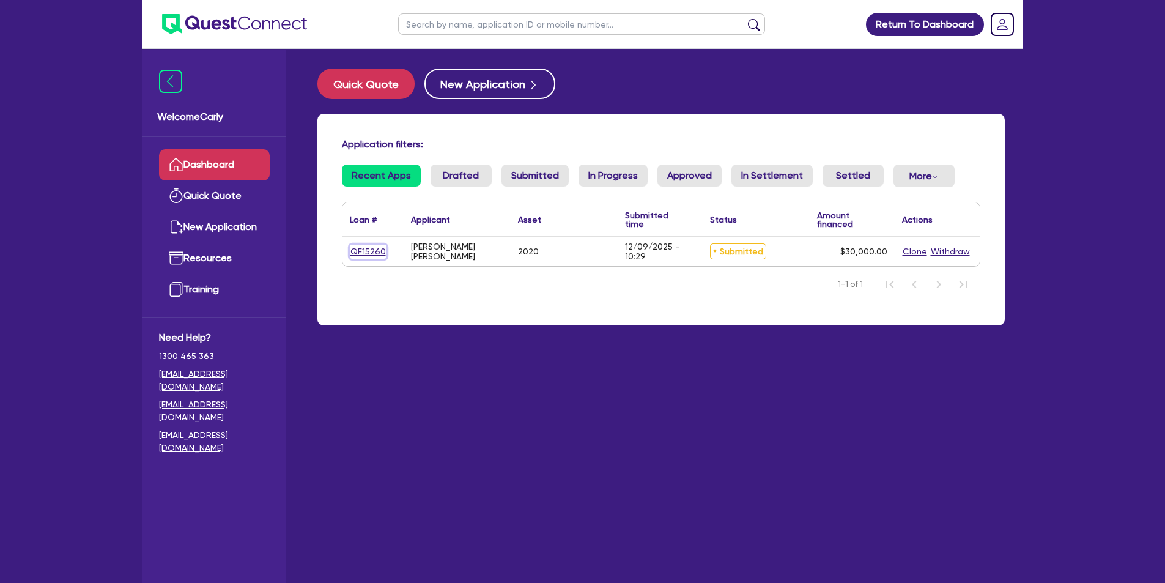
click at [370, 247] on link "QF15260" at bounding box center [368, 252] width 37 height 14
select select "CARS_AND_LIGHT_TRUCKS"
select select "PASSENGER_VEHICLES"
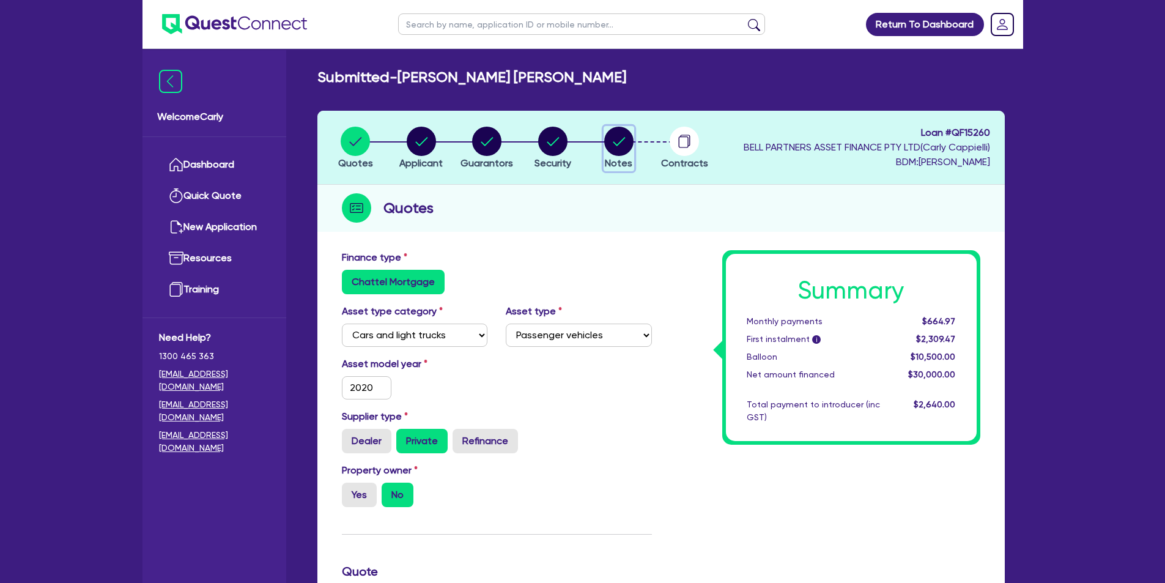
click at [618, 146] on circle "button" at bounding box center [618, 141] width 29 height 29
select select "Quest Finance - Own Book"
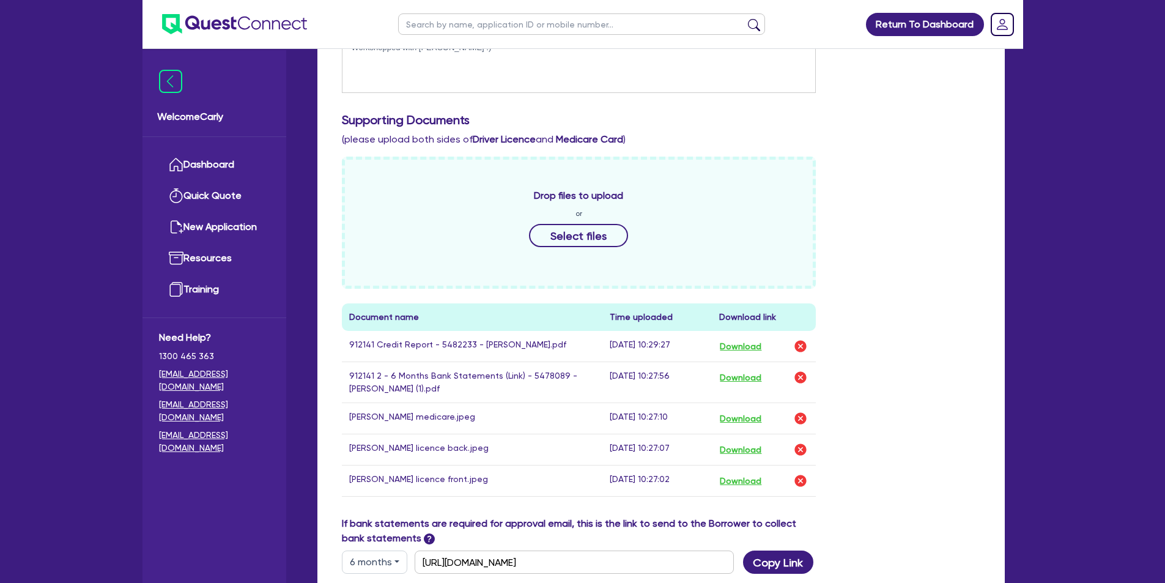
scroll to position [428, 0]
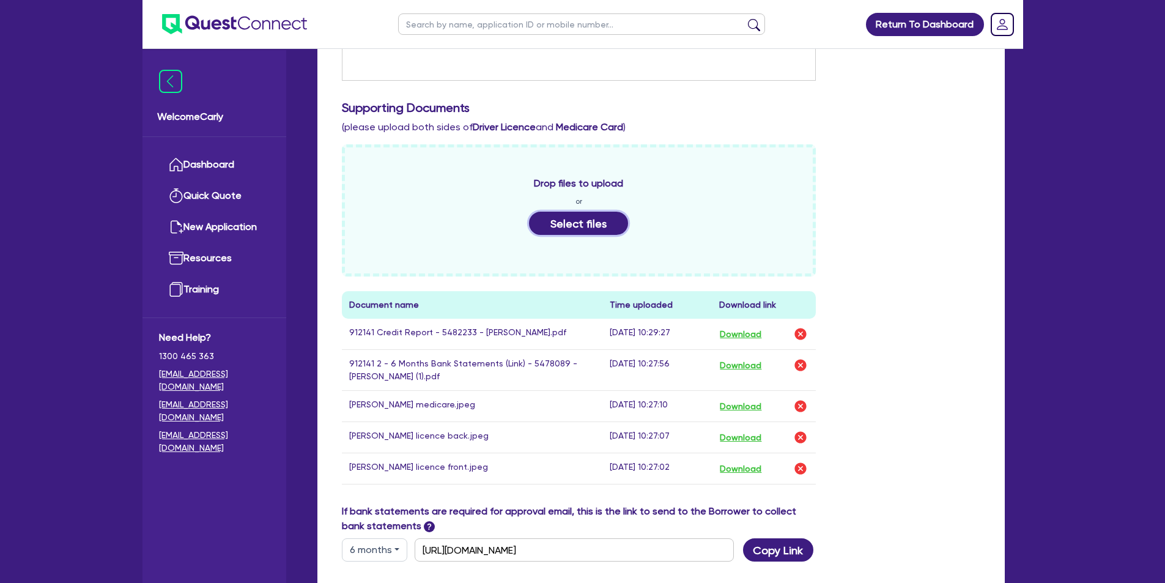
click at [573, 223] on button "Select files" at bounding box center [578, 223] width 99 height 23
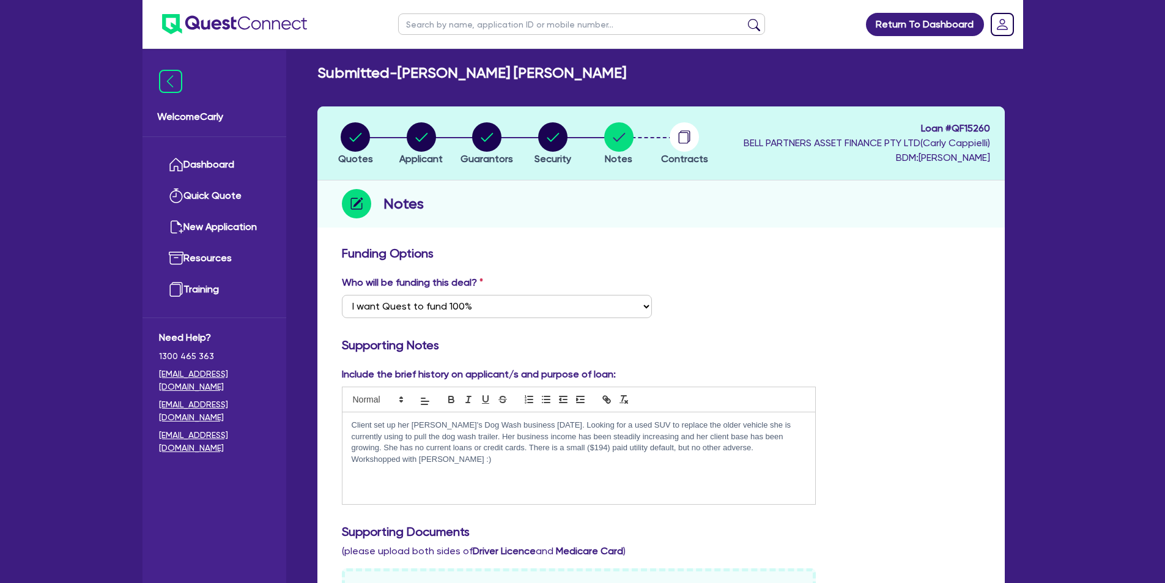
scroll to position [0, 0]
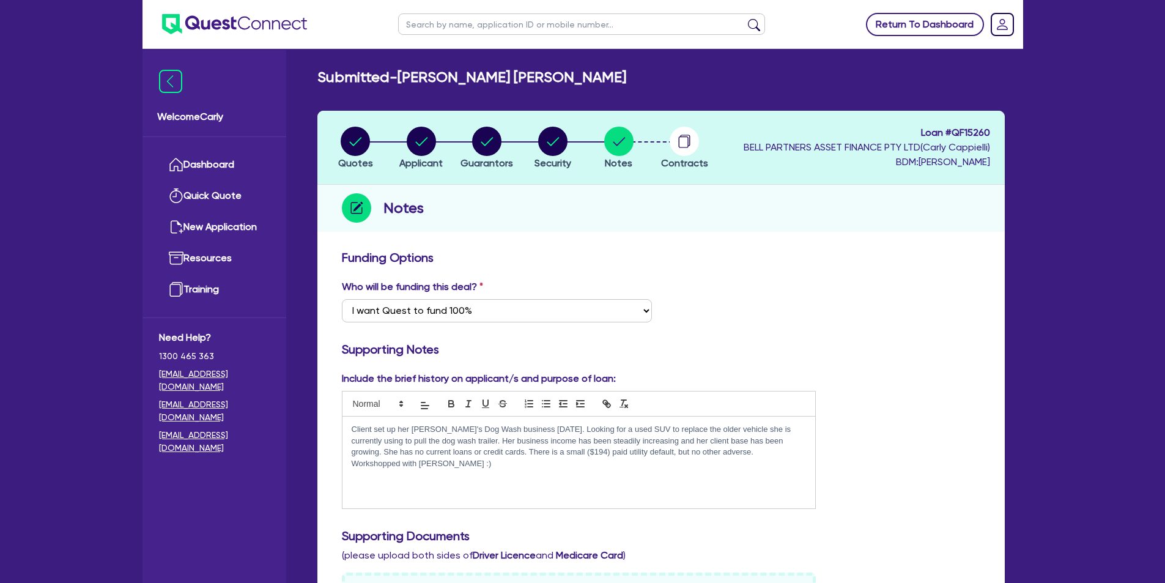
click at [914, 16] on link "Return To Dashboard" at bounding box center [925, 24] width 118 height 23
